Goal: Task Accomplishment & Management: Manage account settings

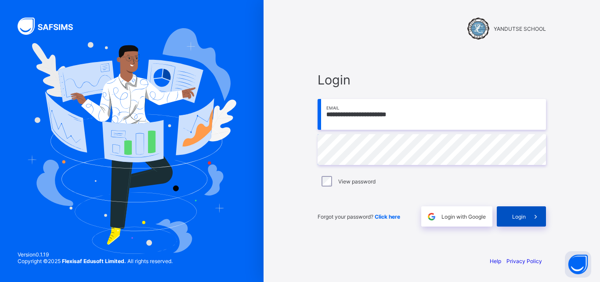
click at [518, 222] on div "Login" at bounding box center [521, 216] width 49 height 20
click at [523, 217] on span "Login" at bounding box center [519, 216] width 14 height 7
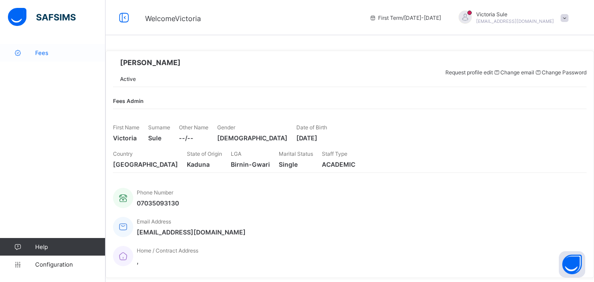
click at [40, 50] on span "Fees" at bounding box center [70, 52] width 70 height 7
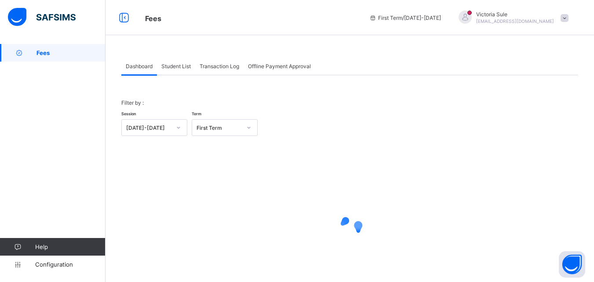
click at [174, 63] on span "Student List" at bounding box center [175, 66] width 29 height 7
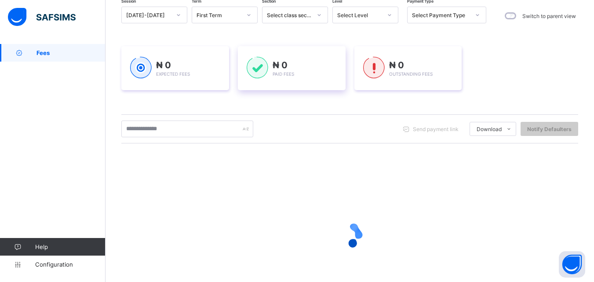
scroll to position [6, 0]
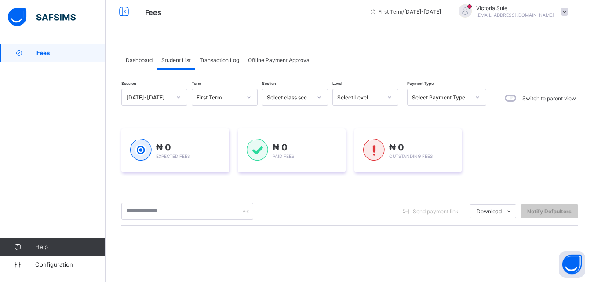
click at [376, 95] on div "Select Level" at bounding box center [359, 97] width 45 height 7
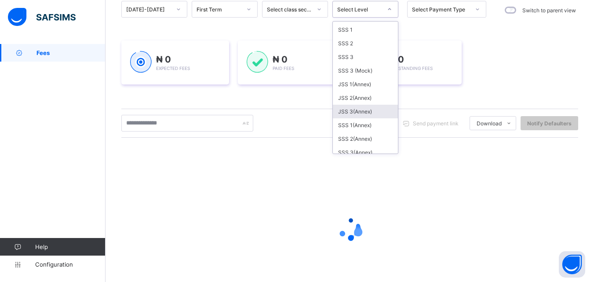
scroll to position [132, 0]
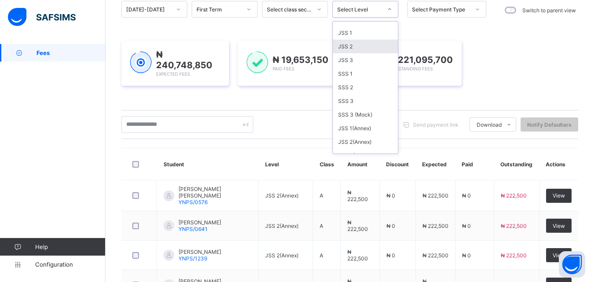
click at [361, 48] on div "JSS 2" at bounding box center [365, 47] width 65 height 14
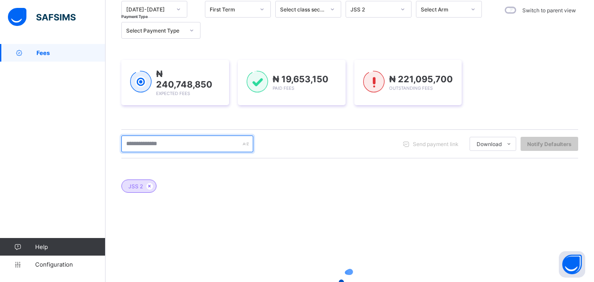
click at [184, 146] on input "text" at bounding box center [187, 143] width 132 height 17
type input "*******"
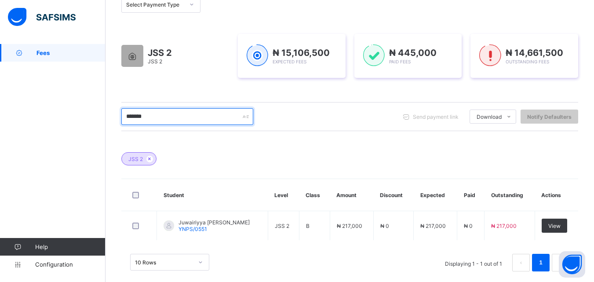
scroll to position [131, 0]
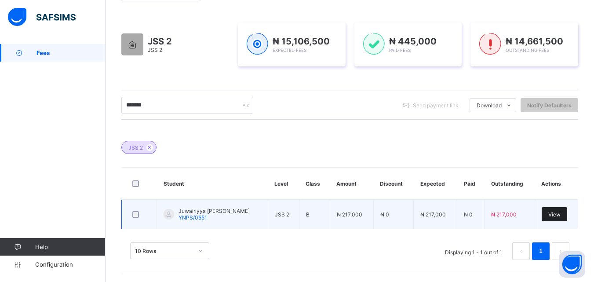
click at [560, 213] on span "View" at bounding box center [554, 214] width 12 height 7
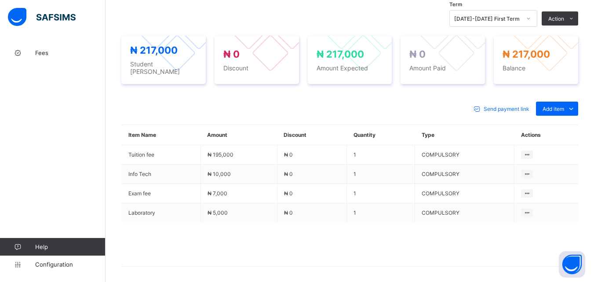
scroll to position [308, 0]
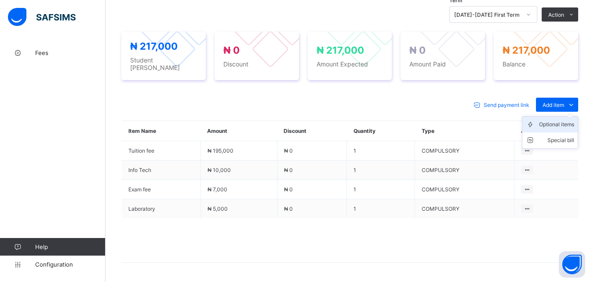
click at [560, 121] on div "Optional items" at bounding box center [556, 124] width 35 height 9
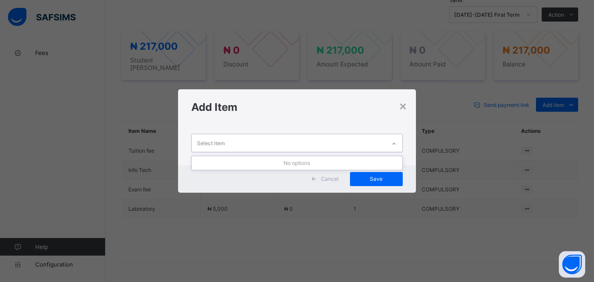
drag, startPoint x: 397, startPoint y: 134, endPoint x: 396, endPoint y: 139, distance: 5.7
click at [396, 139] on div "Select item" at bounding box center [296, 143] width 211 height 18
click at [410, 109] on div "Add Item" at bounding box center [296, 107] width 237 height 36
click at [403, 107] on div "×" at bounding box center [403, 105] width 8 height 15
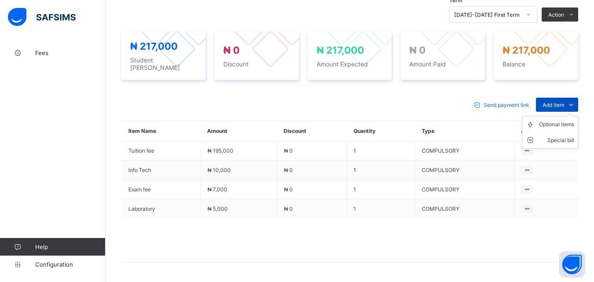
click at [560, 102] on span "Add item" at bounding box center [553, 105] width 22 height 7
click at [560, 127] on ul "Optional items Special bill" at bounding box center [550, 132] width 56 height 33
click at [547, 125] on div "Optional items" at bounding box center [556, 124] width 35 height 9
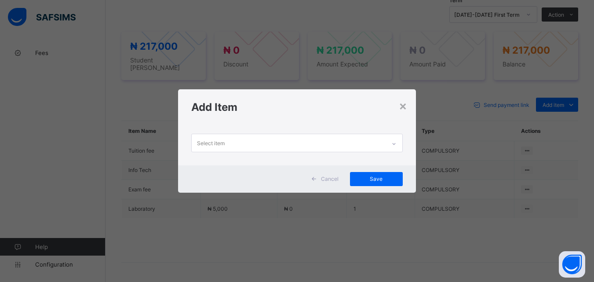
click at [398, 141] on div at bounding box center [393, 144] width 15 height 14
click at [401, 108] on div "×" at bounding box center [403, 105] width 8 height 15
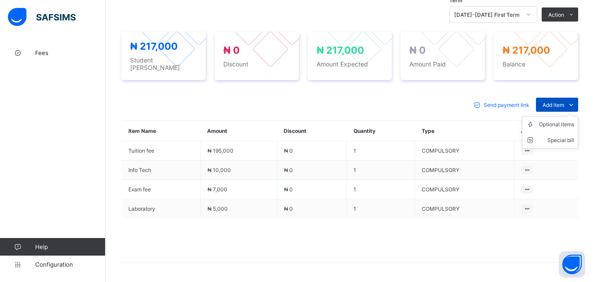
click at [574, 98] on span at bounding box center [571, 105] width 14 height 14
click at [561, 124] on div "Optional items" at bounding box center [556, 124] width 35 height 9
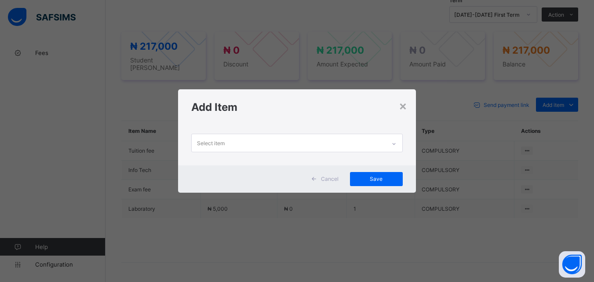
click at [399, 145] on div at bounding box center [393, 144] width 15 height 14
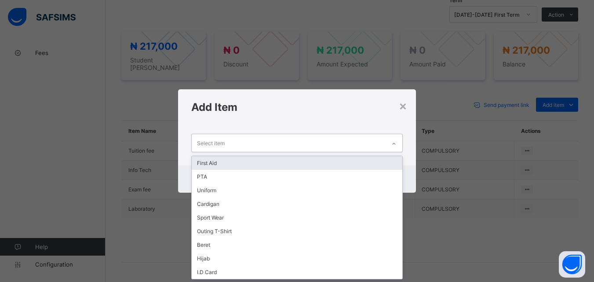
click at [378, 165] on div "First Aid" at bounding box center [297, 163] width 210 height 14
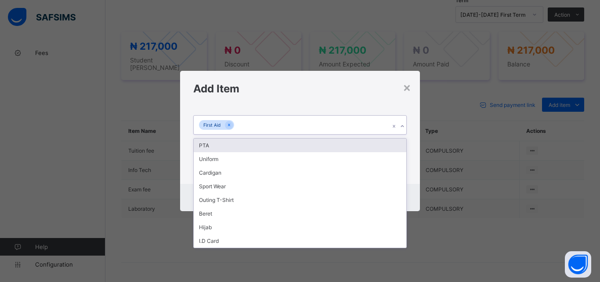
click at [404, 122] on div at bounding box center [402, 126] width 8 height 14
click at [392, 143] on div "PTA" at bounding box center [300, 145] width 213 height 14
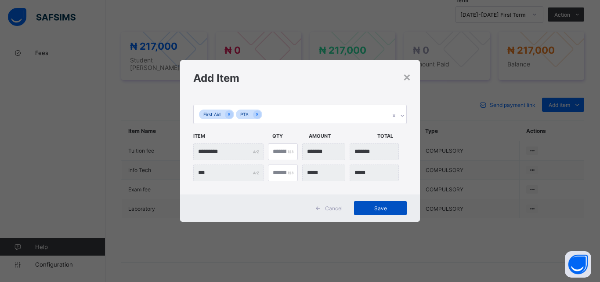
click at [367, 207] on span "Save" at bounding box center [381, 208] width 40 height 7
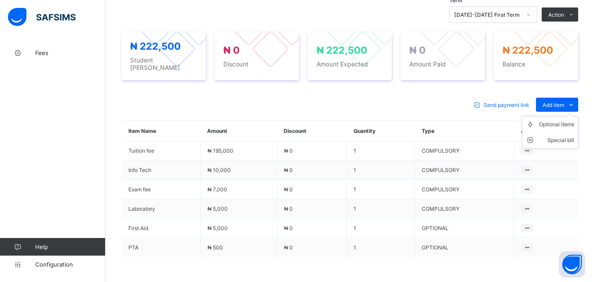
click at [562, 116] on ul "Optional items Special bill" at bounding box center [550, 132] width 56 height 33
click at [557, 105] on span "Add item" at bounding box center [553, 105] width 22 height 7
click at [569, 141] on div "Special bill" at bounding box center [556, 140] width 35 height 9
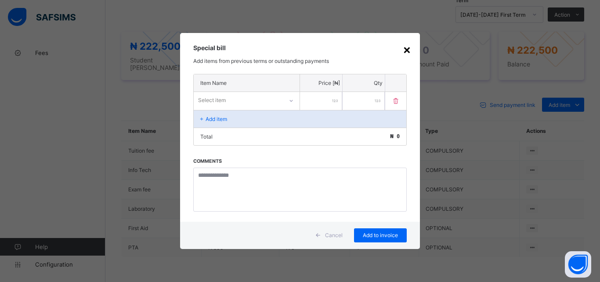
click at [407, 47] on div "×" at bounding box center [407, 49] width 8 height 15
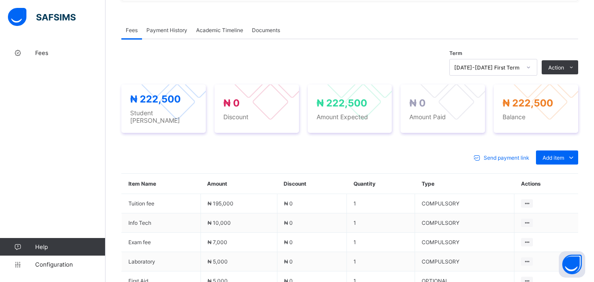
scroll to position [264, 0]
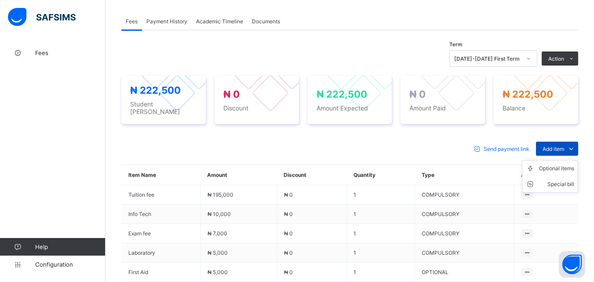
click at [564, 147] on span "Add item" at bounding box center [553, 148] width 22 height 7
click at [560, 180] on div "Special bill" at bounding box center [556, 184] width 35 height 9
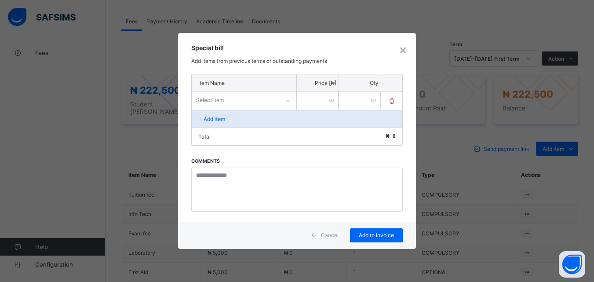
click at [254, 98] on div "Select item" at bounding box center [236, 100] width 88 height 12
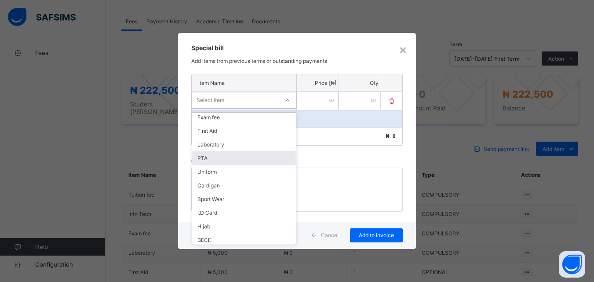
scroll to position [127, 0]
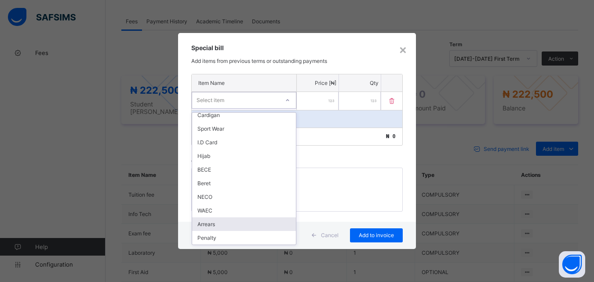
click at [214, 226] on div "Arrears" at bounding box center [244, 224] width 104 height 14
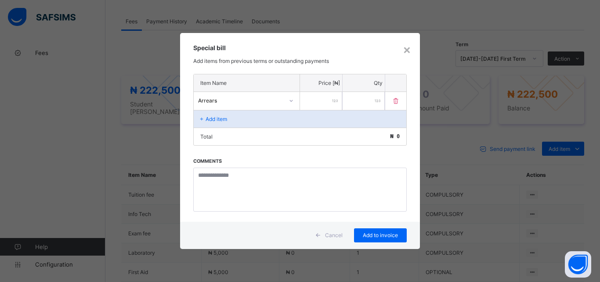
click at [315, 95] on input "number" at bounding box center [321, 101] width 42 height 18
type input "******"
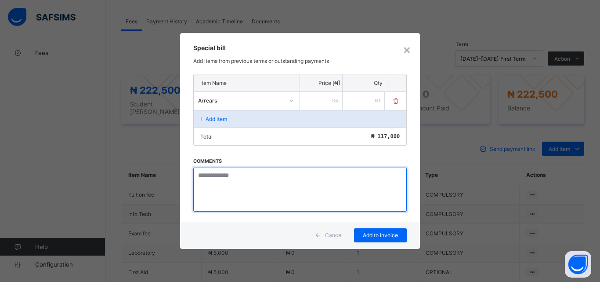
click at [229, 182] on textarea at bounding box center [300, 189] width 214 height 44
drag, startPoint x: 229, startPoint y: 182, endPoint x: 239, endPoint y: 178, distance: 10.4
paste textarea "**********"
type textarea "**********"
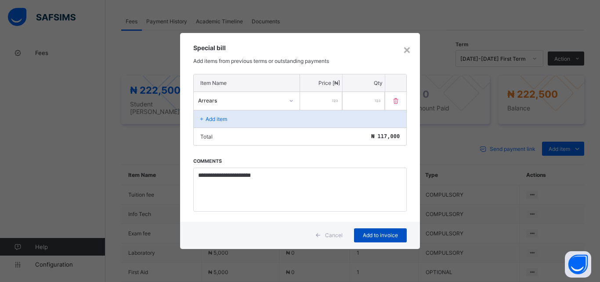
click at [392, 233] on span "Add to invoice" at bounding box center [381, 235] width 40 height 7
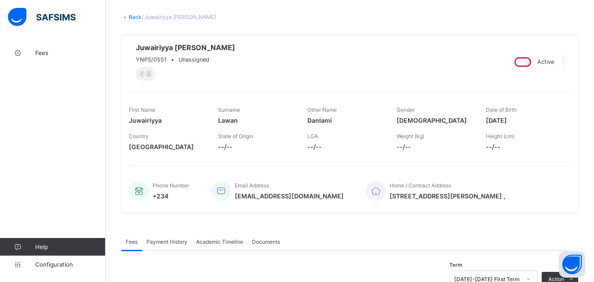
scroll to position [0, 0]
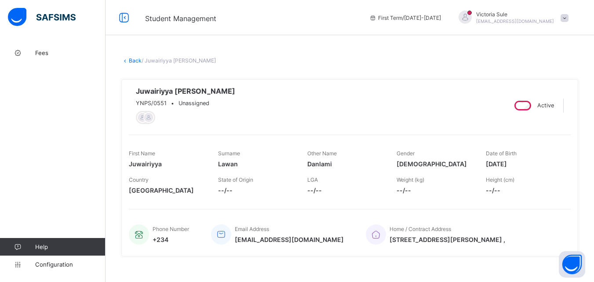
click at [131, 58] on link "Back" at bounding box center [135, 60] width 13 height 7
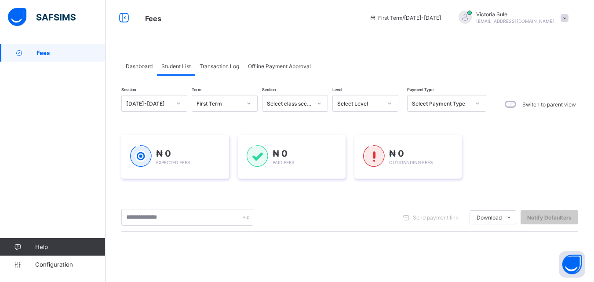
click at [361, 102] on div "Select Level" at bounding box center [359, 103] width 45 height 7
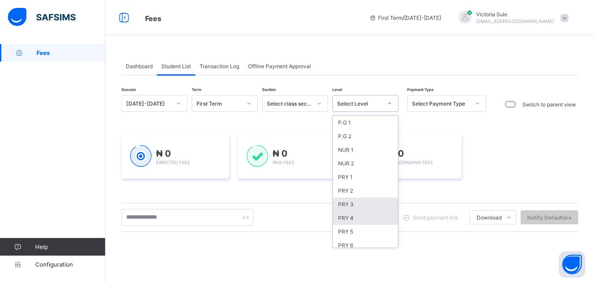
scroll to position [88, 0]
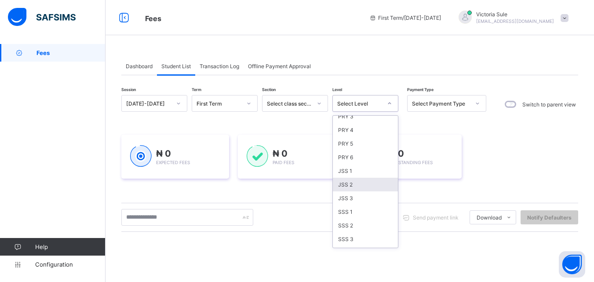
click at [357, 178] on div "JSS 2" at bounding box center [365, 185] width 65 height 14
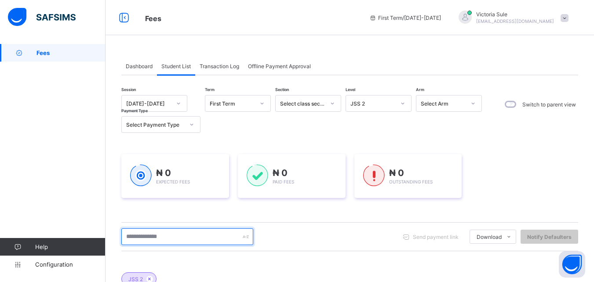
click at [210, 242] on input "text" at bounding box center [187, 236] width 132 height 17
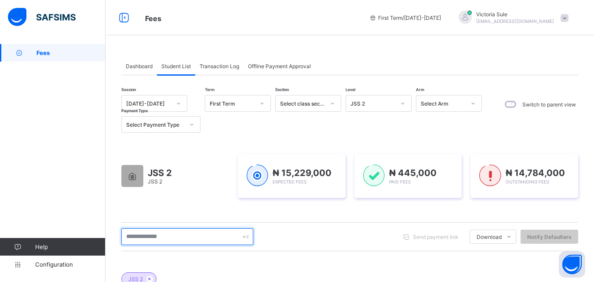
click at [129, 233] on input "text" at bounding box center [187, 236] width 132 height 17
type input "****"
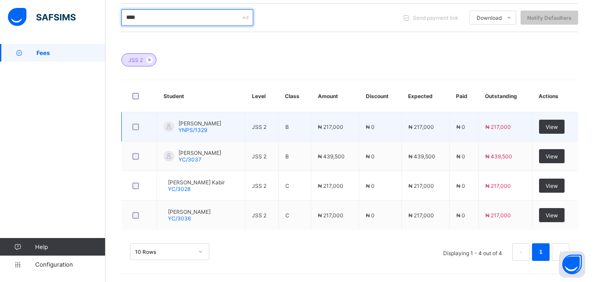
scroll to position [220, 0]
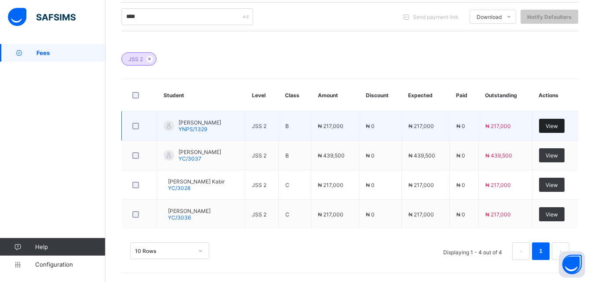
click at [551, 128] on div "View" at bounding box center [551, 126] width 25 height 14
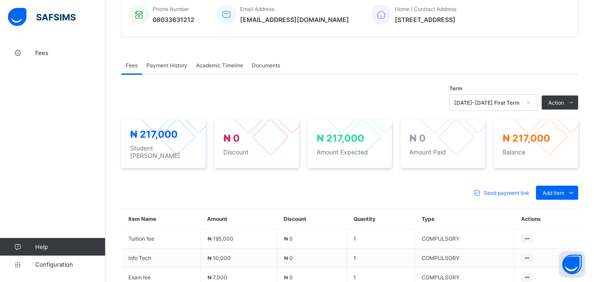
scroll to position [308, 0]
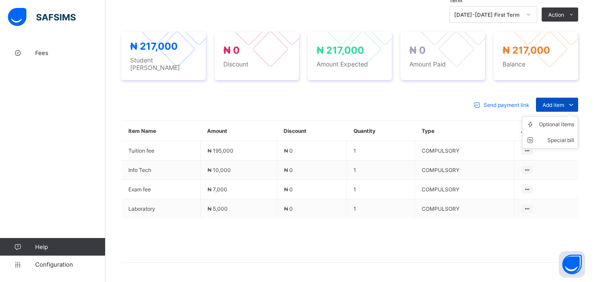
click at [545, 105] on div "Add item" at bounding box center [557, 105] width 42 height 14
click at [554, 125] on div "Optional items" at bounding box center [556, 124] width 35 height 9
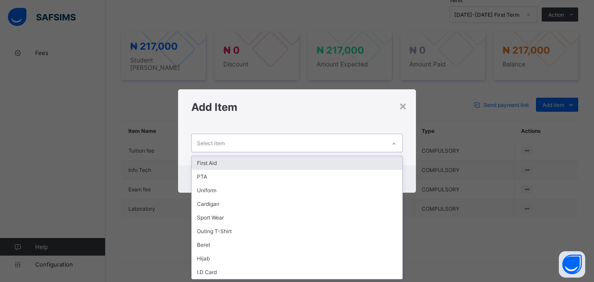
click at [393, 143] on icon at bounding box center [393, 143] width 5 height 9
click at [382, 168] on div "First Aid" at bounding box center [297, 163] width 210 height 14
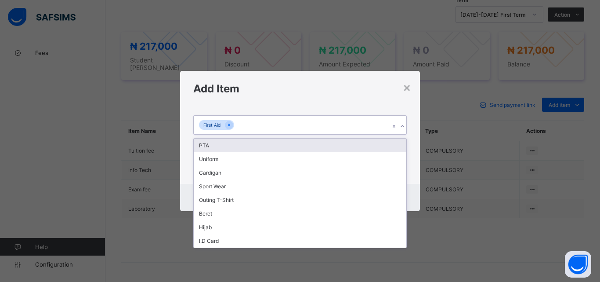
click at [403, 118] on div at bounding box center [398, 125] width 17 height 18
click at [390, 142] on div "PTA" at bounding box center [300, 145] width 213 height 14
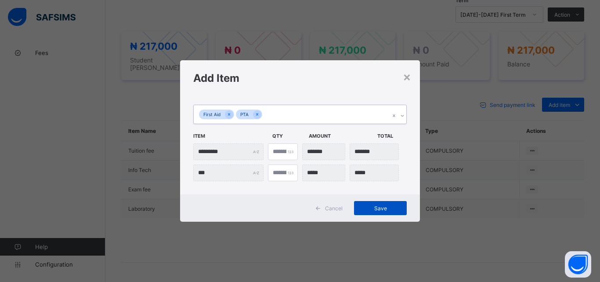
click at [380, 208] on span "Save" at bounding box center [381, 208] width 40 height 7
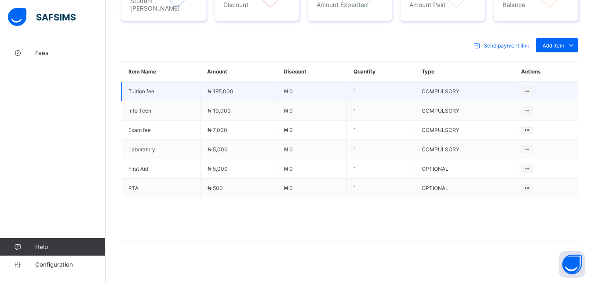
scroll to position [374, 0]
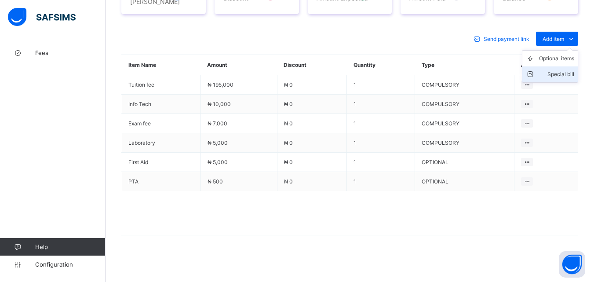
click at [567, 74] on div "Special bill" at bounding box center [556, 74] width 35 height 9
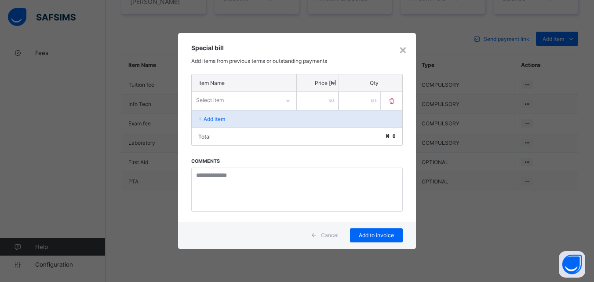
click at [287, 102] on icon at bounding box center [287, 100] width 5 height 9
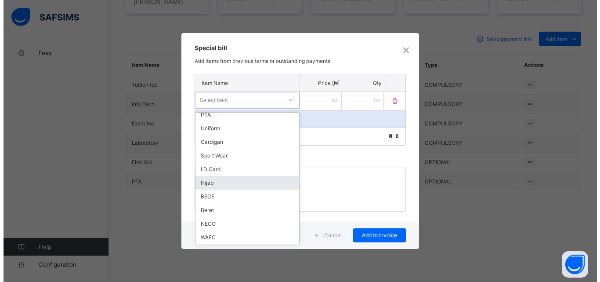
scroll to position [127, 0]
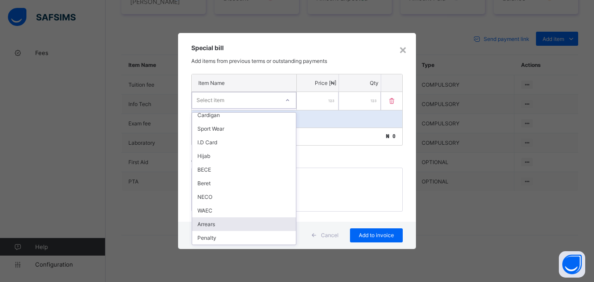
click at [230, 222] on div "Arrears" at bounding box center [244, 224] width 104 height 14
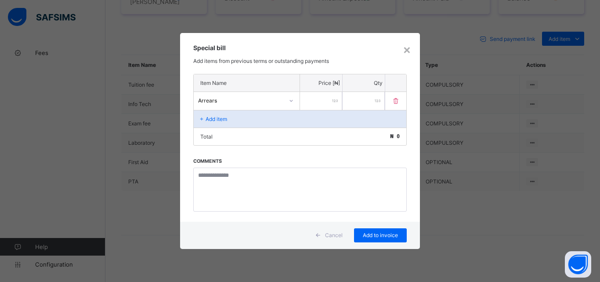
click at [319, 103] on input "number" at bounding box center [321, 101] width 42 height 18
type input "******"
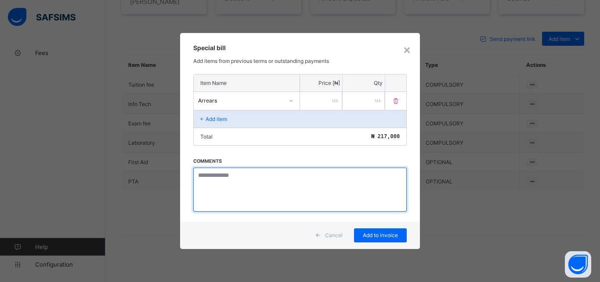
click at [222, 183] on textarea at bounding box center [300, 189] width 214 height 44
paste textarea "**********"
type textarea "**********"
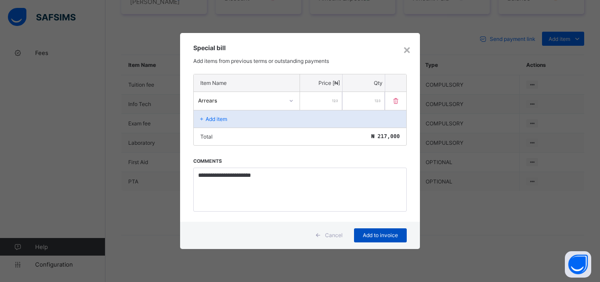
click at [364, 236] on span "Add to invoice" at bounding box center [381, 235] width 40 height 7
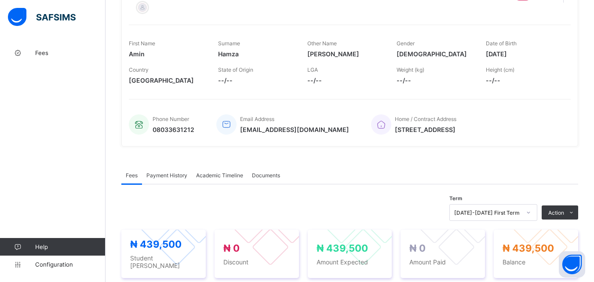
scroll to position [0, 0]
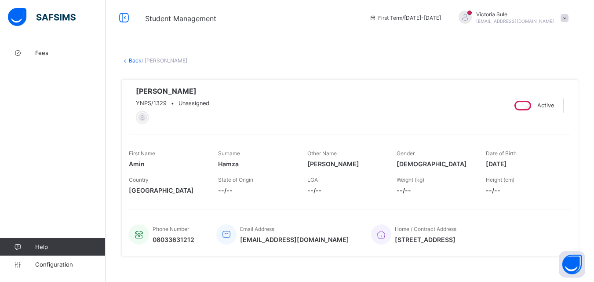
click at [131, 59] on link "Back" at bounding box center [135, 60] width 13 height 7
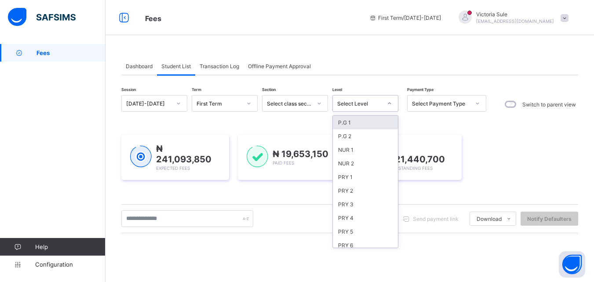
click at [370, 102] on div "Select Level" at bounding box center [359, 103] width 45 height 7
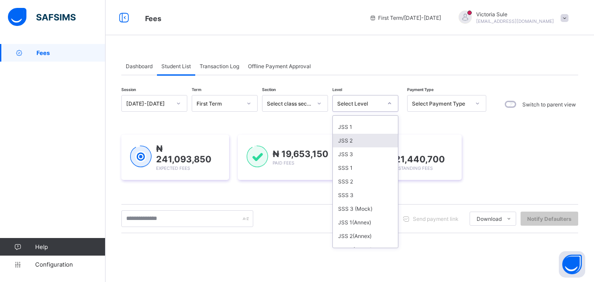
click at [355, 142] on div "JSS 2" at bounding box center [365, 141] width 65 height 14
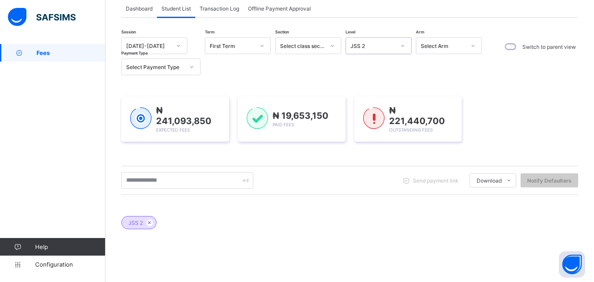
scroll to position [56, 0]
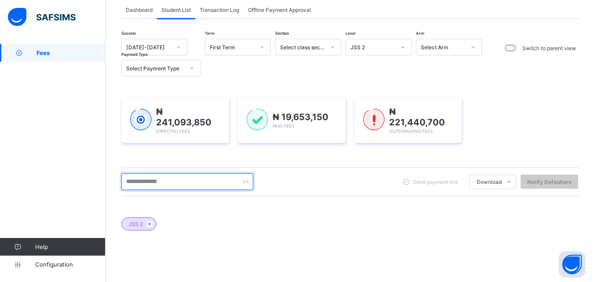
click at [153, 178] on input "text" at bounding box center [187, 181] width 132 height 17
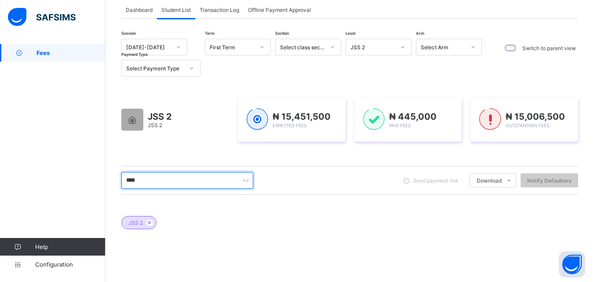
type input "****"
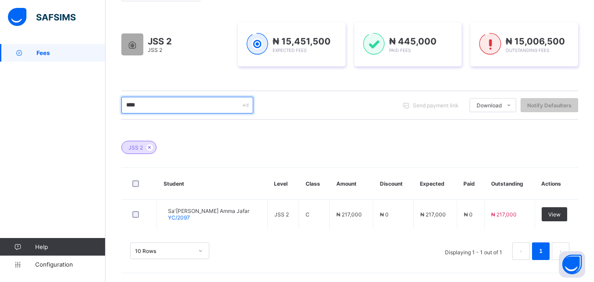
scroll to position [131, 0]
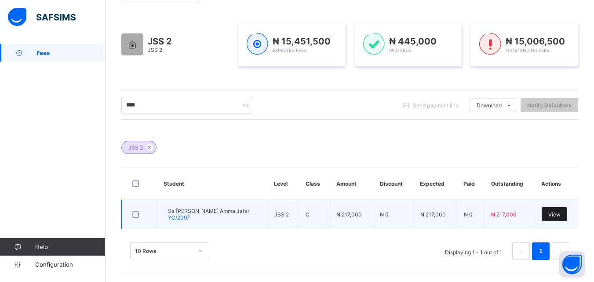
click at [552, 216] on span "View" at bounding box center [554, 214] width 12 height 7
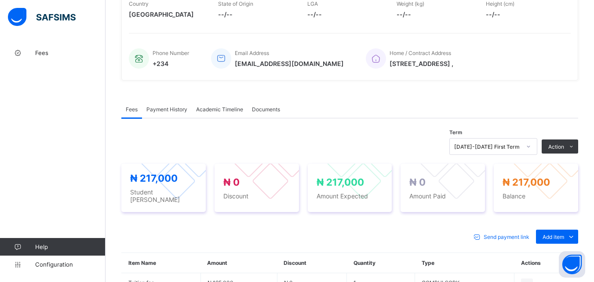
scroll to position [290, 0]
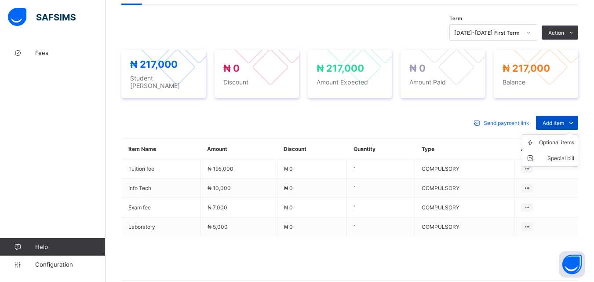
click at [556, 120] on span "Add item" at bounding box center [553, 123] width 22 height 7
click at [552, 139] on div "Optional items" at bounding box center [556, 142] width 35 height 9
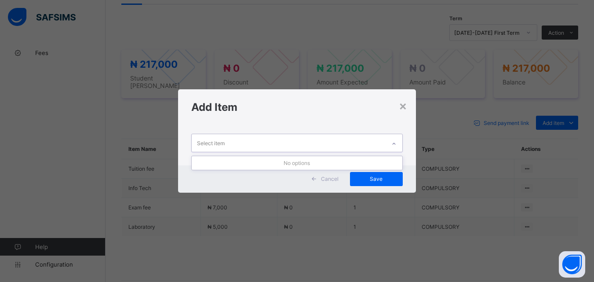
click at [396, 146] on icon at bounding box center [393, 143] width 5 height 9
click at [401, 107] on div "×" at bounding box center [403, 105] width 8 height 15
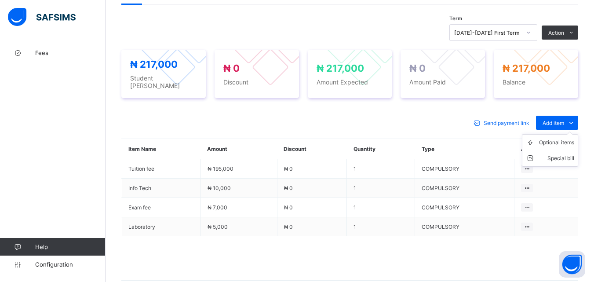
click at [558, 134] on ul "Optional items Special bill" at bounding box center [550, 150] width 56 height 33
click at [551, 142] on div "Optional items" at bounding box center [556, 142] width 35 height 9
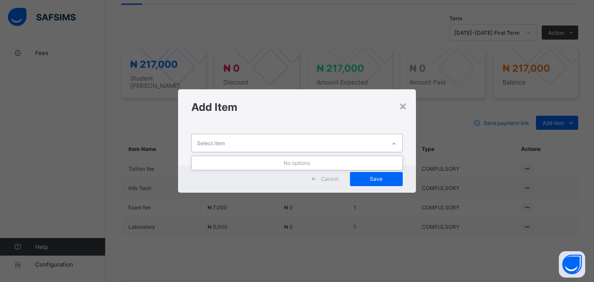
click at [396, 142] on icon at bounding box center [393, 143] width 5 height 9
click at [398, 141] on div at bounding box center [393, 144] width 15 height 14
click at [396, 143] on icon at bounding box center [393, 143] width 5 height 9
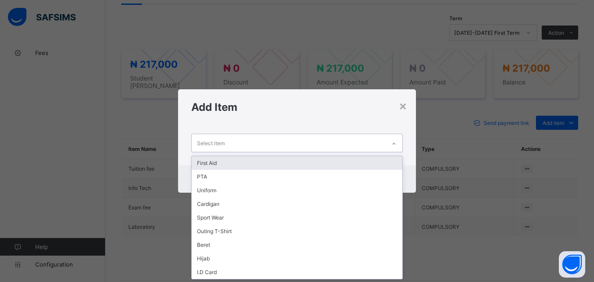
click at [356, 165] on div "First Aid" at bounding box center [297, 163] width 210 height 14
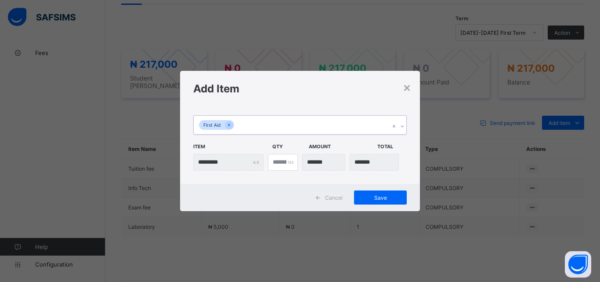
click at [403, 125] on icon at bounding box center [402, 126] width 5 height 9
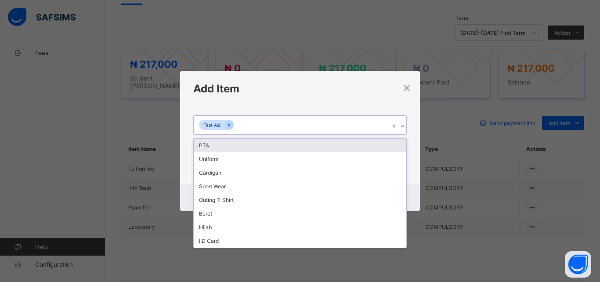
click at [392, 141] on div "PTA" at bounding box center [300, 145] width 213 height 14
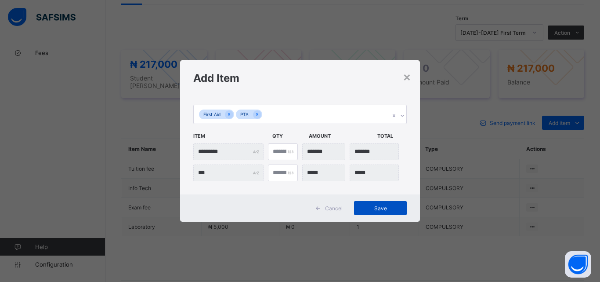
click at [370, 208] on span "Save" at bounding box center [381, 208] width 40 height 7
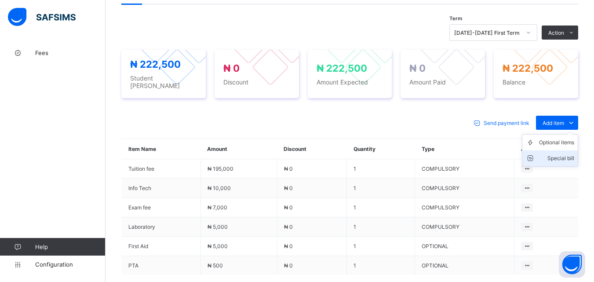
click at [552, 154] on div "Special bill" at bounding box center [556, 158] width 35 height 9
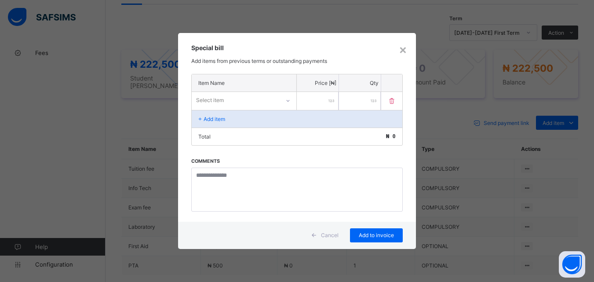
click at [287, 98] on icon at bounding box center [287, 100] width 5 height 9
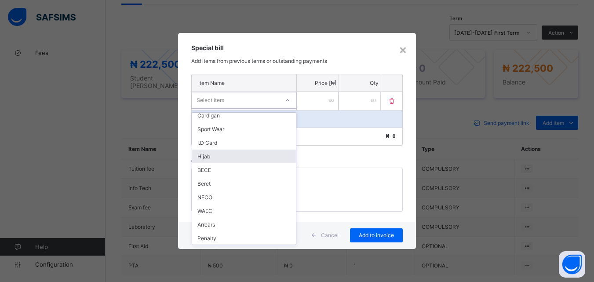
scroll to position [127, 0]
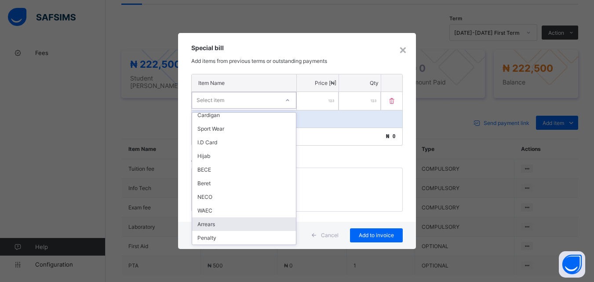
click at [212, 220] on div "Arrears" at bounding box center [244, 224] width 104 height 14
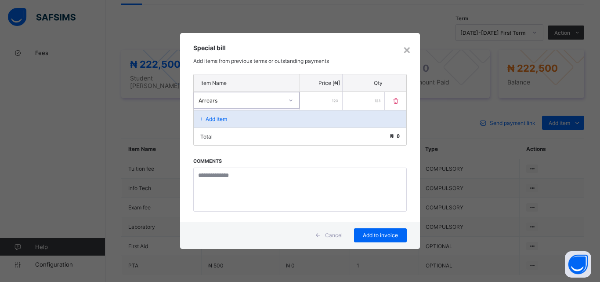
click at [311, 100] on input "number" at bounding box center [321, 101] width 42 height 18
type input "******"
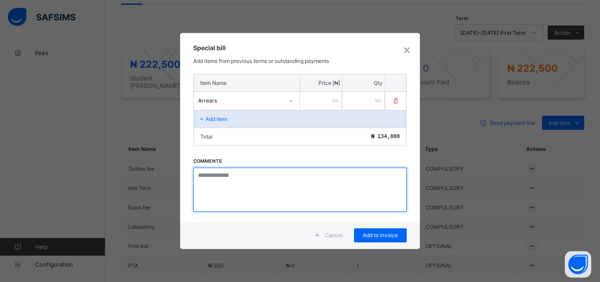
click at [210, 178] on textarea at bounding box center [300, 189] width 214 height 44
paste textarea "**********"
type textarea "**********"
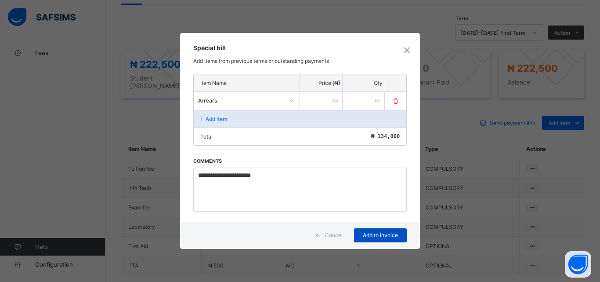
click at [389, 236] on span "Add to invoice" at bounding box center [381, 235] width 40 height 7
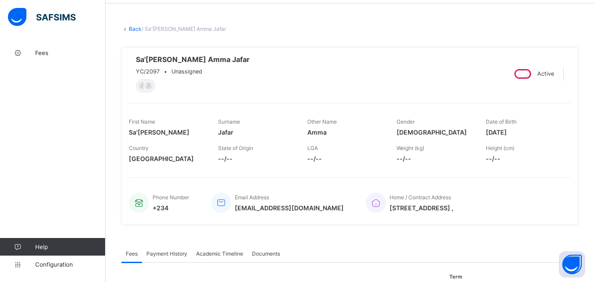
scroll to position [0, 0]
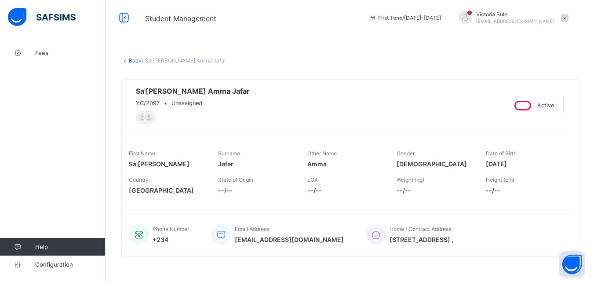
click at [136, 58] on link "Back" at bounding box center [135, 60] width 13 height 7
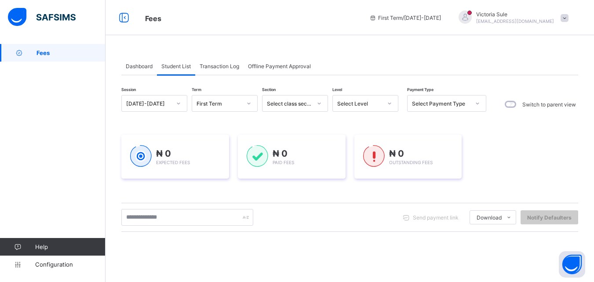
click at [360, 100] on div "Select Level" at bounding box center [359, 103] width 45 height 7
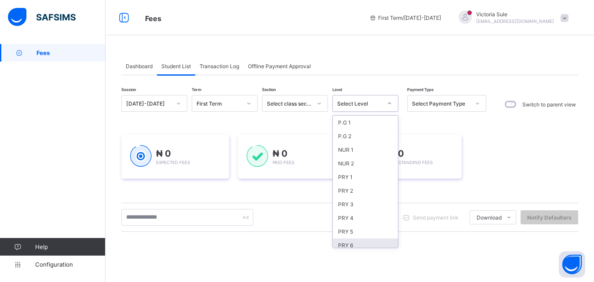
scroll to position [44, 0]
click at [352, 224] on div "JSS 2" at bounding box center [365, 229] width 65 height 14
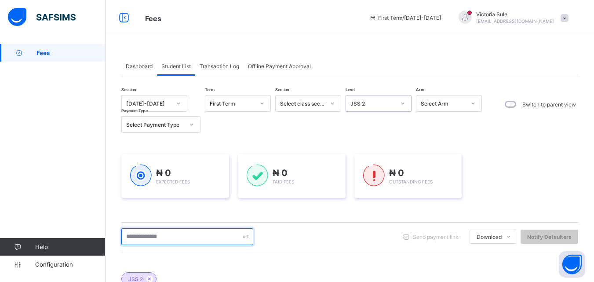
click at [189, 229] on input "text" at bounding box center [187, 236] width 132 height 17
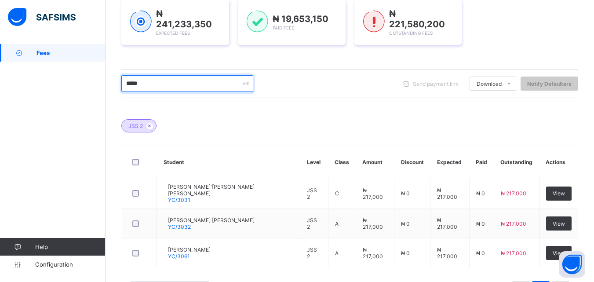
scroll to position [176, 0]
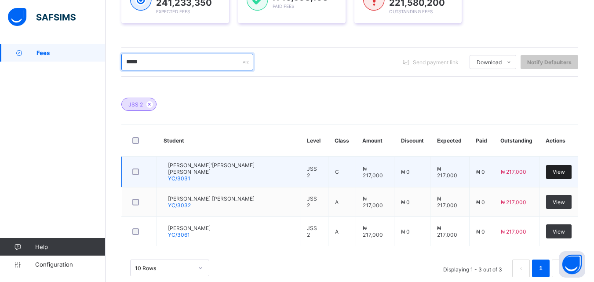
type input "*****"
click at [563, 173] on span "View" at bounding box center [558, 171] width 12 height 7
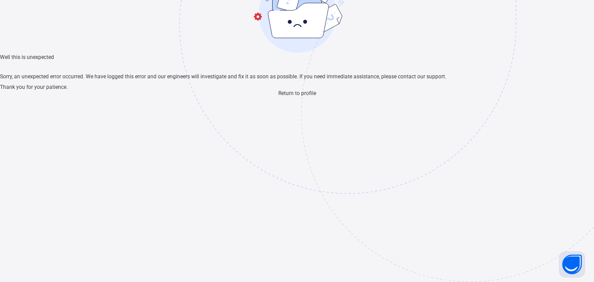
scroll to position [26, 0]
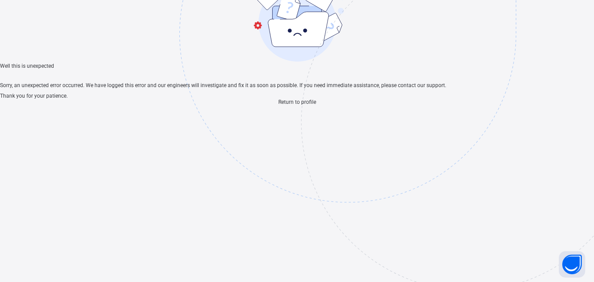
click at [302, 105] on span "Return to profile" at bounding box center [297, 102] width 38 height 6
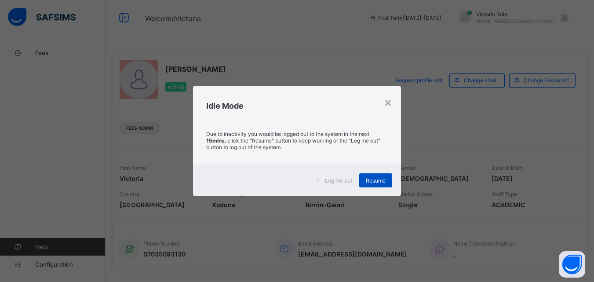
click at [380, 184] on div "Resume" at bounding box center [375, 180] width 33 height 14
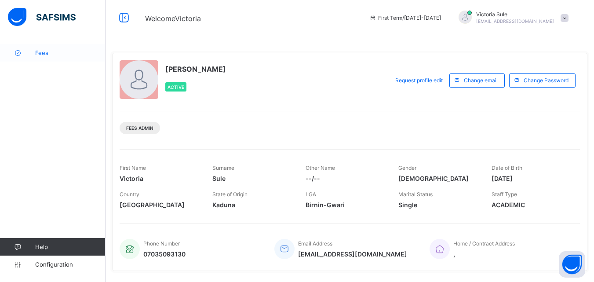
click at [50, 57] on link "Fees" at bounding box center [52, 53] width 105 height 18
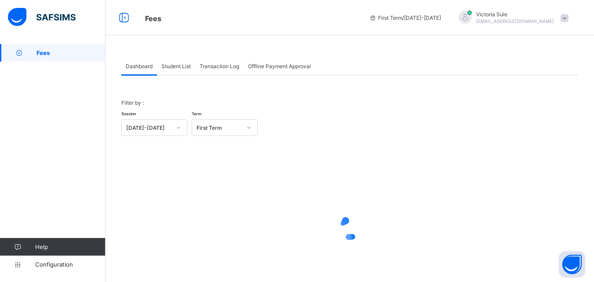
click at [176, 69] on span "Student List" at bounding box center [175, 66] width 29 height 7
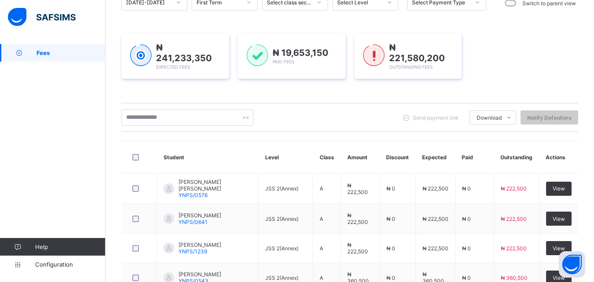
scroll to position [88, 0]
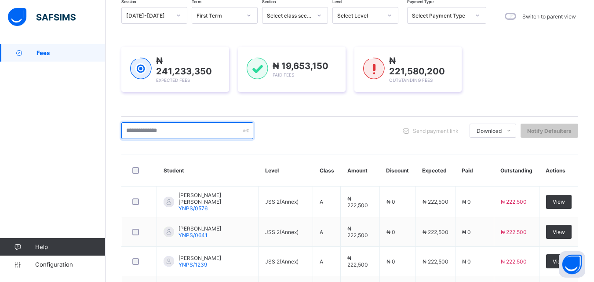
click at [195, 130] on input "text" at bounding box center [187, 130] width 132 height 17
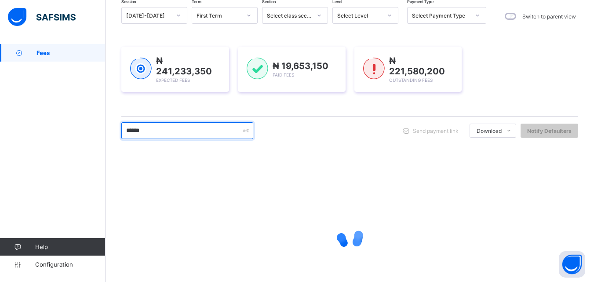
type input "******"
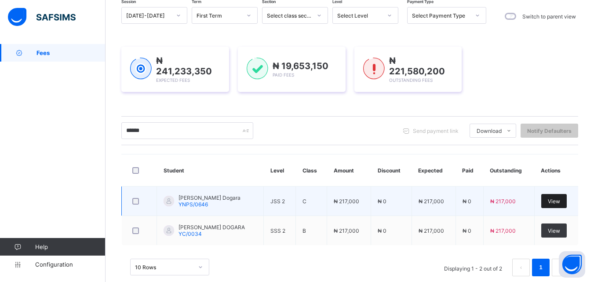
click at [557, 200] on span "View" at bounding box center [554, 201] width 12 height 7
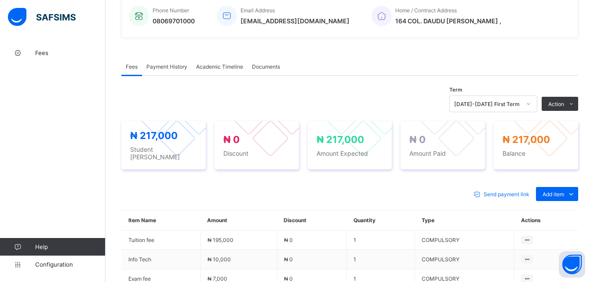
scroll to position [264, 0]
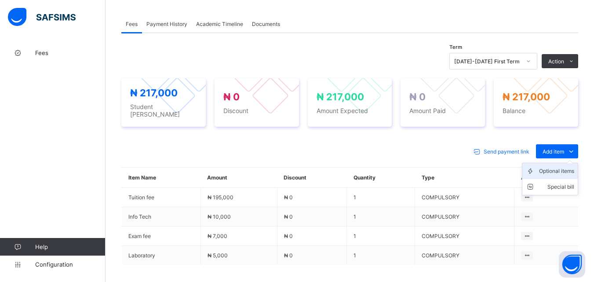
click at [563, 167] on div "Optional items" at bounding box center [556, 171] width 35 height 9
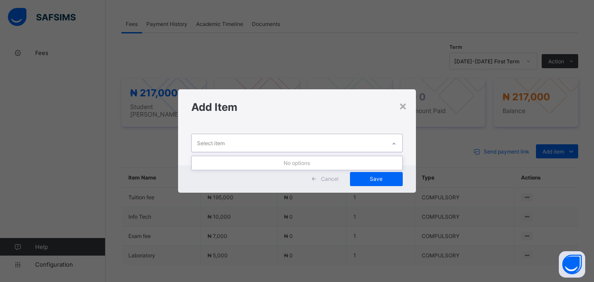
click at [396, 142] on icon at bounding box center [393, 143] width 5 height 9
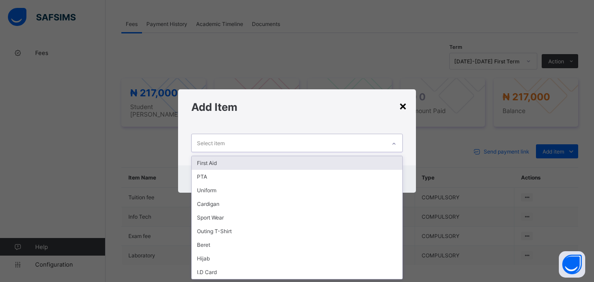
click at [402, 109] on div "×" at bounding box center [403, 105] width 8 height 15
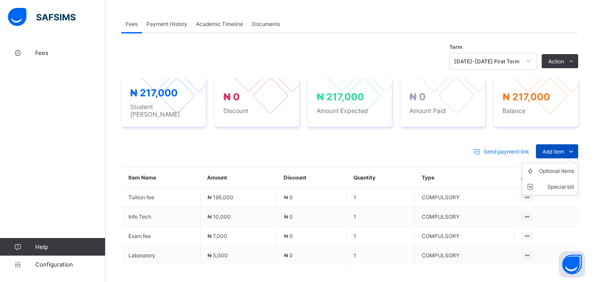
click at [564, 149] on span "Add item" at bounding box center [553, 151] width 22 height 7
click at [563, 168] on div "Optional items" at bounding box center [556, 171] width 35 height 9
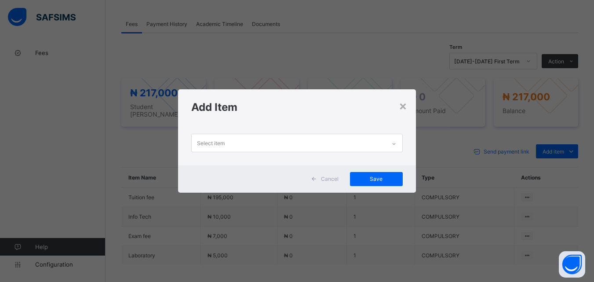
click at [392, 143] on icon at bounding box center [393, 143] width 5 height 9
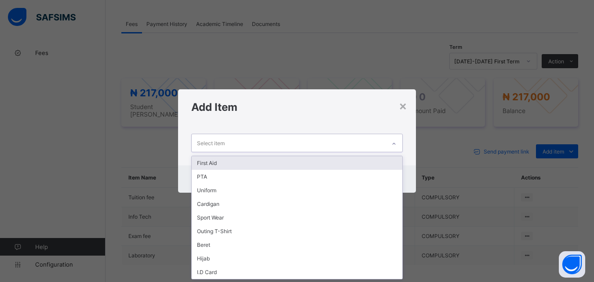
click at [375, 157] on div "First Aid" at bounding box center [297, 163] width 210 height 14
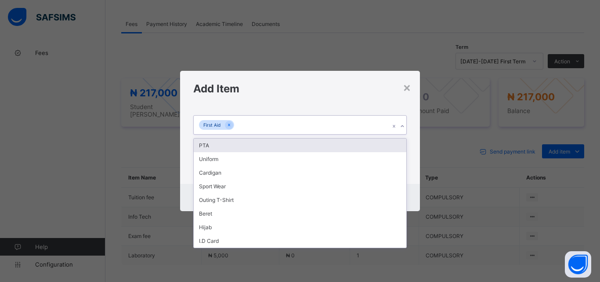
click at [402, 127] on icon at bounding box center [402, 126] width 5 height 9
click at [387, 147] on div "PTA" at bounding box center [300, 145] width 213 height 14
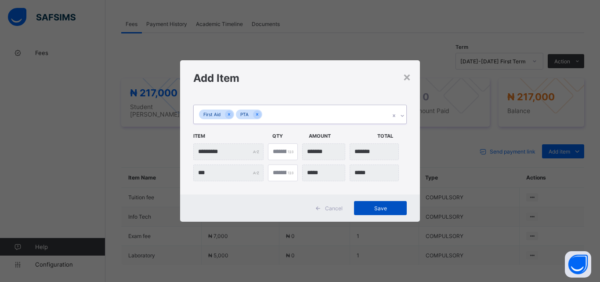
click at [369, 206] on span "Save" at bounding box center [381, 208] width 40 height 7
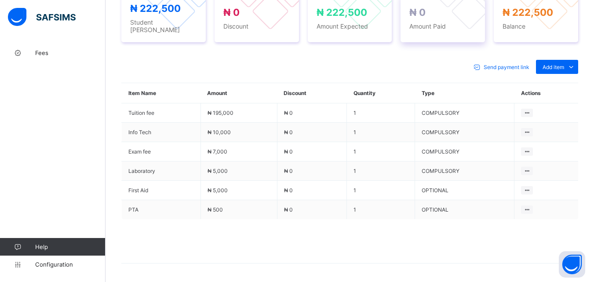
scroll to position [352, 0]
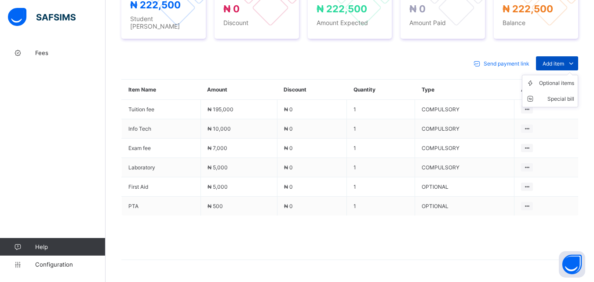
click at [551, 61] on span "Add item" at bounding box center [553, 63] width 22 height 7
click at [553, 94] on div "Special bill" at bounding box center [556, 98] width 35 height 9
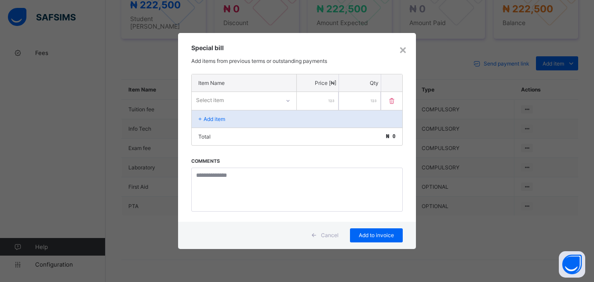
click at [283, 97] on div at bounding box center [287, 101] width 15 height 14
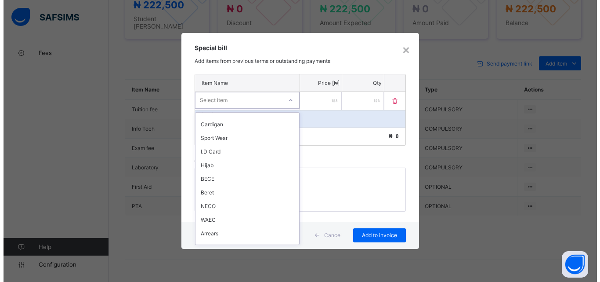
scroll to position [127, 0]
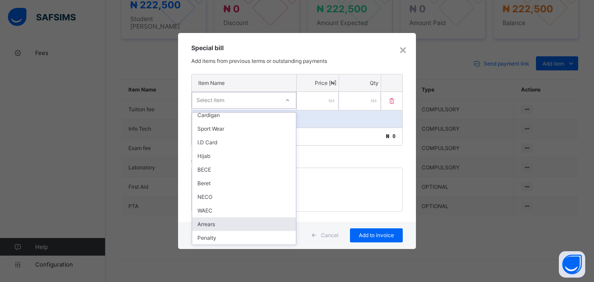
click at [218, 227] on div "Arrears" at bounding box center [244, 224] width 104 height 14
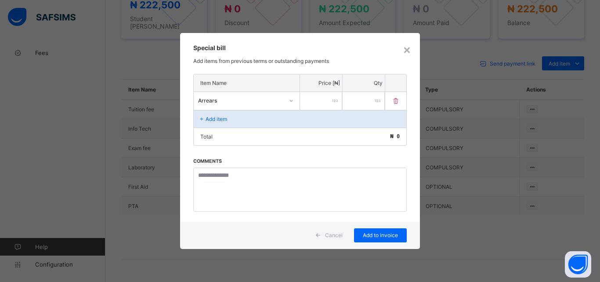
click at [318, 107] on input "number" at bounding box center [321, 101] width 42 height 18
type input "*****"
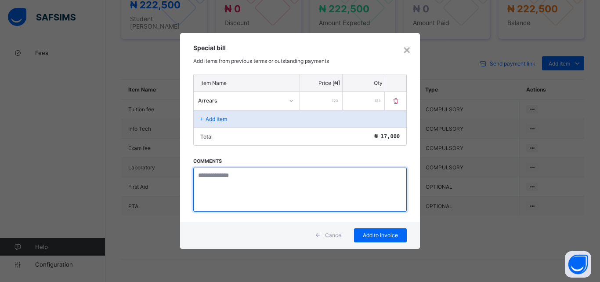
click at [218, 179] on textarea at bounding box center [300, 189] width 214 height 44
paste textarea "**********"
type textarea "**********"
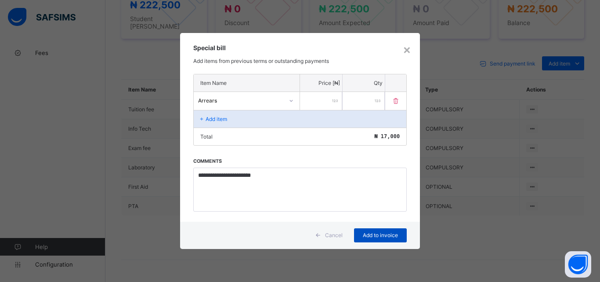
click at [386, 236] on span "Add to invoice" at bounding box center [381, 235] width 40 height 7
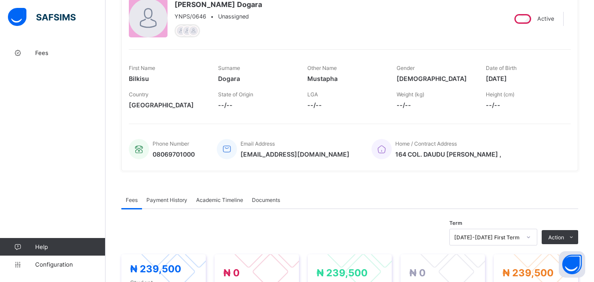
scroll to position [0, 0]
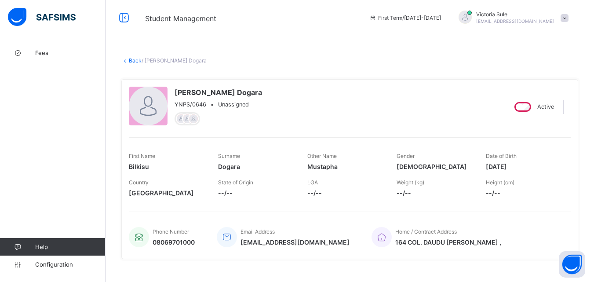
click at [134, 62] on link "Back" at bounding box center [135, 60] width 13 height 7
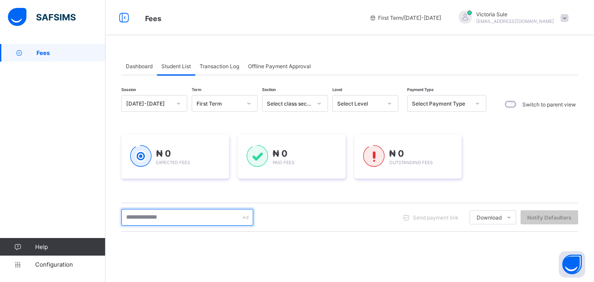
click at [169, 216] on input "text" at bounding box center [187, 217] width 132 height 17
type input "*****"
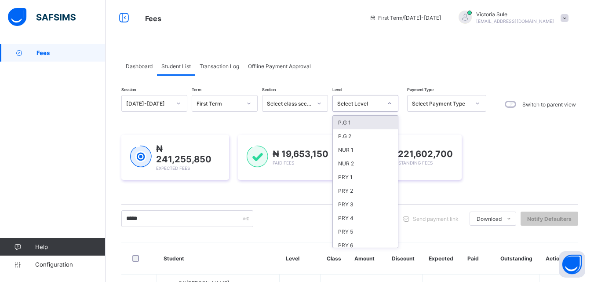
click at [381, 101] on div "Select Level" at bounding box center [359, 103] width 45 height 7
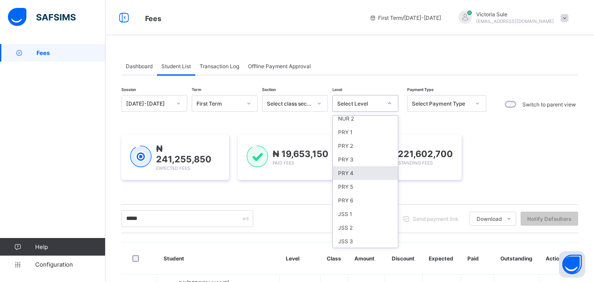
scroll to position [88, 0]
click at [353, 187] on div "JSS 2" at bounding box center [365, 185] width 65 height 14
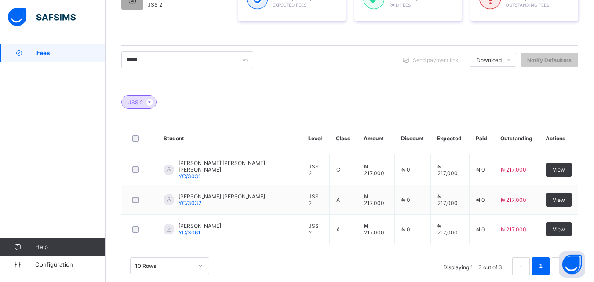
scroll to position [190, 0]
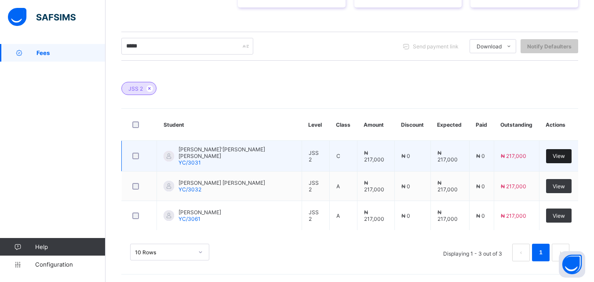
click at [556, 155] on span "View" at bounding box center [558, 156] width 12 height 7
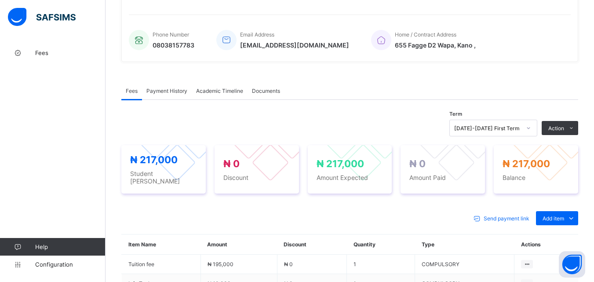
scroll to position [311, 0]
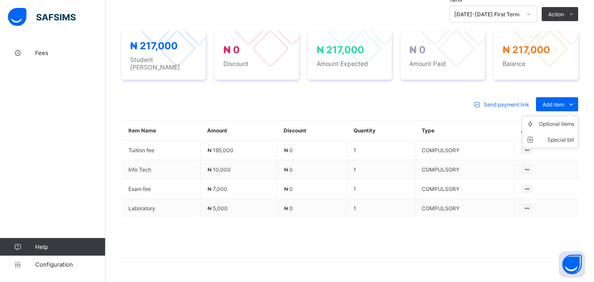
click at [556, 116] on ul "Optional items Special bill" at bounding box center [550, 132] width 56 height 33
click at [552, 122] on div "Optional items" at bounding box center [556, 124] width 35 height 9
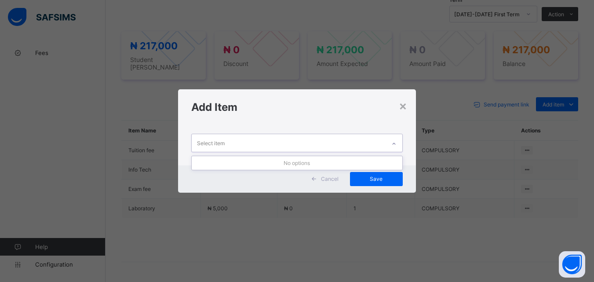
click at [396, 142] on icon at bounding box center [393, 143] width 5 height 9
click at [407, 110] on div "×" at bounding box center [403, 105] width 8 height 15
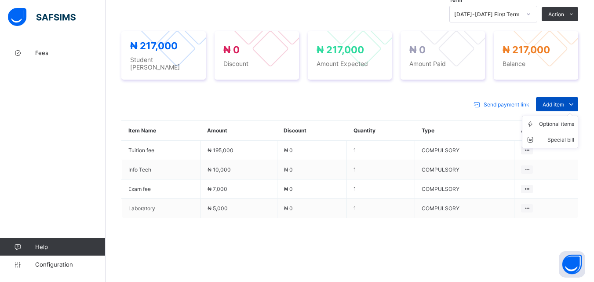
click at [555, 101] on span "Add item" at bounding box center [553, 104] width 22 height 7
click at [552, 120] on div "Optional items" at bounding box center [556, 124] width 35 height 9
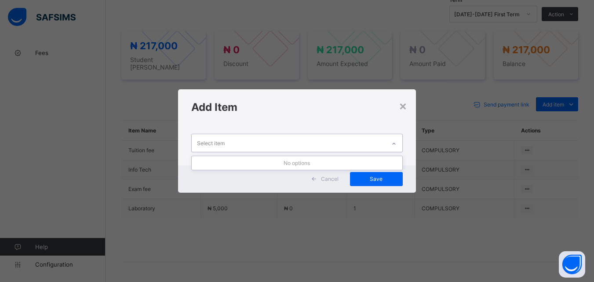
click at [396, 145] on icon at bounding box center [393, 143] width 5 height 9
click at [401, 105] on div "×" at bounding box center [403, 105] width 8 height 15
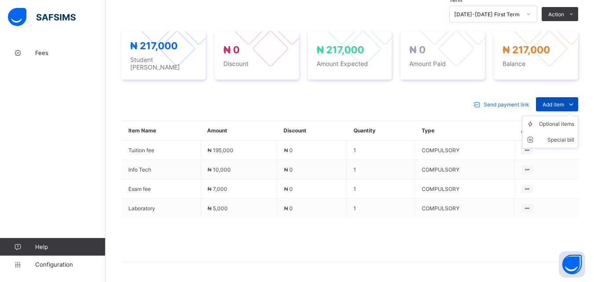
click at [554, 102] on span "Add item" at bounding box center [553, 104] width 22 height 7
click at [552, 120] on div "Optional items" at bounding box center [556, 124] width 35 height 9
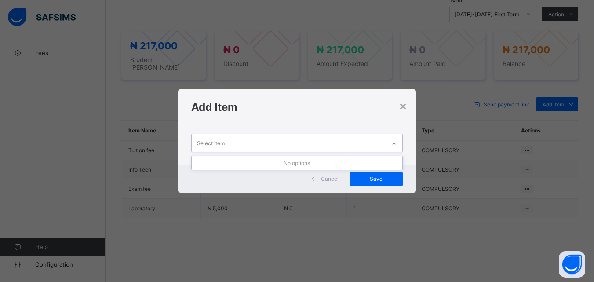
click at [391, 141] on div at bounding box center [393, 144] width 15 height 14
click at [404, 111] on div "×" at bounding box center [403, 105] width 8 height 15
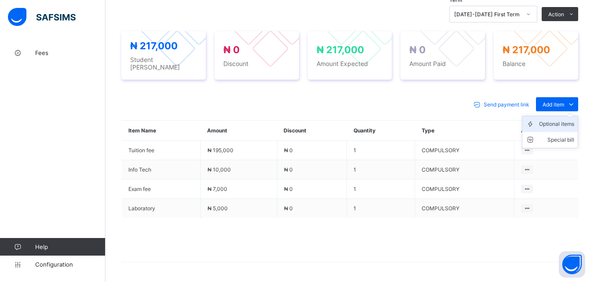
click at [560, 120] on div "Optional items" at bounding box center [556, 124] width 35 height 9
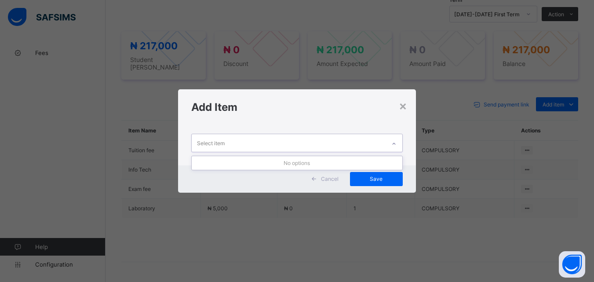
click at [394, 149] on div at bounding box center [393, 144] width 15 height 14
click at [394, 147] on icon at bounding box center [393, 143] width 5 height 9
click at [394, 147] on div at bounding box center [393, 144] width 15 height 14
click at [394, 147] on icon at bounding box center [393, 143] width 5 height 9
click at [394, 147] on div at bounding box center [393, 144] width 15 height 14
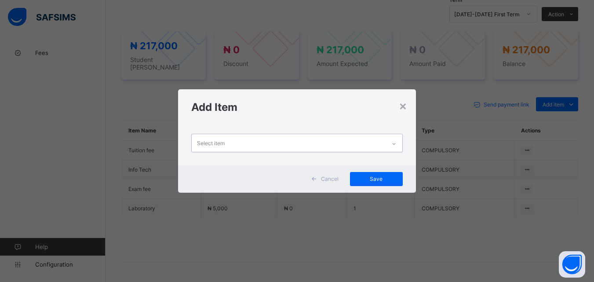
click at [396, 144] on icon at bounding box center [393, 143] width 5 height 9
click at [405, 106] on div "×" at bounding box center [403, 105] width 8 height 15
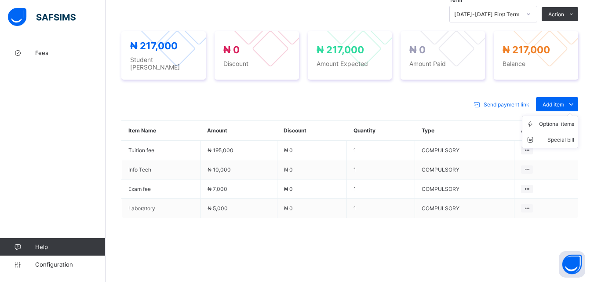
click at [558, 116] on ul "Optional items Special bill" at bounding box center [550, 132] width 56 height 33
click at [558, 122] on div "Optional items" at bounding box center [556, 124] width 35 height 9
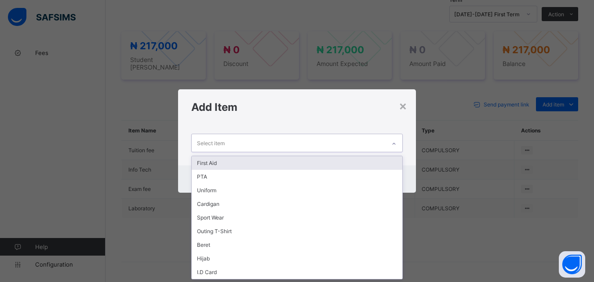
click at [396, 144] on icon at bounding box center [393, 143] width 5 height 9
click at [381, 161] on div "First Aid" at bounding box center [297, 163] width 210 height 14
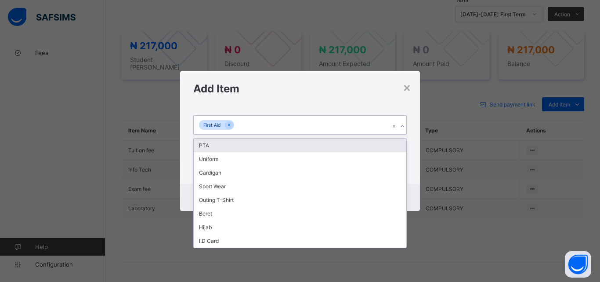
click at [402, 124] on icon at bounding box center [402, 126] width 5 height 9
click at [394, 142] on div "PTA" at bounding box center [300, 145] width 213 height 14
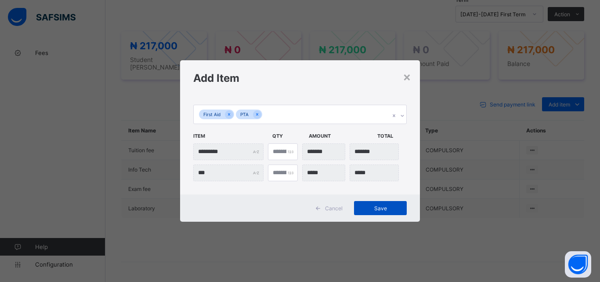
click at [380, 211] on span "Save" at bounding box center [381, 208] width 40 height 7
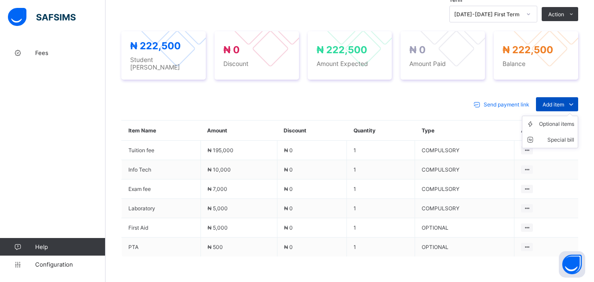
click at [560, 102] on span "Add item" at bounding box center [553, 104] width 22 height 7
click at [560, 135] on div "Special bill" at bounding box center [556, 139] width 35 height 9
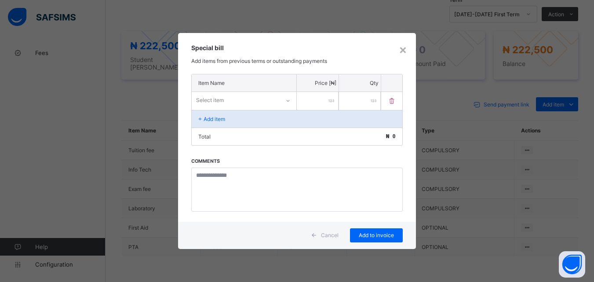
click at [290, 100] on icon at bounding box center [287, 100] width 5 height 9
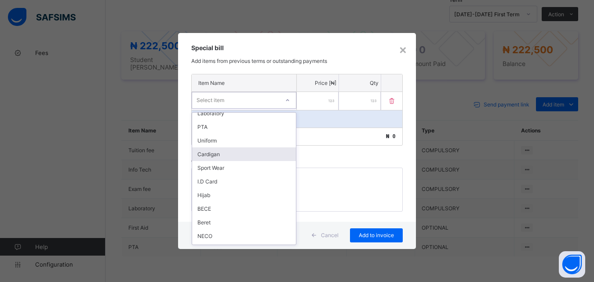
scroll to position [127, 0]
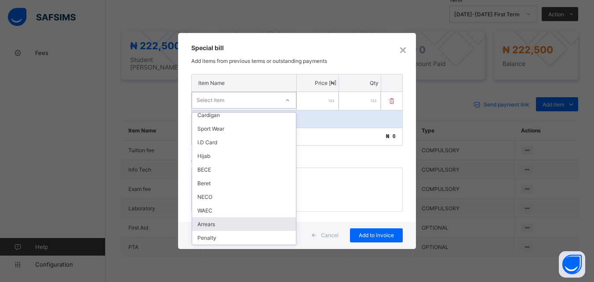
click at [242, 226] on div "Arrears" at bounding box center [244, 224] width 104 height 14
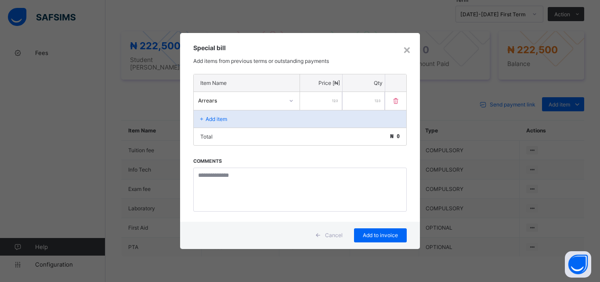
click at [314, 107] on input "number" at bounding box center [321, 101] width 42 height 18
type input "******"
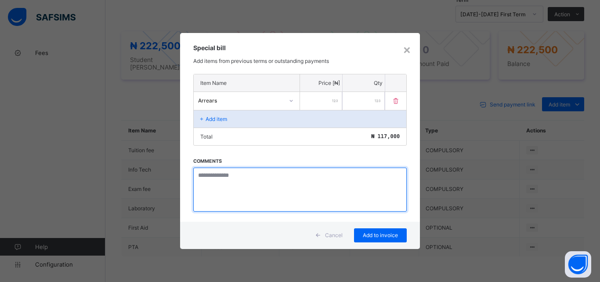
click at [234, 182] on textarea at bounding box center [300, 189] width 214 height 44
paste textarea "**********"
type textarea "**********"
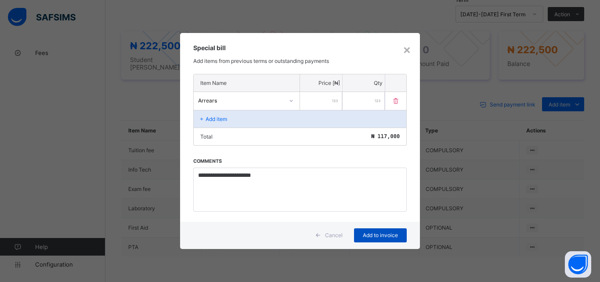
click at [375, 233] on span "Add to invoice" at bounding box center [381, 235] width 40 height 7
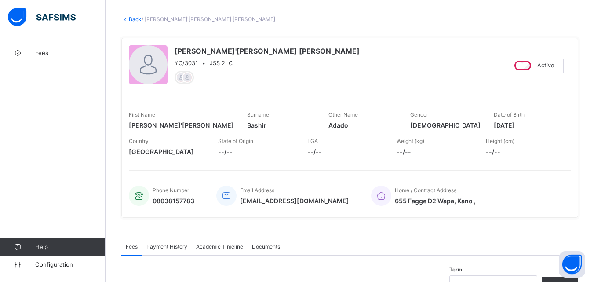
scroll to position [0, 0]
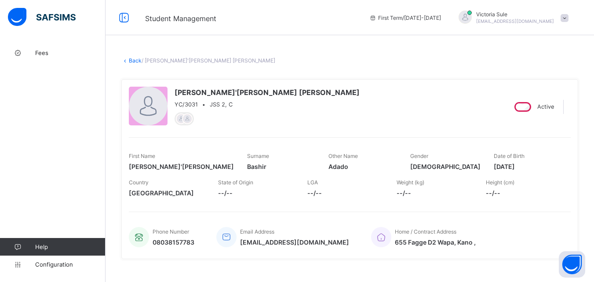
click at [130, 62] on link "Back" at bounding box center [135, 60] width 13 height 7
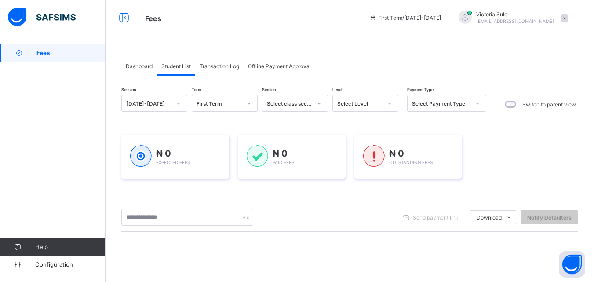
click at [369, 104] on div "Select Level" at bounding box center [359, 103] width 45 height 7
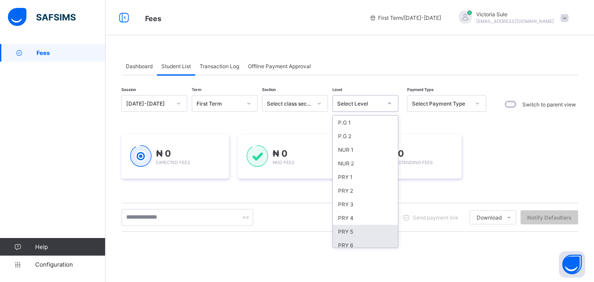
scroll to position [88, 0]
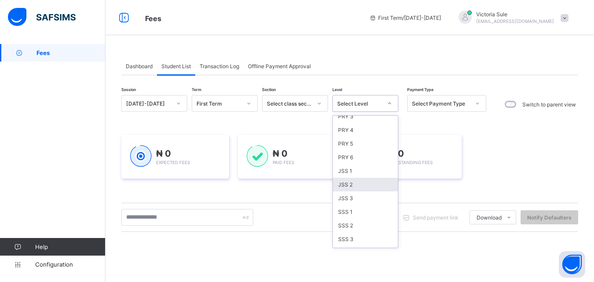
click at [344, 183] on div "JSS 2" at bounding box center [365, 185] width 65 height 14
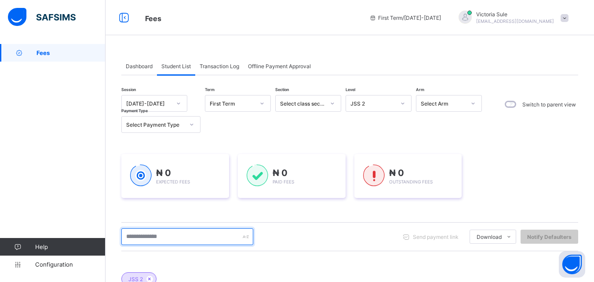
click at [181, 240] on input "text" at bounding box center [187, 236] width 132 height 17
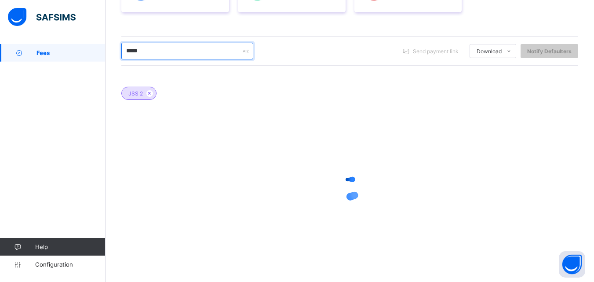
scroll to position [188, 0]
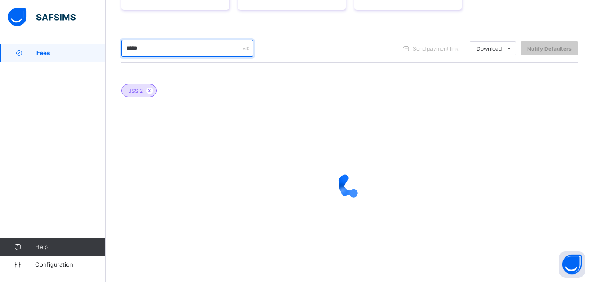
drag, startPoint x: 168, startPoint y: 46, endPoint x: 97, endPoint y: 56, distance: 71.9
click at [97, 56] on div "Fees First Term / 2025-2026 Victoria Sule sulevictoria9@gmail.com Fees Help Con…" at bounding box center [297, 47] width 594 height 470
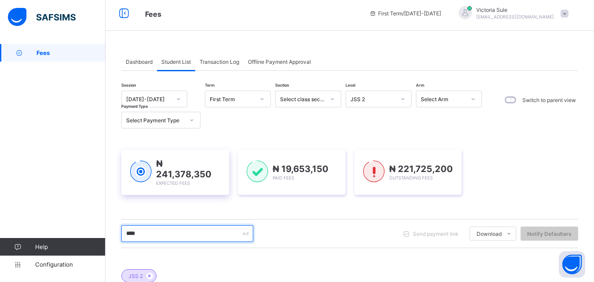
scroll to position [0, 0]
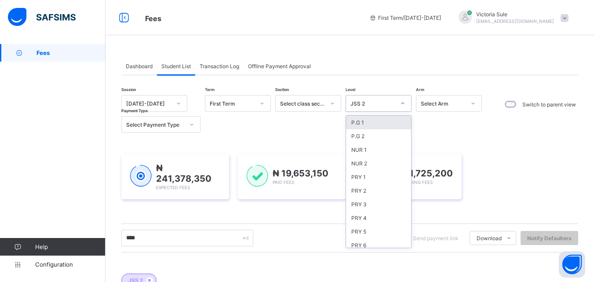
click at [372, 105] on div "JSS 2" at bounding box center [372, 103] width 45 height 7
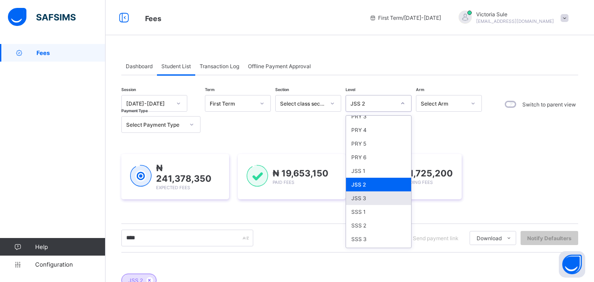
click at [367, 203] on div "JSS 3" at bounding box center [378, 198] width 65 height 14
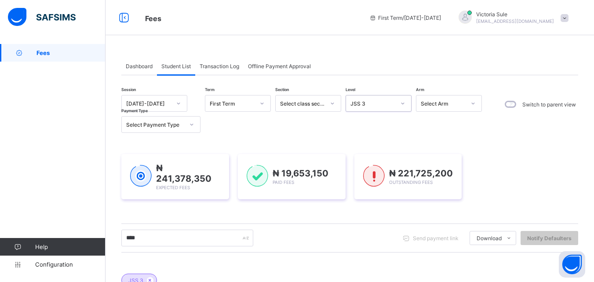
scroll to position [188, 0]
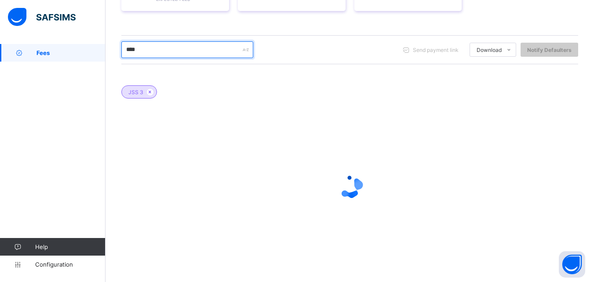
drag, startPoint x: 161, startPoint y: 44, endPoint x: 98, endPoint y: 34, distance: 63.3
click at [98, 34] on div "Fees First Term / 2025-2026 Victoria Sule sulevictoria9@gmail.com Fees Help Con…" at bounding box center [297, 47] width 594 height 471
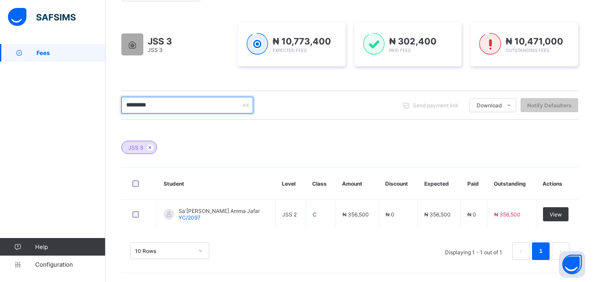
type input "*********"
click at [170, 102] on input "*********" at bounding box center [187, 105] width 132 height 17
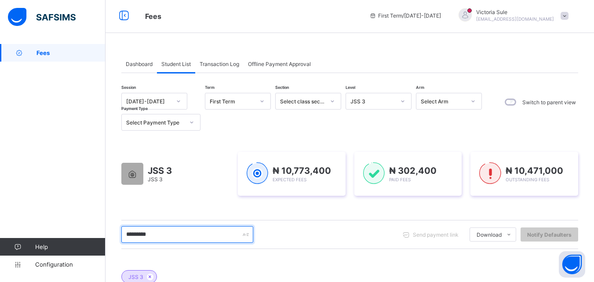
scroll to position [0, 0]
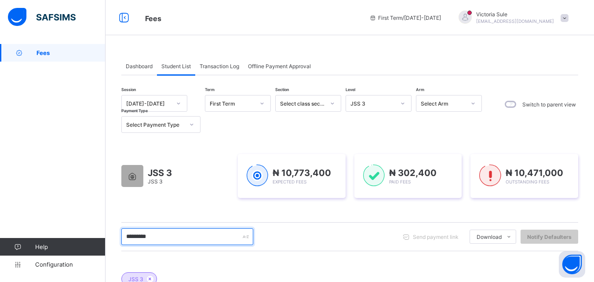
click at [185, 238] on input "*********" at bounding box center [187, 236] width 132 height 17
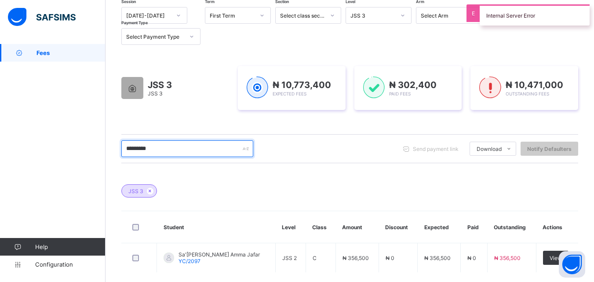
scroll to position [131, 0]
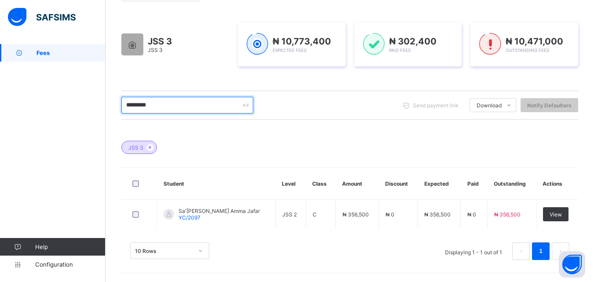
drag, startPoint x: 171, startPoint y: 108, endPoint x: 123, endPoint y: 120, distance: 50.3
click at [123, 120] on div "Session 2025-2026 Term First Term Section Select class section Level JSS 3 Arm …" at bounding box center [349, 116] width 457 height 305
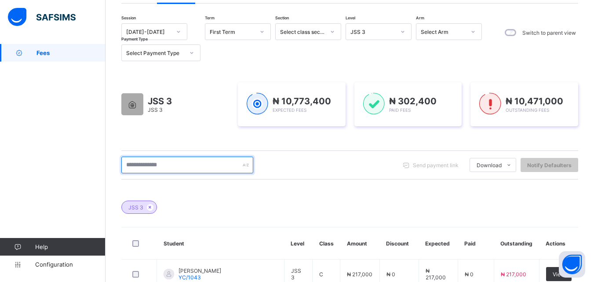
scroll to position [87, 0]
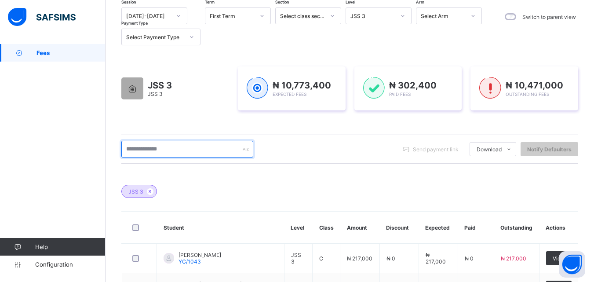
click at [145, 149] on input "text" at bounding box center [187, 149] width 132 height 17
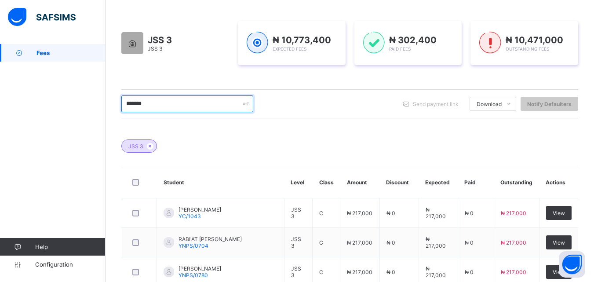
scroll to position [45, 0]
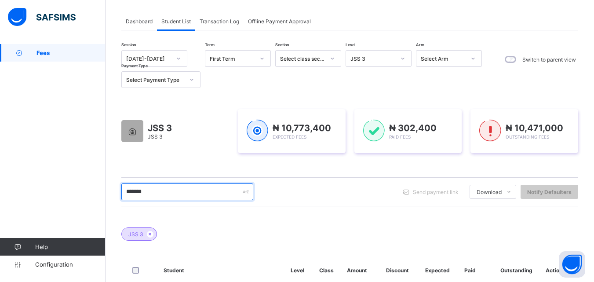
drag, startPoint x: 188, startPoint y: 189, endPoint x: 113, endPoint y: 203, distance: 76.7
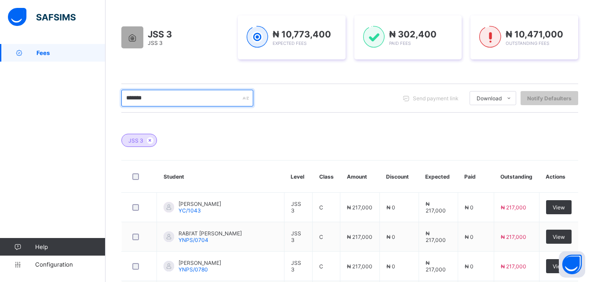
scroll to position [89, 0]
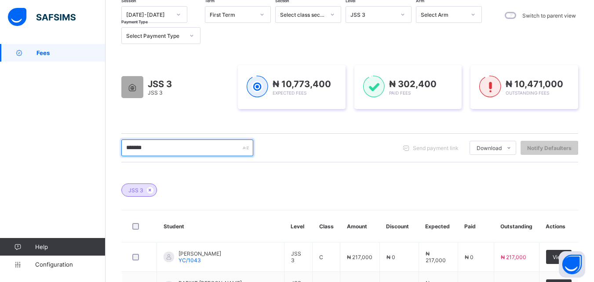
click at [165, 143] on input "*******" at bounding box center [187, 147] width 132 height 17
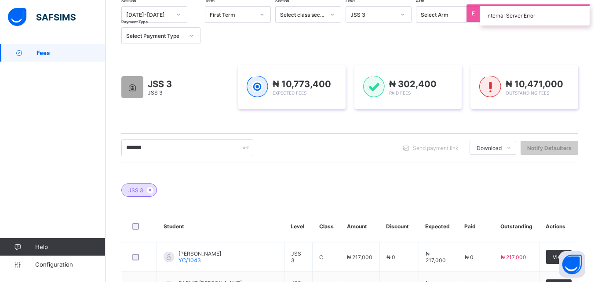
click at [434, 15] on div "Select Arm" at bounding box center [443, 14] width 45 height 7
click at [432, 49] on div "A" at bounding box center [448, 47] width 65 height 14
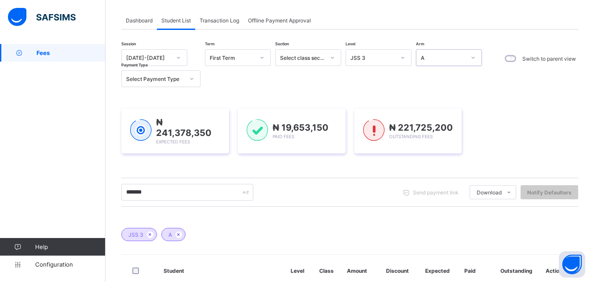
scroll to position [45, 0]
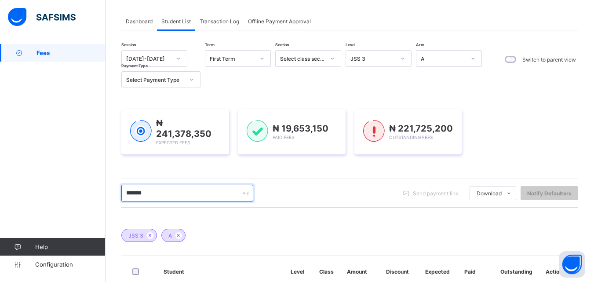
drag, startPoint x: 156, startPoint y: 195, endPoint x: 96, endPoint y: 198, distance: 60.3
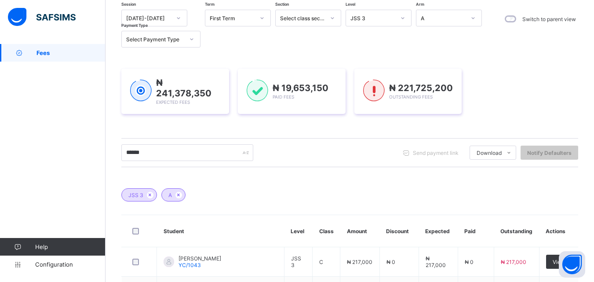
scroll to position [0, 0]
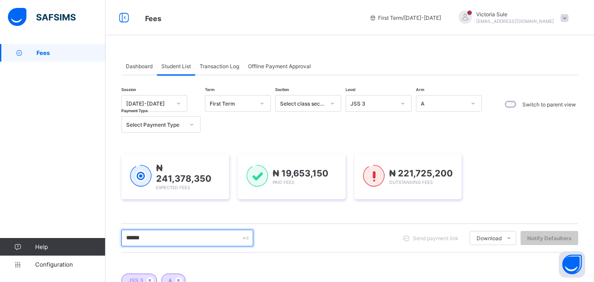
click at [172, 232] on input "******" at bounding box center [187, 237] width 132 height 17
drag, startPoint x: 191, startPoint y: 239, endPoint x: 109, endPoint y: 242, distance: 82.2
type input "***"
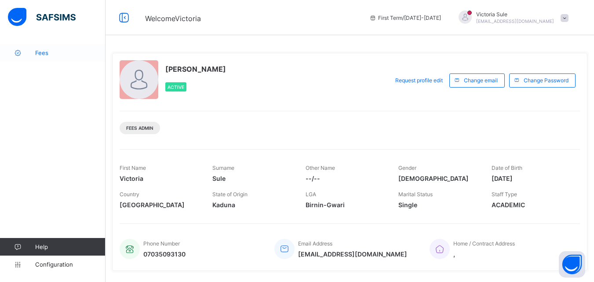
click at [48, 53] on span "Fees" at bounding box center [70, 52] width 70 height 7
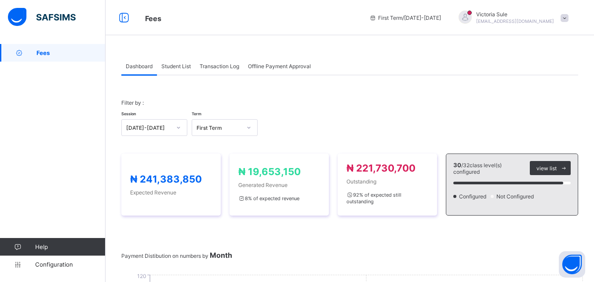
click at [171, 69] on span "Student List" at bounding box center [175, 66] width 29 height 7
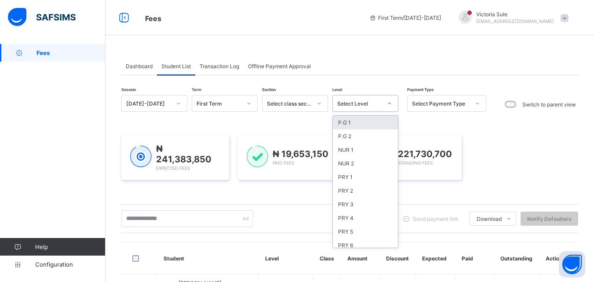
click at [355, 106] on div "Select Level" at bounding box center [359, 103] width 45 height 7
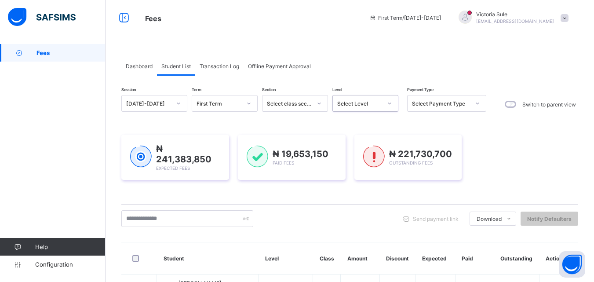
click at [371, 102] on div "Select Level" at bounding box center [359, 103] width 45 height 7
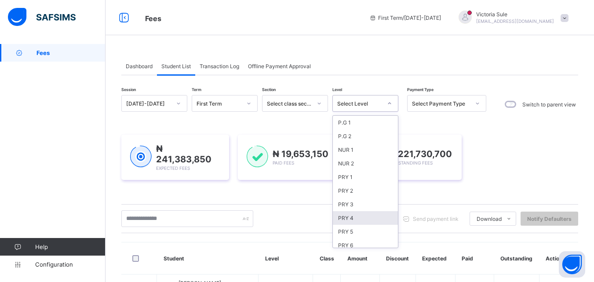
click at [360, 220] on div "PRY 4" at bounding box center [365, 218] width 65 height 14
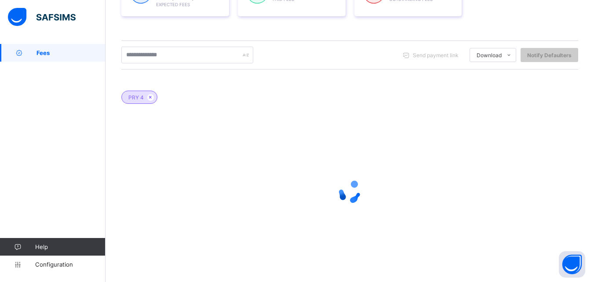
scroll to position [188, 0]
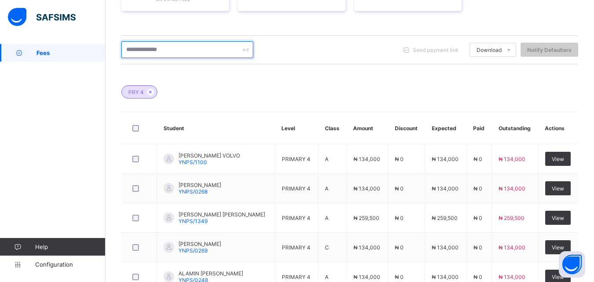
click at [185, 48] on input "text" at bounding box center [187, 49] width 132 height 17
click at [195, 54] on input "text" at bounding box center [187, 49] width 132 height 17
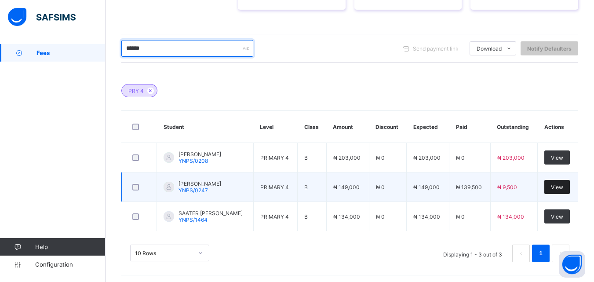
type input "******"
click at [561, 188] on span "View" at bounding box center [557, 187] width 12 height 7
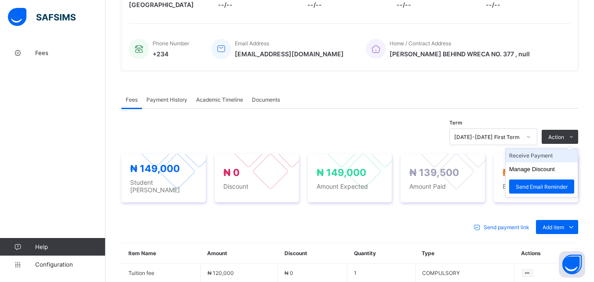
click at [538, 159] on li "Receive Payment" at bounding box center [541, 156] width 72 height 14
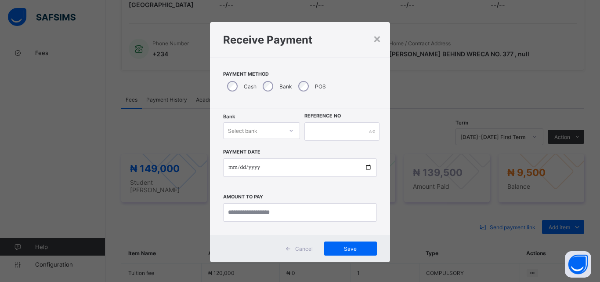
click at [292, 131] on div at bounding box center [291, 131] width 15 height 14
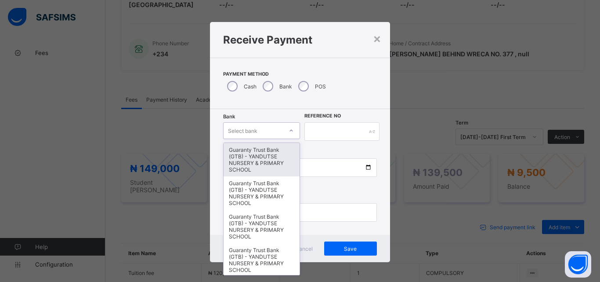
click at [281, 162] on div "Guaranty Trust Bank (GTB) - YANDUTSE NURSERY & PRIMARY SCHOOL" at bounding box center [262, 159] width 76 height 33
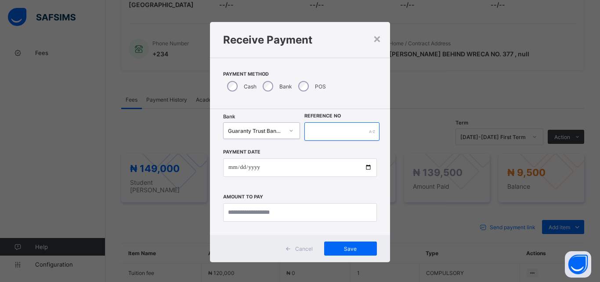
click at [318, 134] on input "text" at bounding box center [342, 131] width 75 height 18
type input "*********"
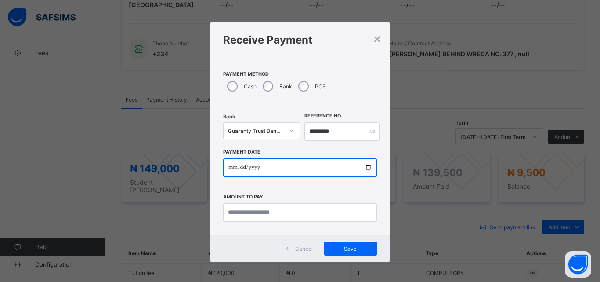
click at [366, 168] on input "date" at bounding box center [300, 167] width 154 height 18
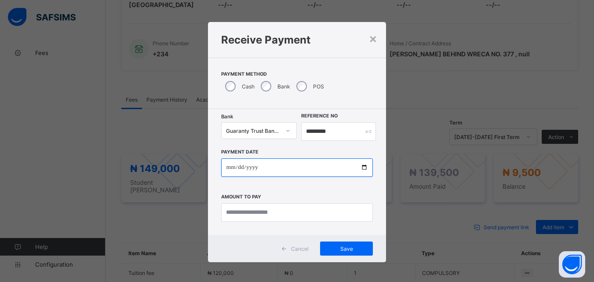
type input "**********"
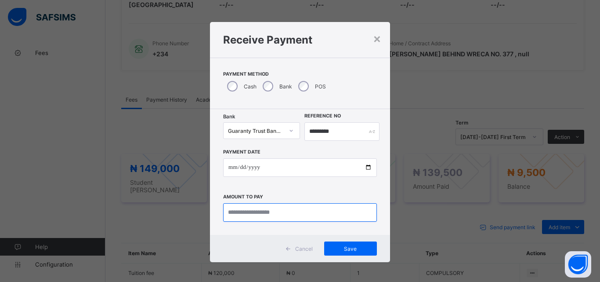
click at [242, 219] on input "currency" at bounding box center [300, 212] width 154 height 18
type input "*******"
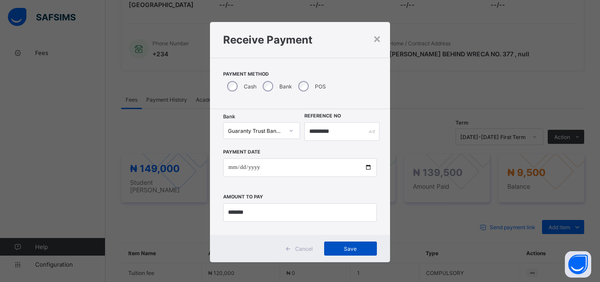
click at [351, 246] on span "Save" at bounding box center [351, 248] width 40 height 7
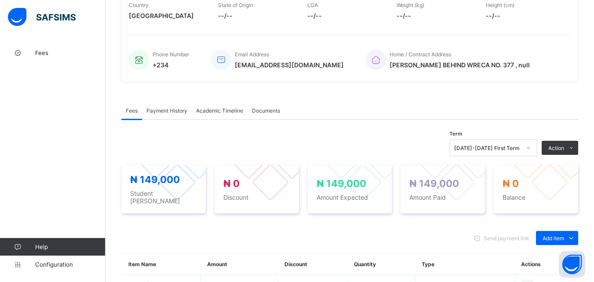
scroll to position [154, 0]
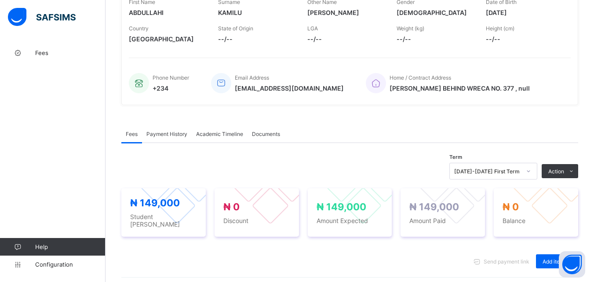
click at [156, 132] on span "Payment History" at bounding box center [166, 134] width 41 height 7
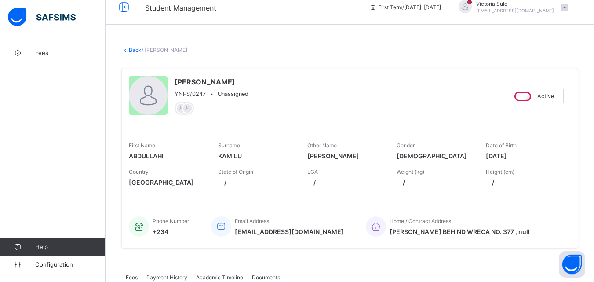
scroll to position [0, 0]
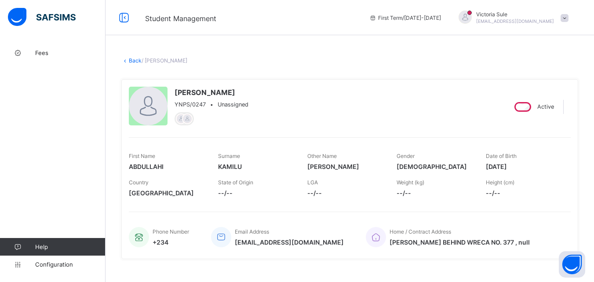
click at [138, 60] on link "Back" at bounding box center [135, 60] width 13 height 7
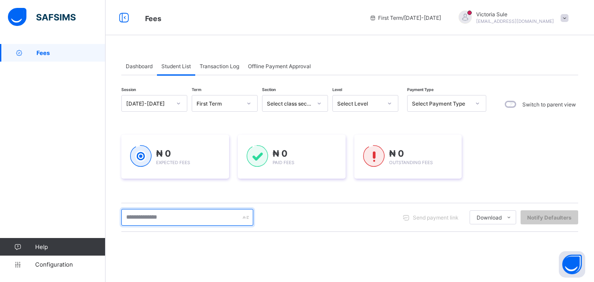
click at [189, 213] on input "text" at bounding box center [187, 217] width 132 height 17
type input "******"
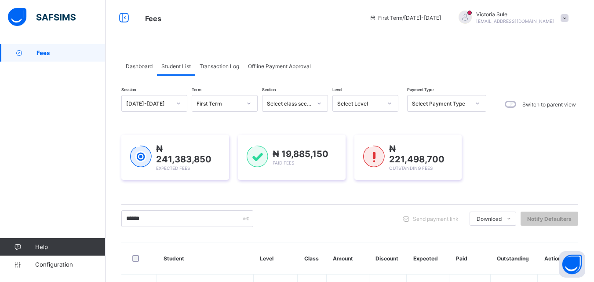
click at [300, 212] on div "****** Send payment link Download Students Payment Students Payment Status Stud…" at bounding box center [349, 218] width 457 height 17
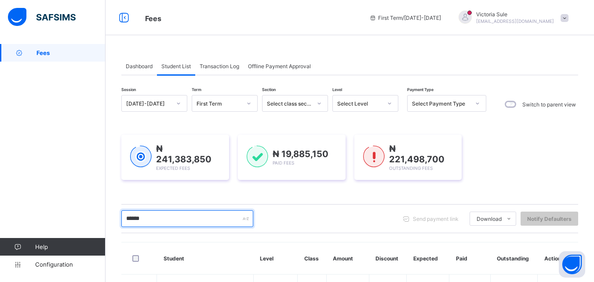
click at [208, 213] on input "******" at bounding box center [187, 218] width 132 height 17
click at [196, 221] on input "******" at bounding box center [187, 218] width 132 height 17
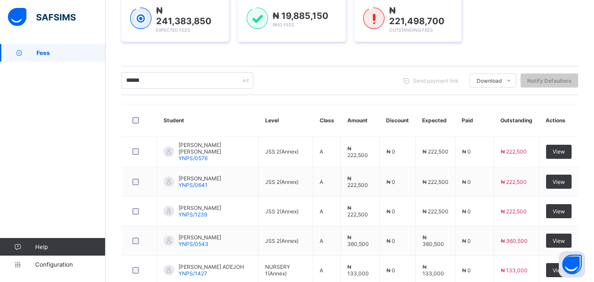
scroll to position [50, 0]
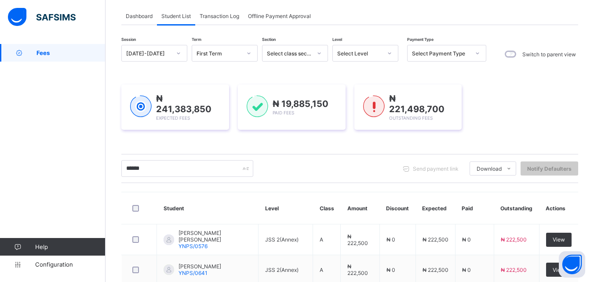
drag, startPoint x: 154, startPoint y: 174, endPoint x: 103, endPoint y: 170, distance: 51.1
click at [103, 170] on div "Fees First Term / 2025-2026 Victoria Sule sulevictoria9@gmail.com Fees Help Con…" at bounding box center [297, 262] width 594 height 624
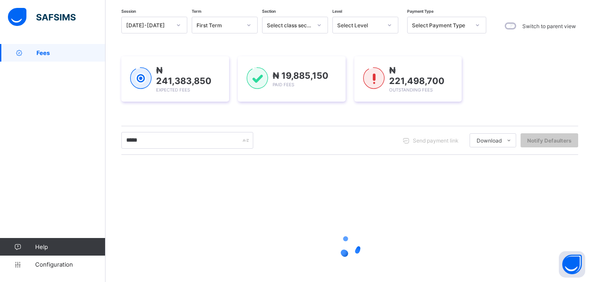
scroll to position [94, 0]
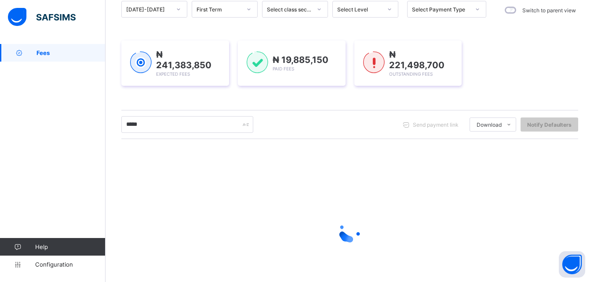
click at [352, 7] on div "Select Level" at bounding box center [359, 9] width 45 height 7
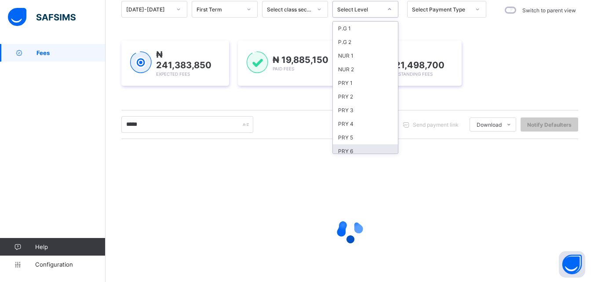
scroll to position [132, 0]
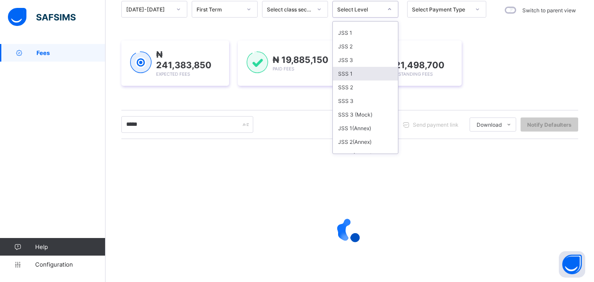
click at [351, 78] on div "SSS 1" at bounding box center [365, 74] width 65 height 14
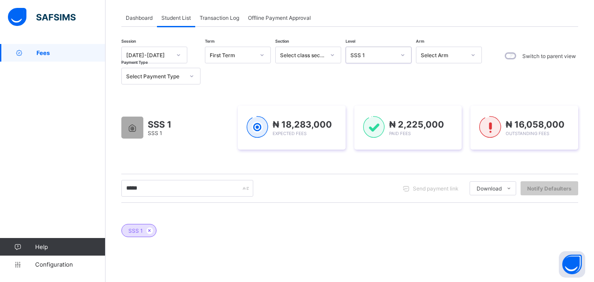
scroll to position [12, 0]
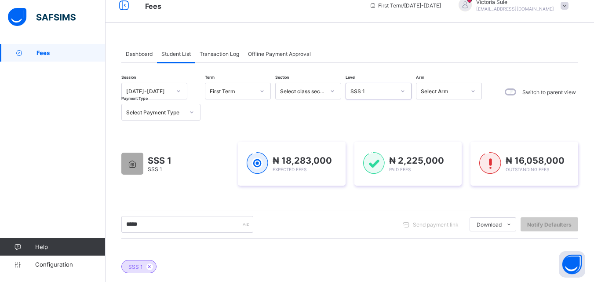
click at [378, 92] on div "SSS 1" at bounding box center [372, 91] width 45 height 7
click at [375, 97] on div "SSS 1" at bounding box center [370, 91] width 48 height 12
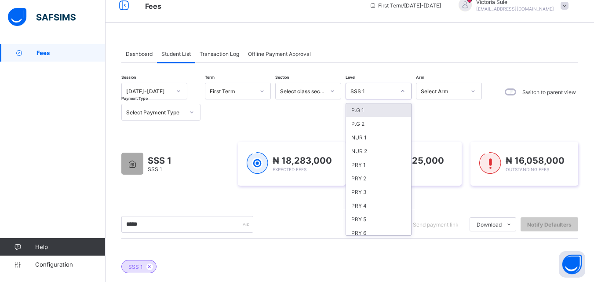
click at [377, 94] on div "SSS 1" at bounding box center [372, 91] width 45 height 7
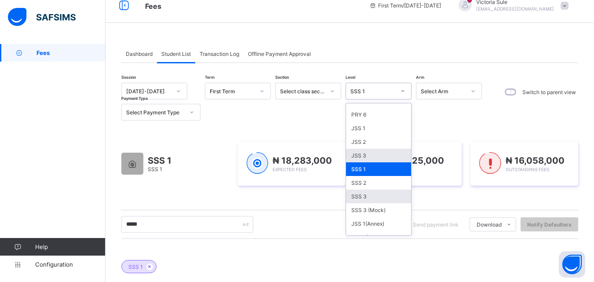
scroll to position [132, 0]
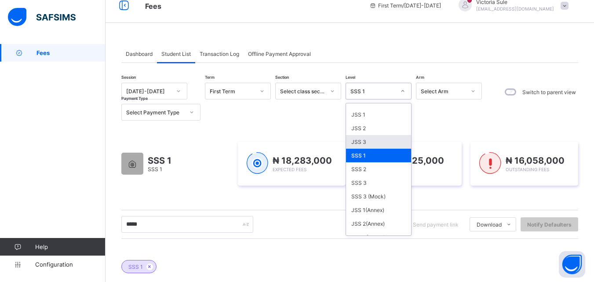
click at [367, 144] on div "JSS 3" at bounding box center [378, 142] width 65 height 14
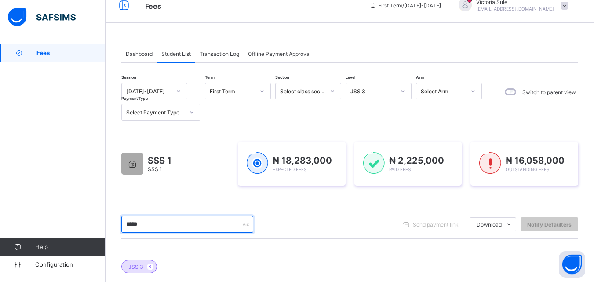
drag, startPoint x: 228, startPoint y: 219, endPoint x: 98, endPoint y: 225, distance: 129.8
click at [98, 225] on div "Fees First Term / 2025-2026 Victoria Sule sulevictoria9@gmail.com Fees Help Con…" at bounding box center [297, 223] width 594 height 470
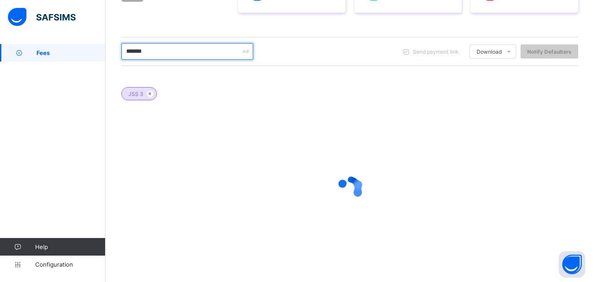
scroll to position [188, 0]
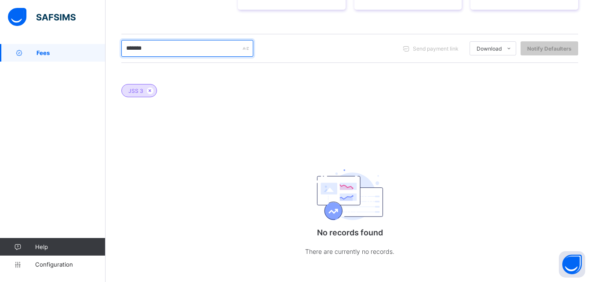
drag, startPoint x: 156, startPoint y: 46, endPoint x: 108, endPoint y: 69, distance: 53.3
click at [108, 69] on div "Dashboard Student List Transaction Log Offline Payment Approval Student List Mo…" at bounding box center [349, 72] width 488 height 432
click at [148, 47] on input "***" at bounding box center [187, 48] width 132 height 17
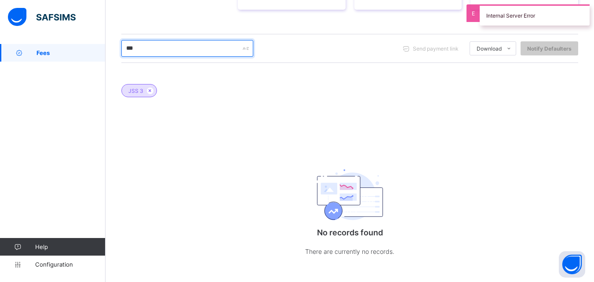
scroll to position [194, 0]
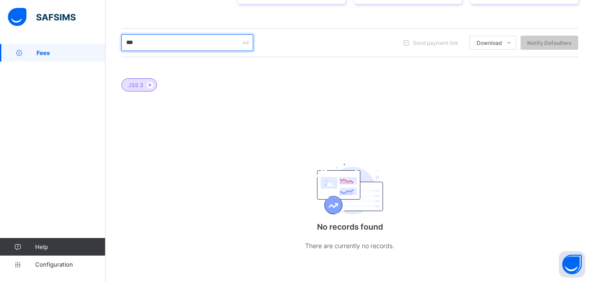
click at [157, 42] on input "***" at bounding box center [187, 42] width 132 height 17
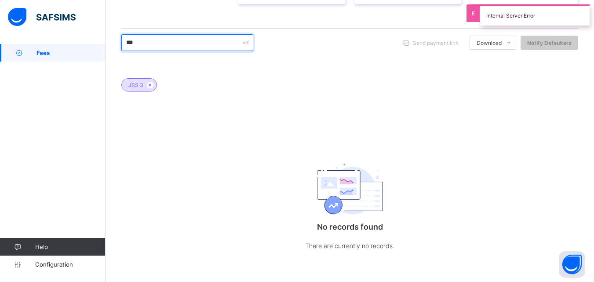
click at [172, 38] on input "***" at bounding box center [187, 42] width 132 height 17
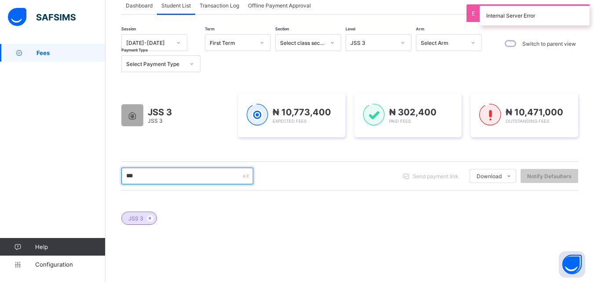
scroll to position [0, 0]
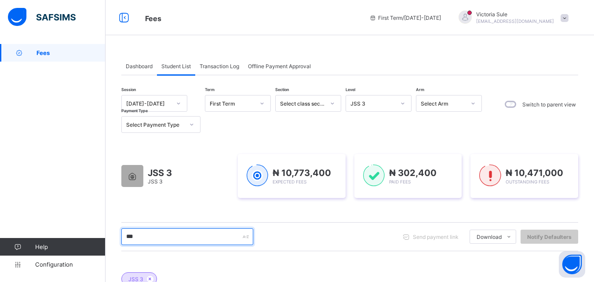
drag, startPoint x: 172, startPoint y: 234, endPoint x: 103, endPoint y: 228, distance: 68.9
click at [103, 228] on div "Fees First Term / 2025-2026 Victoria Sule sulevictoria9@gmail.com Fees Help Con…" at bounding box center [297, 238] width 594 height 476
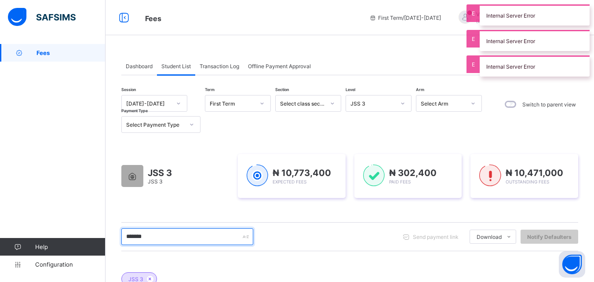
type input "*******"
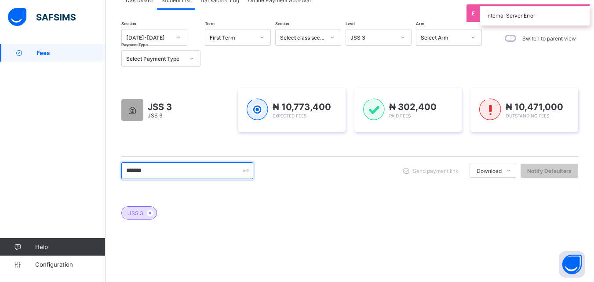
scroll to position [142, 0]
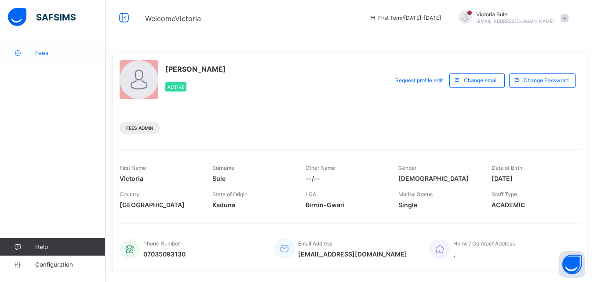
click at [45, 57] on link "Fees" at bounding box center [52, 53] width 105 height 18
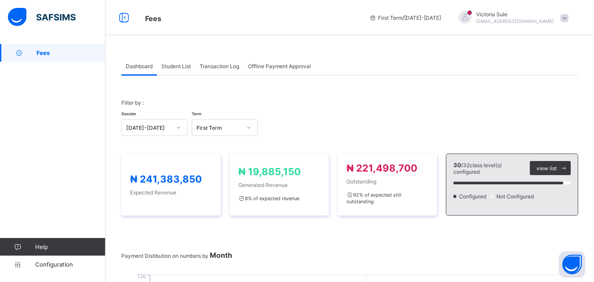
click at [174, 62] on div "Student List" at bounding box center [176, 66] width 38 height 18
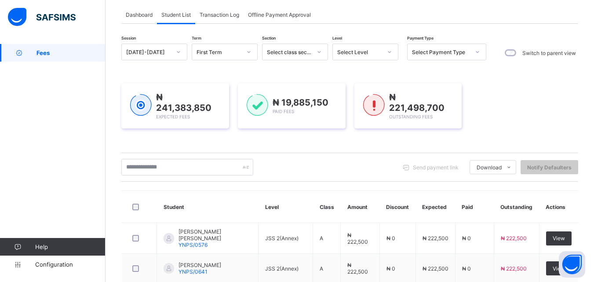
scroll to position [44, 0]
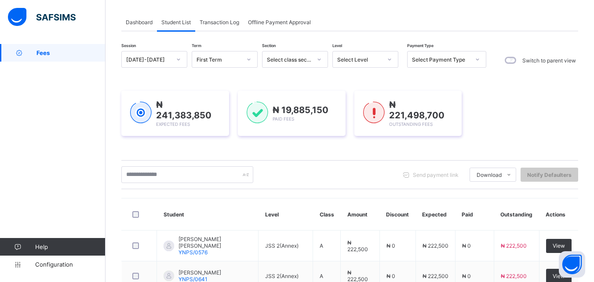
click at [352, 56] on div "Select Level" at bounding box center [359, 59] width 45 height 7
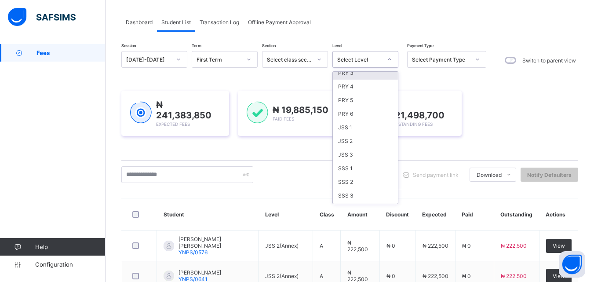
scroll to position [88, 0]
click at [349, 159] on div "JSS 3" at bounding box center [365, 154] width 65 height 14
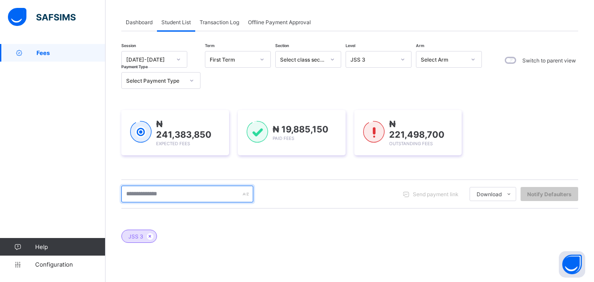
click at [209, 194] on input "text" at bounding box center [187, 193] width 132 height 17
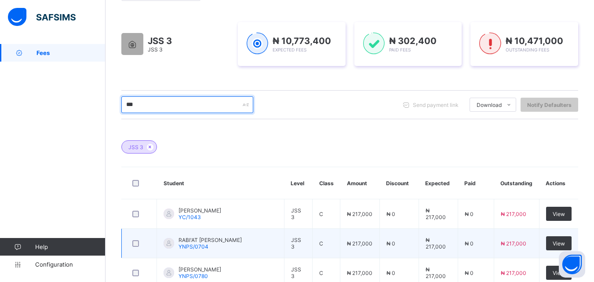
scroll to position [0, 0]
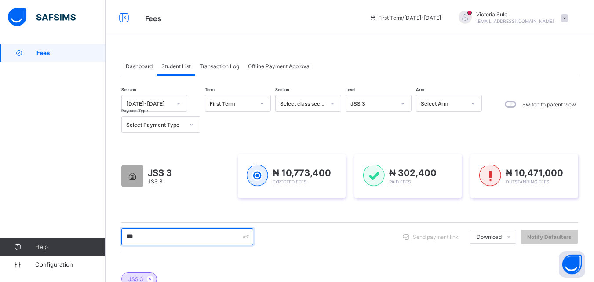
drag, startPoint x: 135, startPoint y: 234, endPoint x: 113, endPoint y: 244, distance: 24.4
drag, startPoint x: 177, startPoint y: 242, endPoint x: 58, endPoint y: 242, distance: 119.5
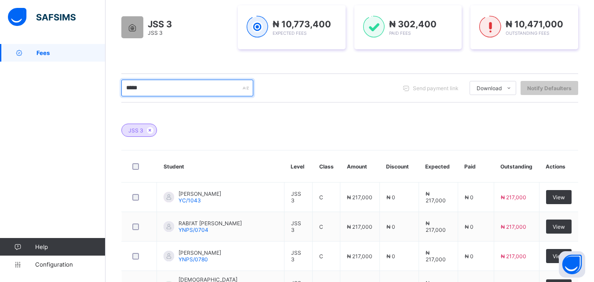
scroll to position [133, 0]
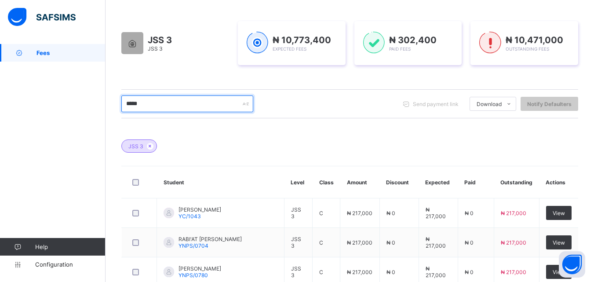
drag, startPoint x: 158, startPoint y: 104, endPoint x: 110, endPoint y: 96, distance: 48.2
click at [110, 96] on div "Dashboard Student List Transaction Log Offline Payment Approval Student List Mo…" at bounding box center [349, 229] width 488 height 636
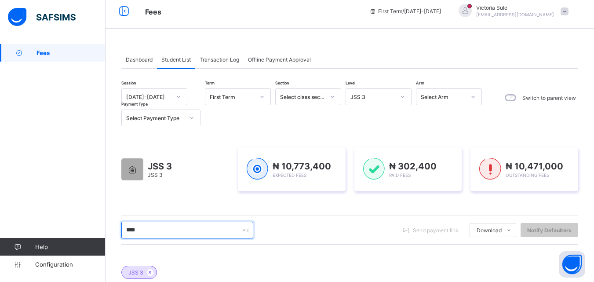
scroll to position [0, 0]
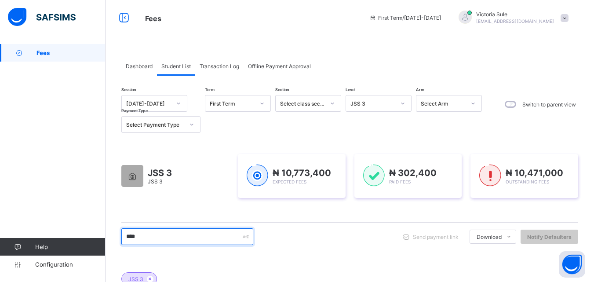
drag, startPoint x: 143, startPoint y: 240, endPoint x: 109, endPoint y: 240, distance: 34.7
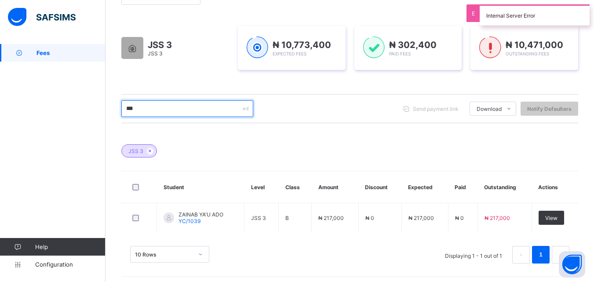
scroll to position [131, 0]
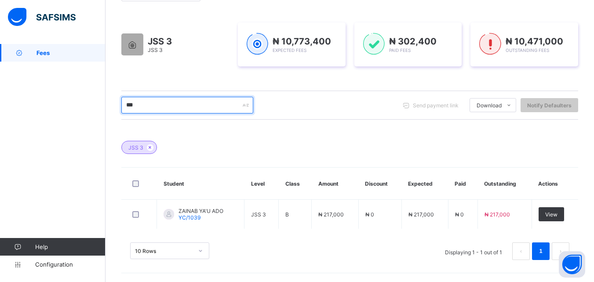
drag, startPoint x: 145, startPoint y: 106, endPoint x: 108, endPoint y: 102, distance: 37.1
click at [108, 102] on div "Dashboard Student List Transaction Log Offline Payment Approval Student List Mo…" at bounding box center [349, 97] width 488 height 369
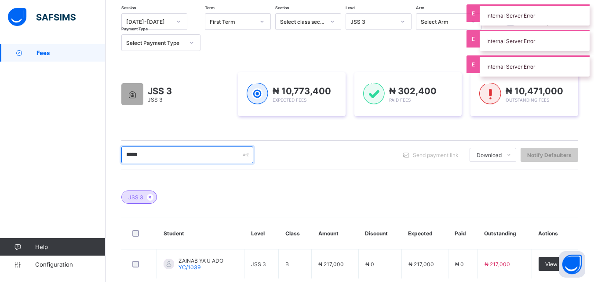
scroll to position [0, 0]
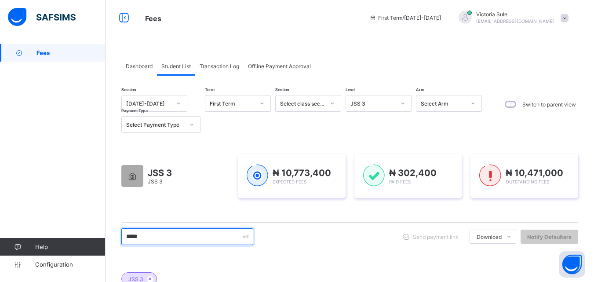
type input "*****"
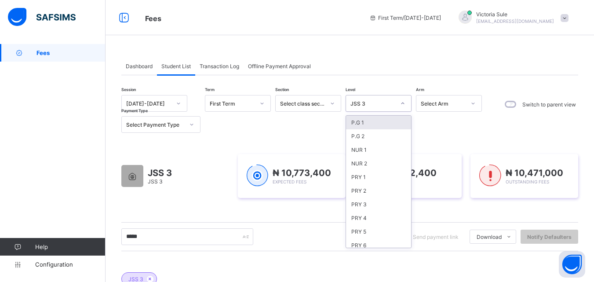
click at [403, 103] on icon at bounding box center [402, 103] width 5 height 9
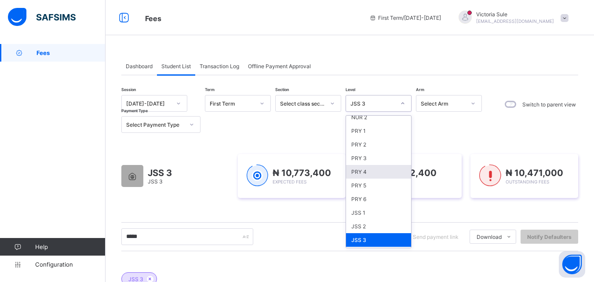
scroll to position [44, 0]
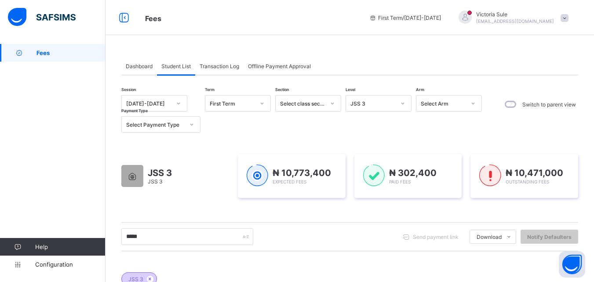
click at [149, 275] on div "JSS 3" at bounding box center [139, 278] width 36 height 13
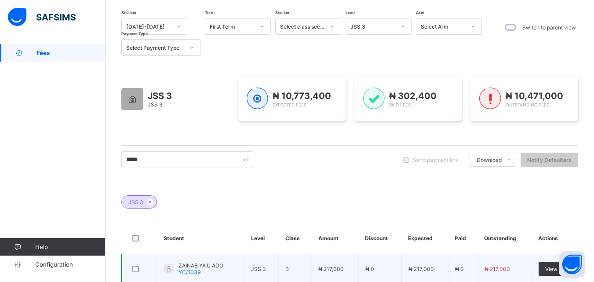
scroll to position [88, 0]
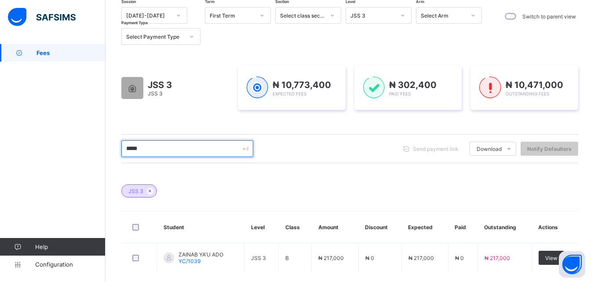
click at [156, 151] on input "*****" at bounding box center [187, 148] width 132 height 17
drag, startPoint x: 148, startPoint y: 153, endPoint x: 101, endPoint y: 160, distance: 47.5
click at [101, 160] on div "Fees First Term / 2025-2026 Victoria Sule sulevictoria9@gmail.com Fees Help Con…" at bounding box center [297, 118] width 594 height 413
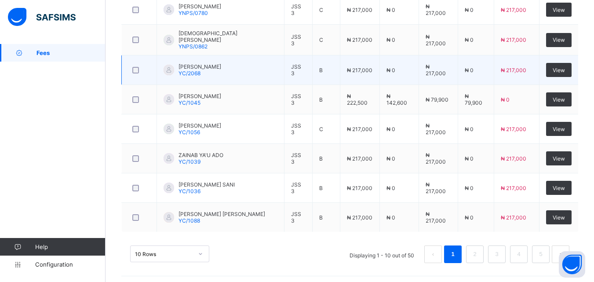
scroll to position [396, 0]
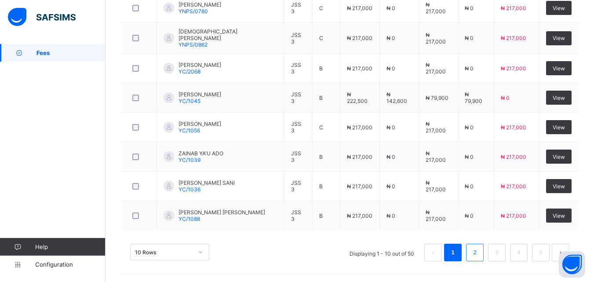
click at [483, 257] on li "2" at bounding box center [475, 252] width 18 height 18
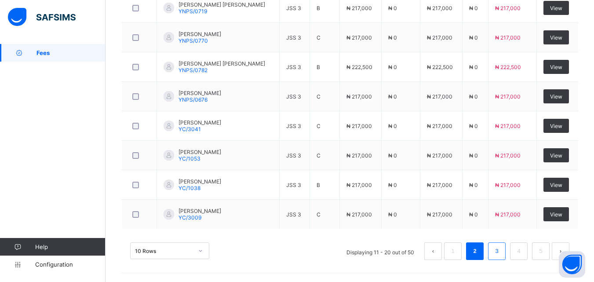
click at [501, 252] on link "3" at bounding box center [496, 250] width 8 height 11
click at [523, 254] on link "4" at bounding box center [518, 250] width 8 height 11
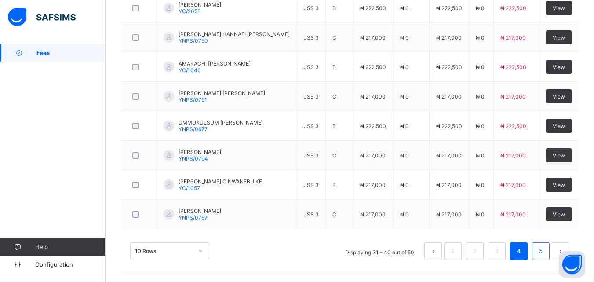
click at [545, 248] on link "5" at bounding box center [540, 250] width 8 height 11
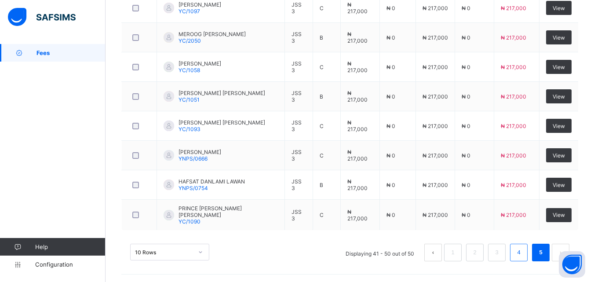
click at [523, 255] on link "4" at bounding box center [518, 252] width 8 height 11
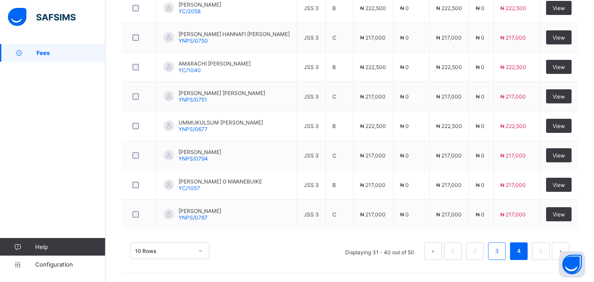
click at [501, 254] on link "3" at bounding box center [496, 250] width 8 height 11
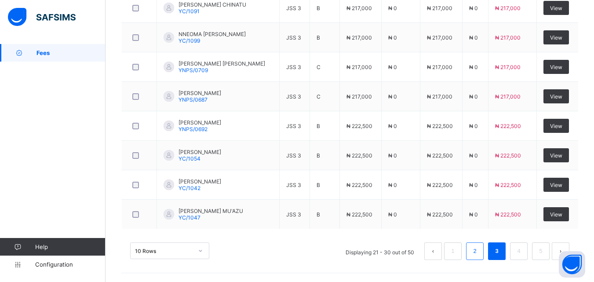
click at [478, 252] on link "2" at bounding box center [474, 250] width 8 height 11
click at [457, 252] on link "1" at bounding box center [452, 250] width 8 height 11
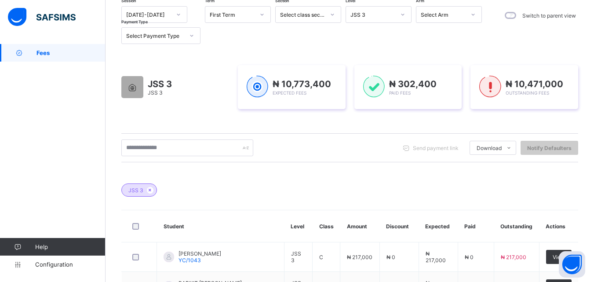
scroll to position [45, 0]
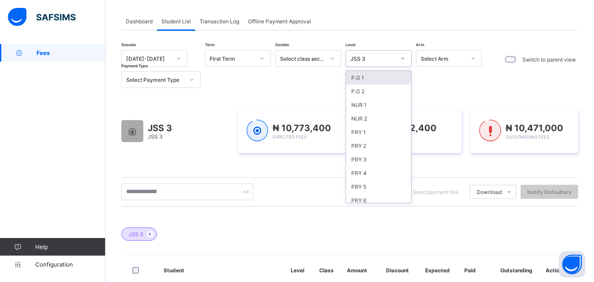
click at [379, 56] on div "JSS 3" at bounding box center [372, 58] width 45 height 7
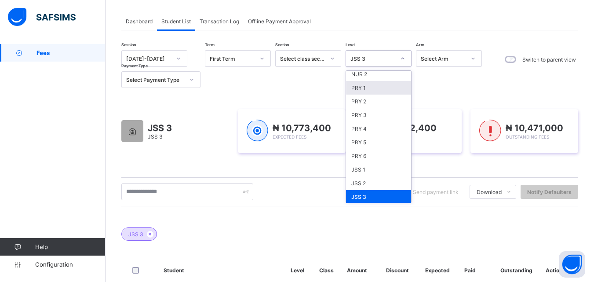
scroll to position [88, 0]
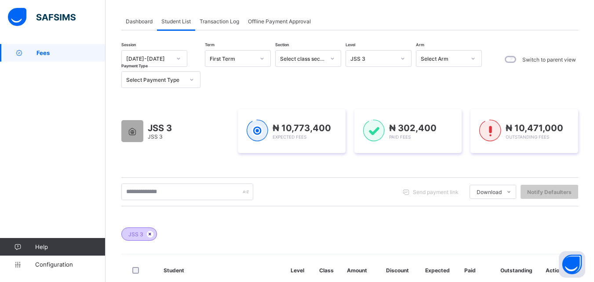
click at [148, 235] on icon at bounding box center [149, 233] width 7 height 5
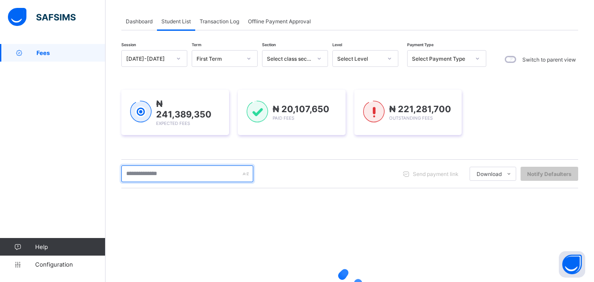
click at [174, 173] on input "text" at bounding box center [187, 173] width 132 height 17
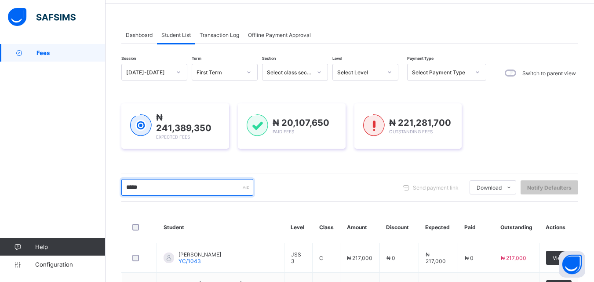
scroll to position [31, 0]
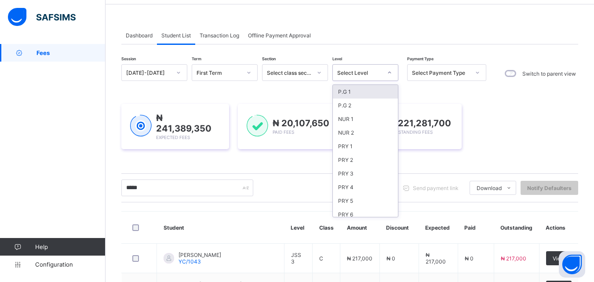
click at [374, 71] on div "Select Level" at bounding box center [359, 72] width 45 height 7
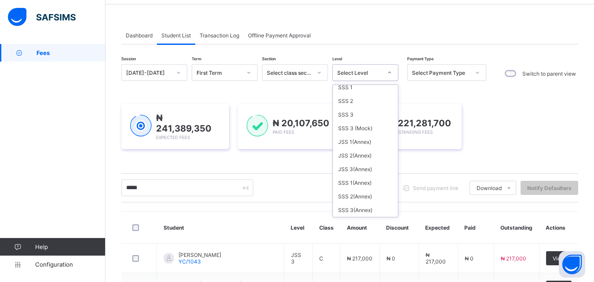
scroll to position [264, 0]
click at [365, 85] on div "JSS 3(Annex)" at bounding box center [365, 87] width 65 height 14
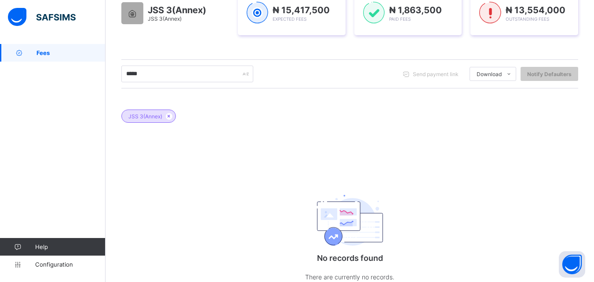
scroll to position [194, 0]
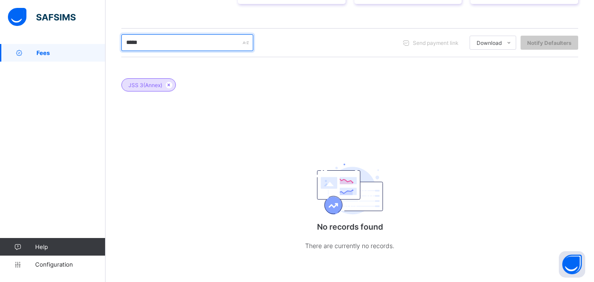
drag, startPoint x: 161, startPoint y: 40, endPoint x: 94, endPoint y: 46, distance: 67.5
click at [94, 46] on div "Fees First Term / 2025-2026 Victoria Sule sulevictoria9@gmail.com Fees Help Con…" at bounding box center [297, 44] width 594 height 476
drag, startPoint x: 154, startPoint y: 43, endPoint x: 107, endPoint y: 41, distance: 47.5
click at [107, 41] on div "Dashboard Student List Transaction Log Offline Payment Approval Student List Mo…" at bounding box center [349, 66] width 488 height 432
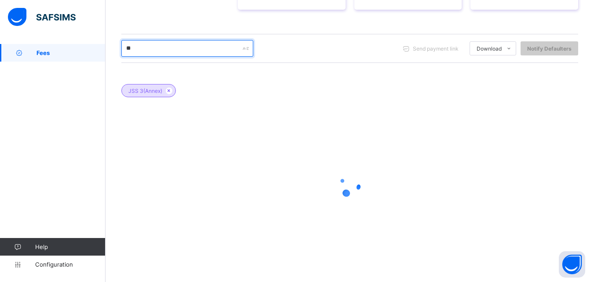
scroll to position [188, 0]
type input "****"
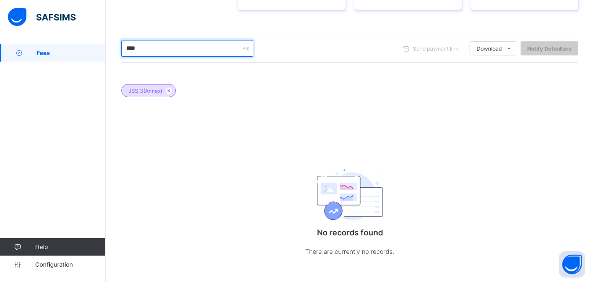
scroll to position [194, 0]
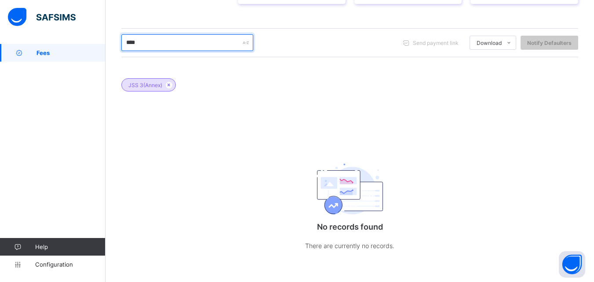
drag, startPoint x: 160, startPoint y: 48, endPoint x: 109, endPoint y: 51, distance: 51.1
click at [109, 51] on div "Dashboard Student List Transaction Log Offline Payment Approval Student List Mo…" at bounding box center [349, 66] width 488 height 432
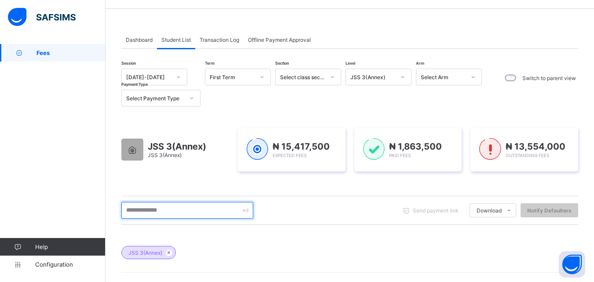
scroll to position [0, 0]
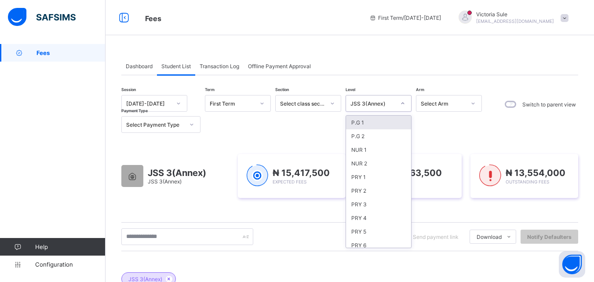
click at [365, 99] on div "JSS 3(Annex)" at bounding box center [370, 103] width 48 height 12
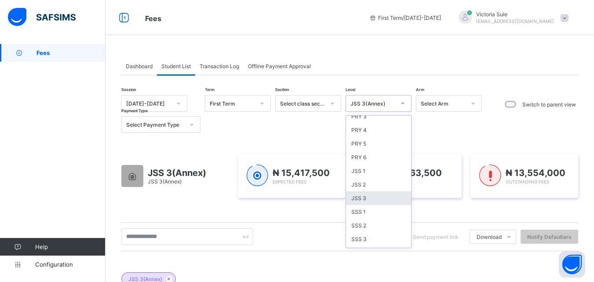
click at [360, 203] on div "JSS 3" at bounding box center [378, 198] width 65 height 14
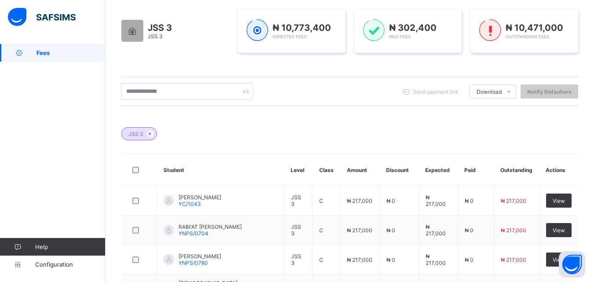
scroll to position [132, 0]
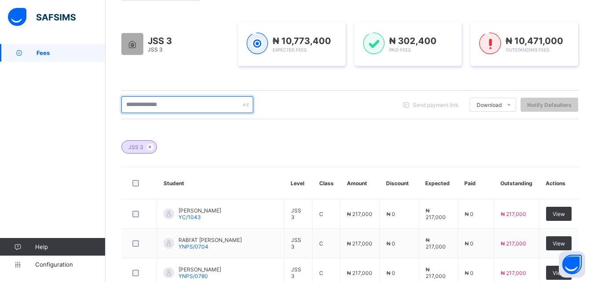
click at [152, 103] on input "text" at bounding box center [187, 104] width 132 height 17
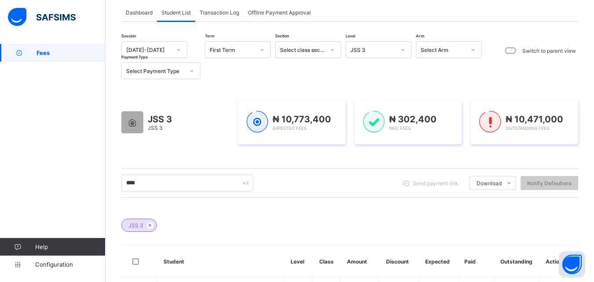
scroll to position [0, 0]
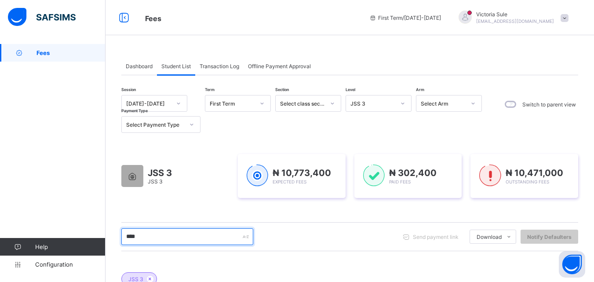
drag, startPoint x: 141, startPoint y: 235, endPoint x: 100, endPoint y: 242, distance: 41.0
type input "****"
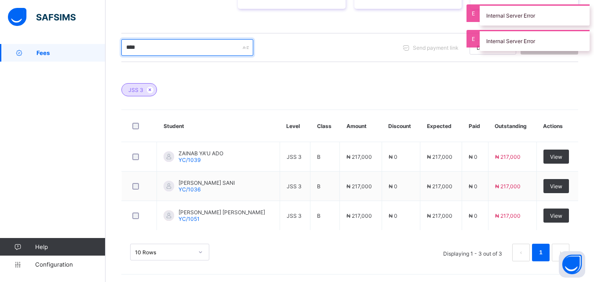
scroll to position [190, 0]
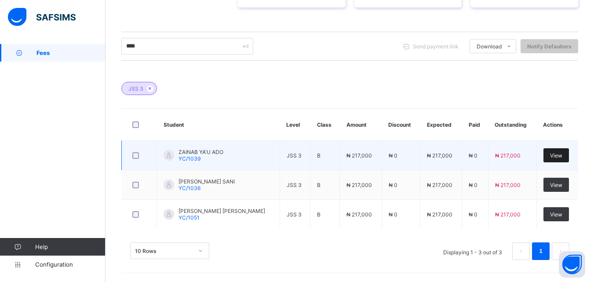
click at [562, 158] on span "View" at bounding box center [556, 155] width 12 height 7
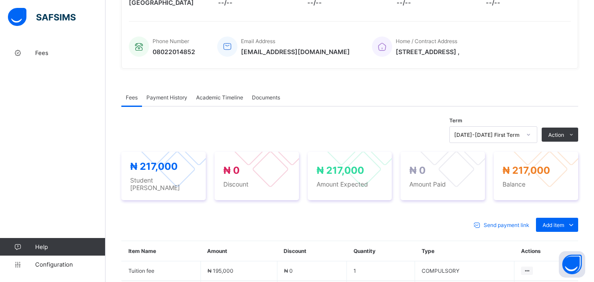
scroll to position [234, 0]
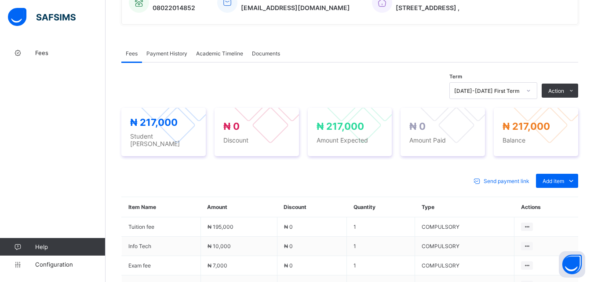
drag, startPoint x: 561, startPoint y: 145, endPoint x: 366, endPoint y: 181, distance: 198.7
click at [366, 181] on div "Send payment link Add item Optional items Special bill" at bounding box center [349, 181] width 457 height 14
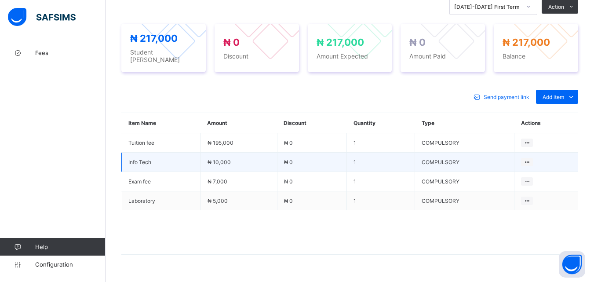
scroll to position [322, 0]
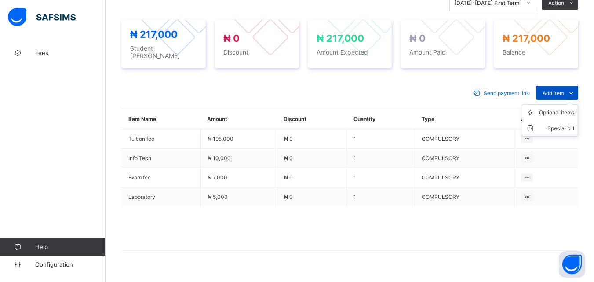
click at [564, 90] on span "Add item" at bounding box center [553, 93] width 22 height 7
click at [568, 110] on div "Optional items" at bounding box center [556, 112] width 35 height 9
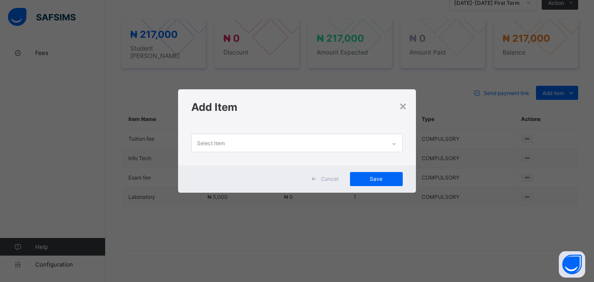
click at [400, 142] on div at bounding box center [393, 144] width 15 height 14
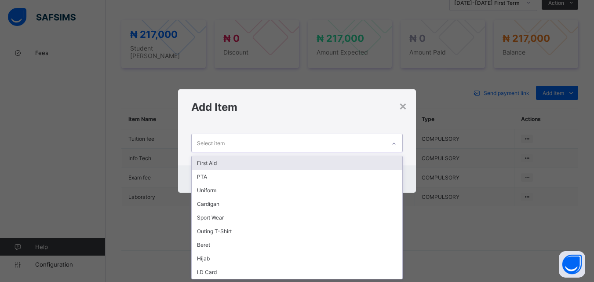
click at [376, 168] on div "First Aid" at bounding box center [297, 163] width 210 height 14
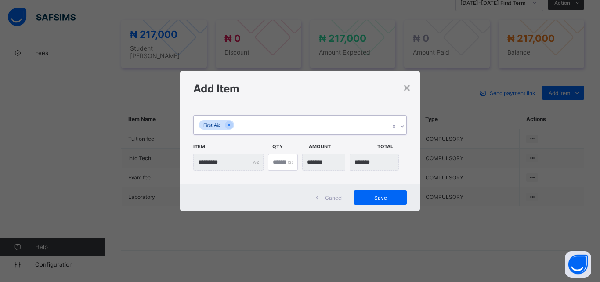
click at [402, 125] on icon at bounding box center [402, 126] width 5 height 9
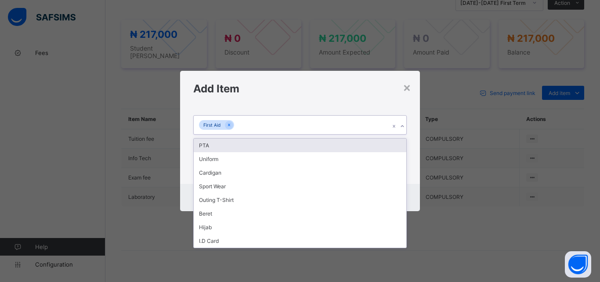
click at [371, 137] on div "option First Aid, selected. option PTA focused, 2 of 9. 8 results available. Us…" at bounding box center [300, 144] width 240 height 77
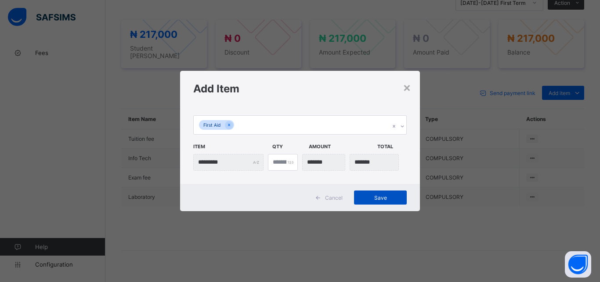
click at [377, 192] on div "Save" at bounding box center [380, 197] width 53 height 14
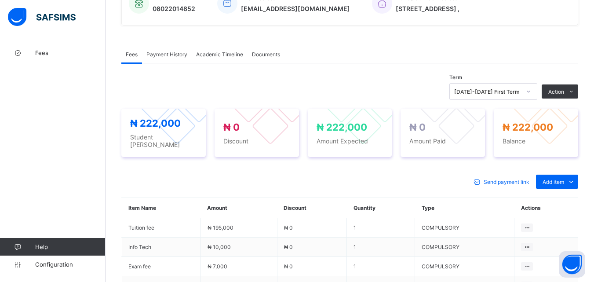
scroll to position [234, 0]
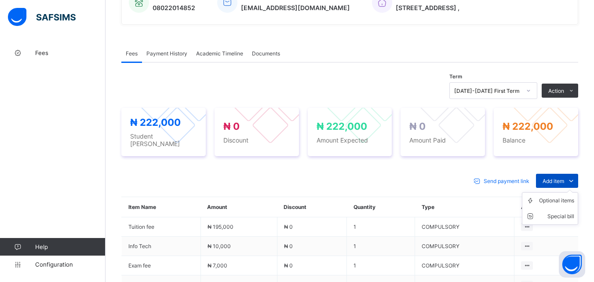
click at [553, 174] on div "Add item" at bounding box center [557, 181] width 42 height 14
click at [563, 212] on div "Special bill" at bounding box center [556, 216] width 35 height 9
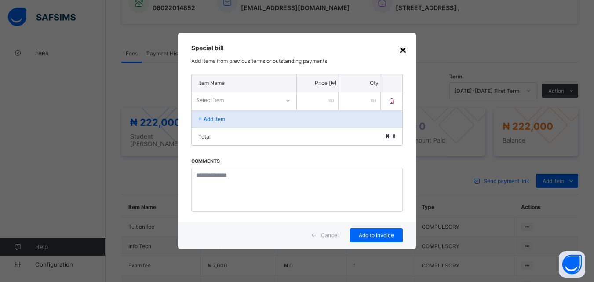
click at [403, 50] on div "×" at bounding box center [403, 49] width 8 height 15
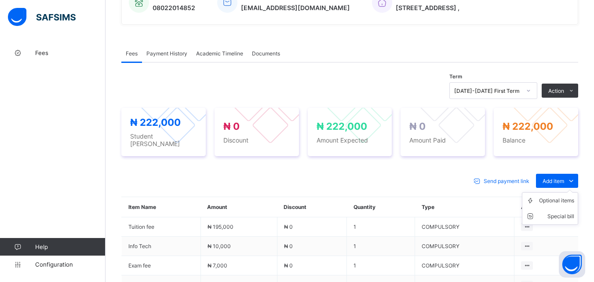
click at [560, 192] on ul "Optional items Special bill" at bounding box center [550, 208] width 56 height 33
click at [563, 196] on div "Optional items" at bounding box center [556, 200] width 35 height 9
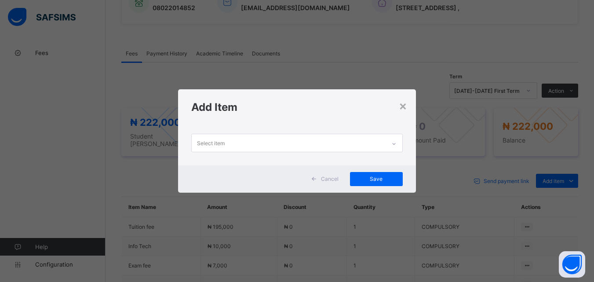
click at [395, 137] on div at bounding box center [393, 144] width 15 height 14
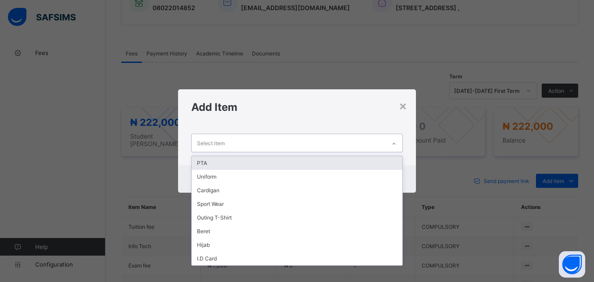
click at [378, 160] on div "PTA" at bounding box center [297, 163] width 210 height 14
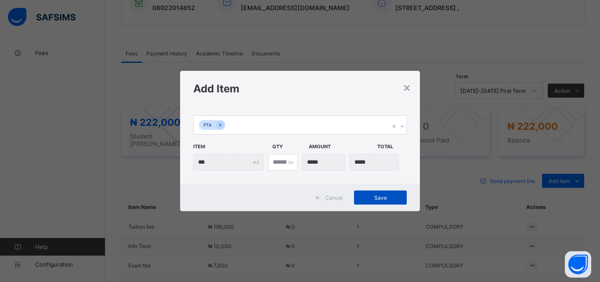
click at [387, 192] on div "Save" at bounding box center [380, 197] width 53 height 14
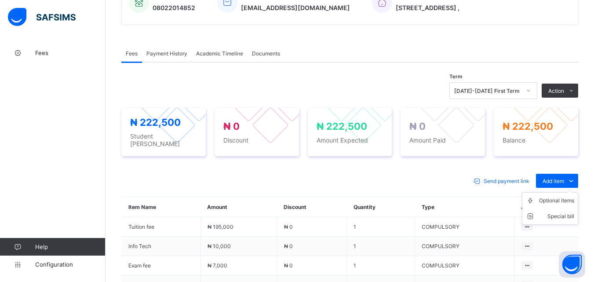
click at [546, 192] on ul "Optional items Special bill" at bounding box center [550, 208] width 56 height 33
click at [565, 215] on div "Special bill" at bounding box center [556, 216] width 35 height 9
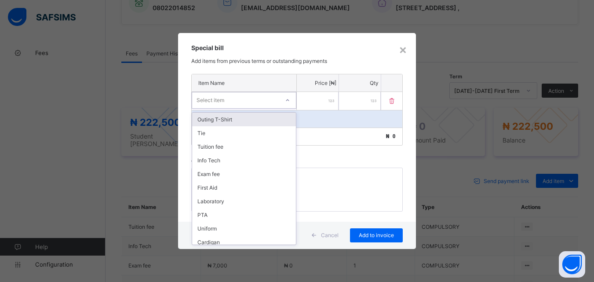
click at [277, 99] on div "Select item" at bounding box center [235, 100] width 87 height 12
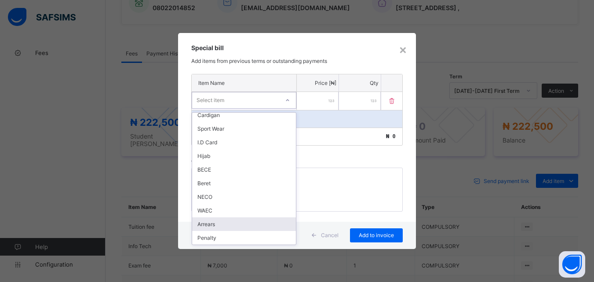
click at [228, 227] on div "Arrears" at bounding box center [244, 224] width 104 height 14
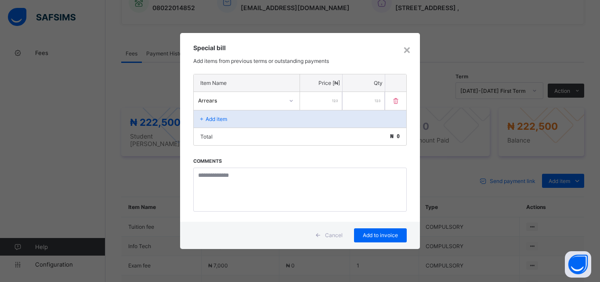
click at [316, 104] on input "number" at bounding box center [321, 101] width 42 height 18
type input "******"
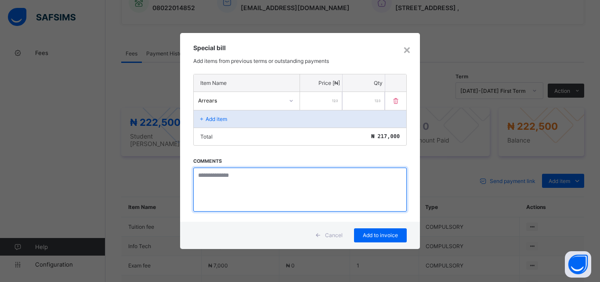
click at [230, 181] on textarea at bounding box center [300, 189] width 214 height 44
drag, startPoint x: 230, startPoint y: 181, endPoint x: 220, endPoint y: 202, distance: 23.8
click at [220, 202] on textarea at bounding box center [300, 189] width 214 height 44
drag, startPoint x: 197, startPoint y: 177, endPoint x: 269, endPoint y: 191, distance: 73.0
click at [269, 191] on textarea "**********" at bounding box center [300, 189] width 214 height 44
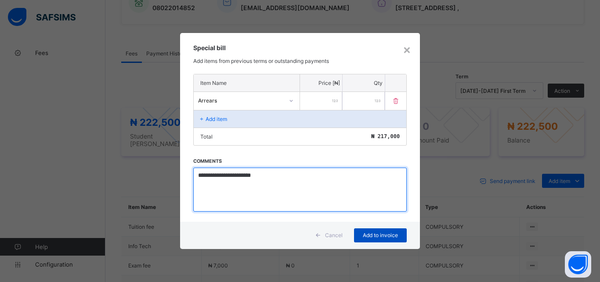
type textarea "**********"
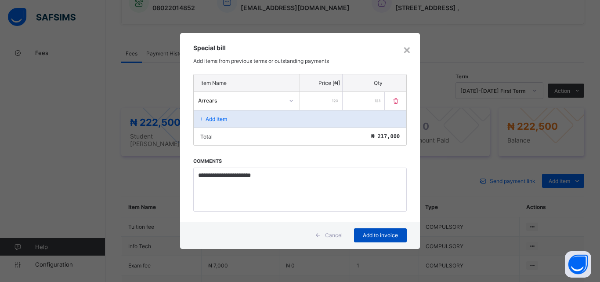
click at [380, 233] on span "Add to invoice" at bounding box center [381, 235] width 40 height 7
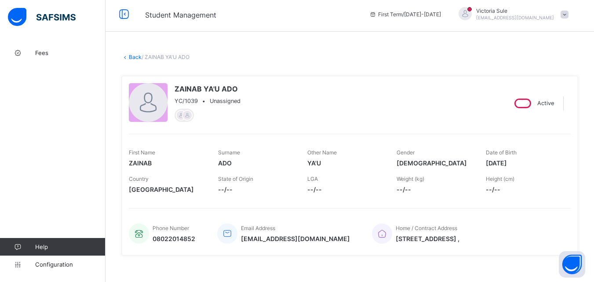
scroll to position [0, 0]
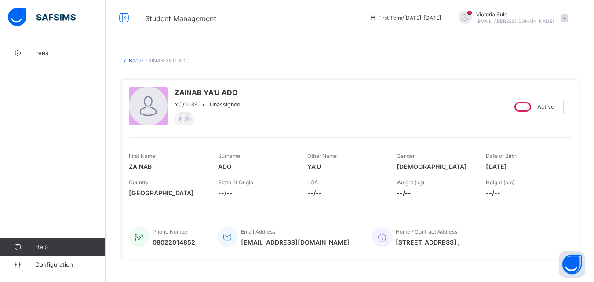
click at [137, 62] on link "Back" at bounding box center [135, 60] width 13 height 7
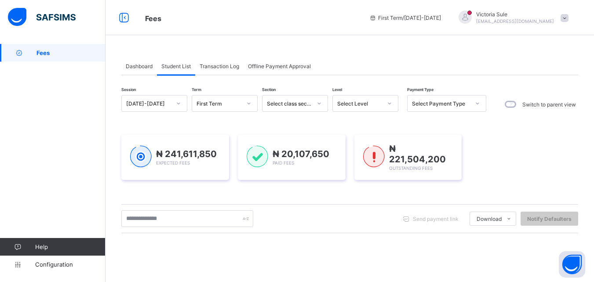
click at [382, 106] on div at bounding box center [389, 103] width 15 height 14
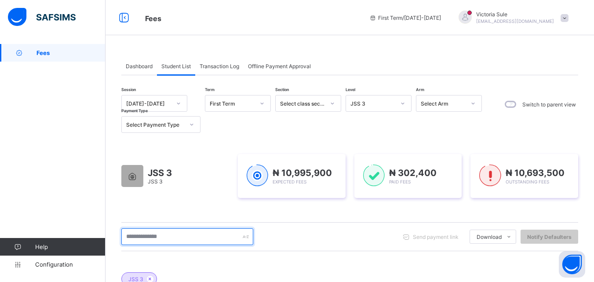
click at [161, 236] on input "text" at bounding box center [187, 236] width 132 height 17
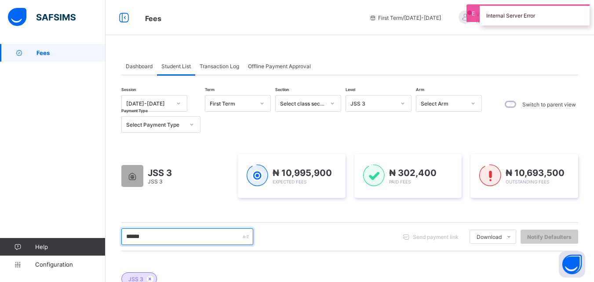
type input "******"
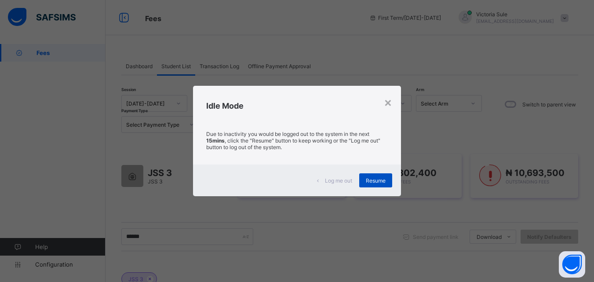
click at [377, 184] on div "Resume" at bounding box center [375, 180] width 33 height 14
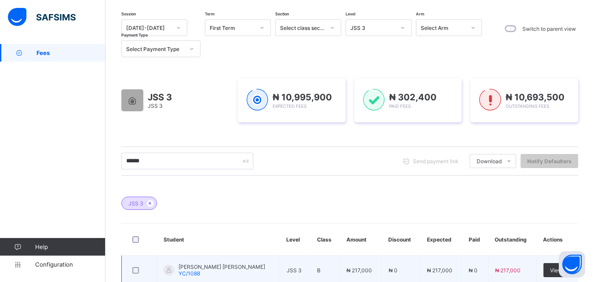
scroll to position [131, 0]
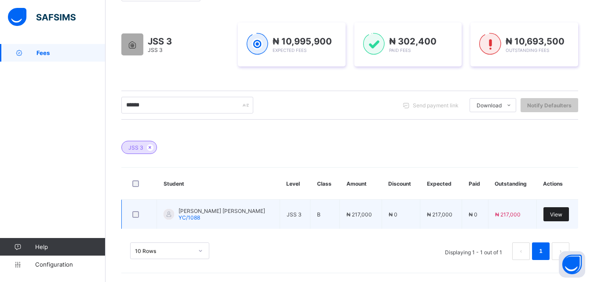
click at [562, 216] on span "View" at bounding box center [556, 214] width 12 height 7
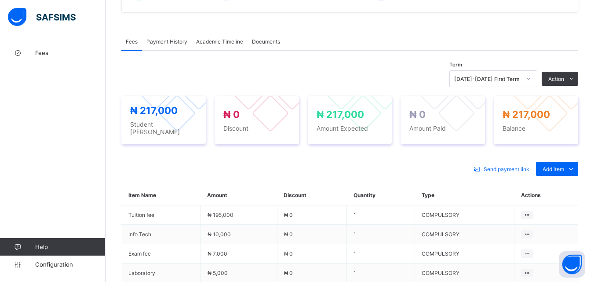
scroll to position [264, 0]
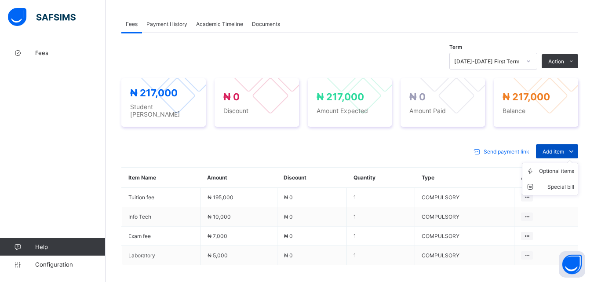
click at [561, 148] on span "Add item" at bounding box center [553, 151] width 22 height 7
click at [556, 168] on div "Optional items" at bounding box center [556, 171] width 35 height 9
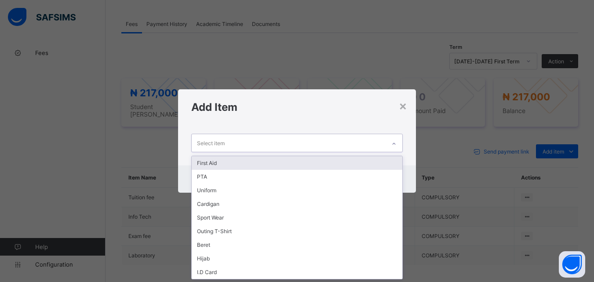
click at [393, 142] on icon at bounding box center [393, 143] width 5 height 9
click at [372, 164] on div "First Aid" at bounding box center [297, 163] width 210 height 14
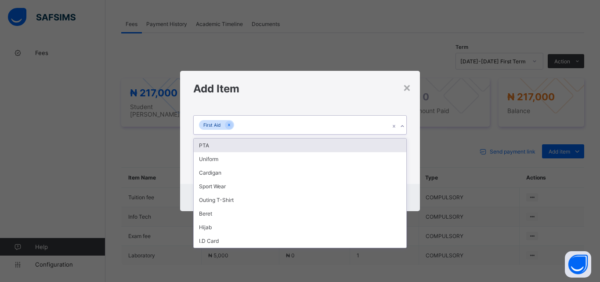
click at [403, 124] on icon at bounding box center [402, 126] width 5 height 9
click at [376, 150] on div "PTA" at bounding box center [300, 145] width 213 height 14
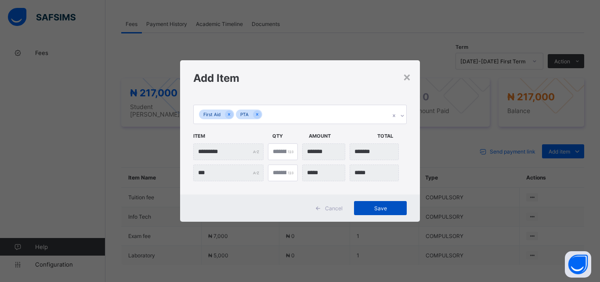
click at [374, 208] on span "Save" at bounding box center [381, 208] width 40 height 7
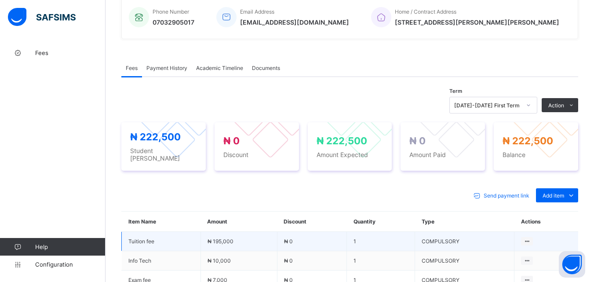
scroll to position [352, 0]
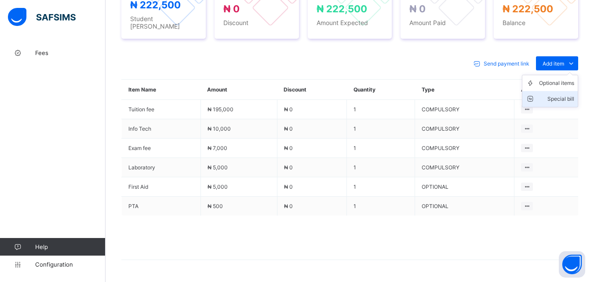
click at [563, 97] on div "Special bill" at bounding box center [556, 98] width 35 height 9
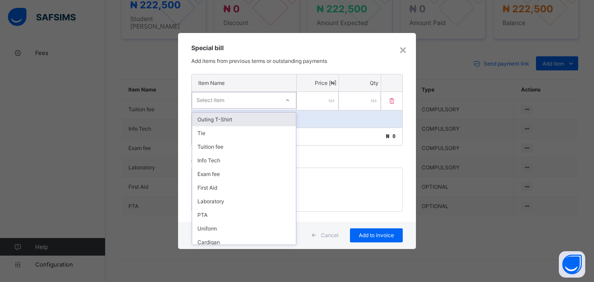
click at [285, 99] on div at bounding box center [287, 100] width 15 height 14
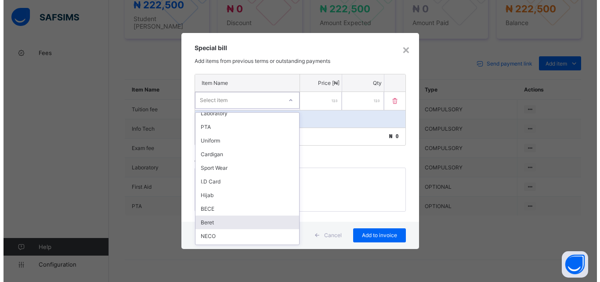
scroll to position [127, 0]
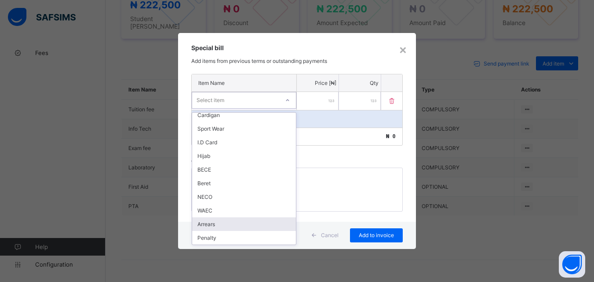
click at [234, 222] on div "Arrears" at bounding box center [244, 224] width 104 height 14
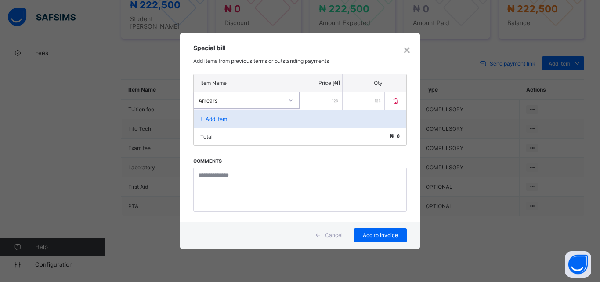
click at [335, 101] on div at bounding box center [321, 101] width 42 height 18
click at [323, 104] on input "number" at bounding box center [321, 101] width 42 height 18
type input "*****"
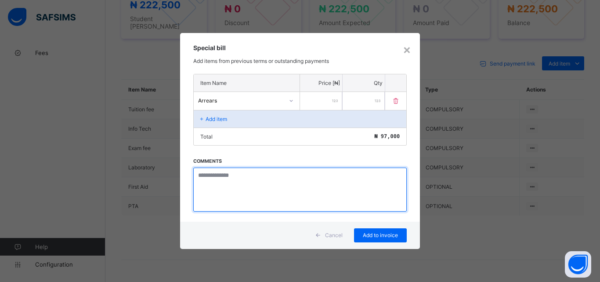
click at [211, 176] on textarea at bounding box center [300, 189] width 214 height 44
paste textarea "**********"
type textarea "**********"
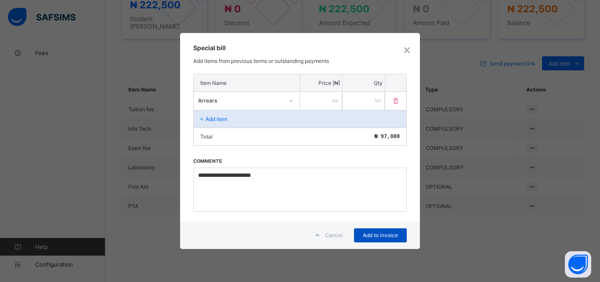
click at [378, 235] on span "Add to invoice" at bounding box center [381, 235] width 40 height 7
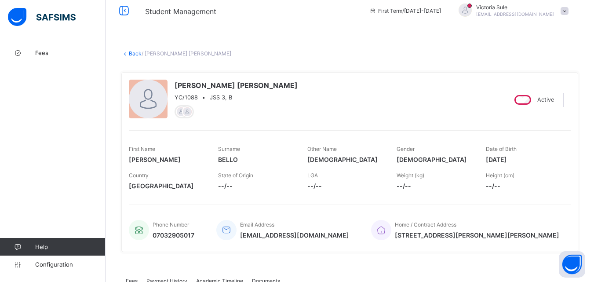
scroll to position [0, 0]
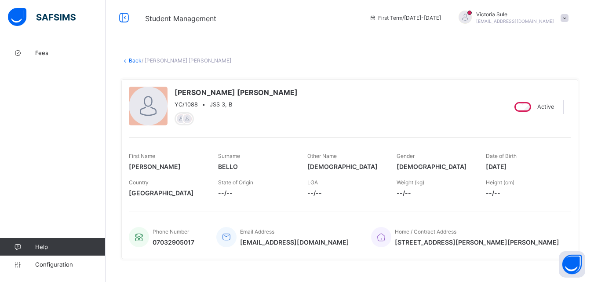
click at [132, 60] on link "Back" at bounding box center [135, 60] width 13 height 7
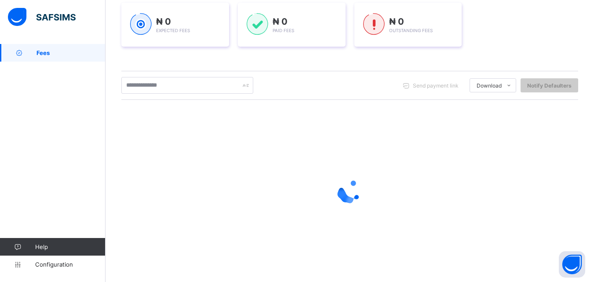
scroll to position [44, 0]
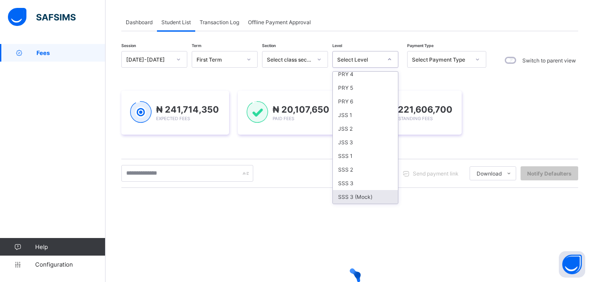
scroll to position [88, 0]
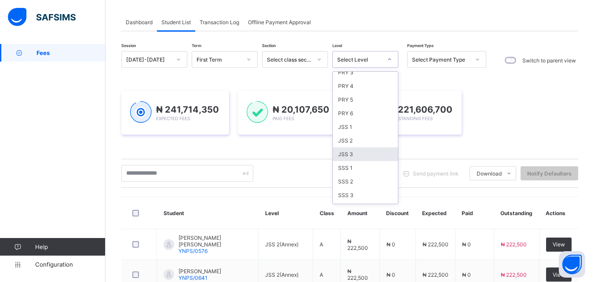
click at [348, 153] on div "JSS 3" at bounding box center [365, 154] width 65 height 14
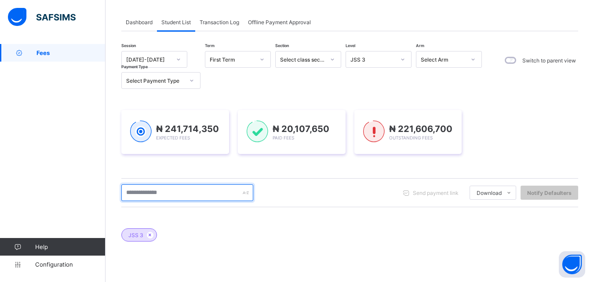
click at [225, 195] on input "text" at bounding box center [187, 192] width 132 height 17
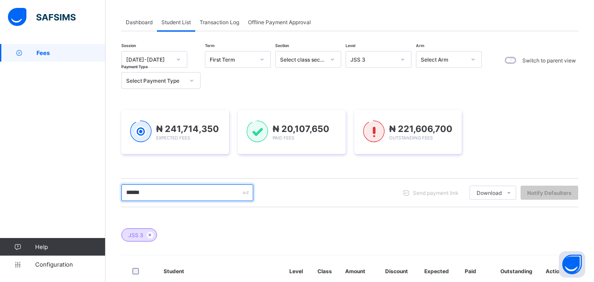
click at [169, 188] on input "******" at bounding box center [187, 192] width 132 height 17
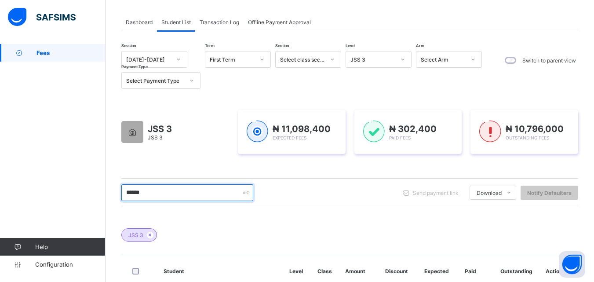
type input "*******"
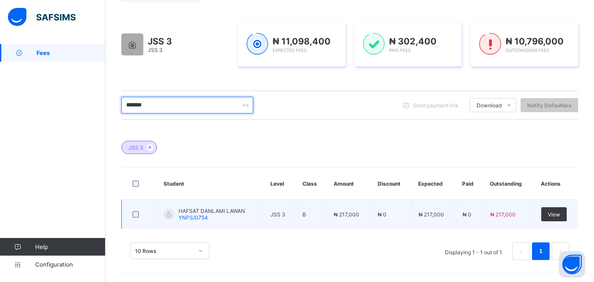
scroll to position [131, 0]
click at [560, 214] on span "View" at bounding box center [554, 214] width 12 height 7
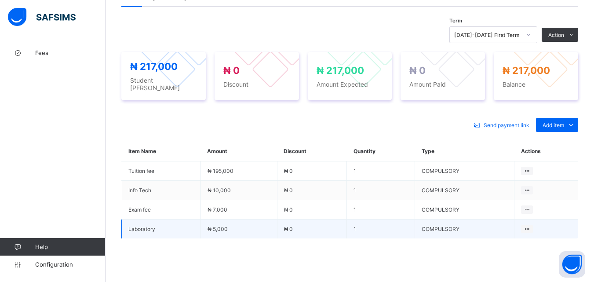
scroll to position [291, 0]
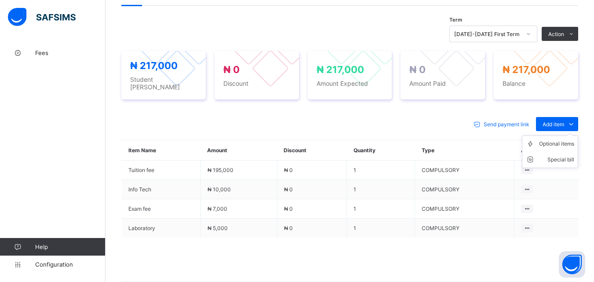
click at [562, 135] on ul "Optional items Special bill" at bounding box center [550, 151] width 56 height 33
click at [569, 143] on div "Optional items" at bounding box center [556, 143] width 35 height 9
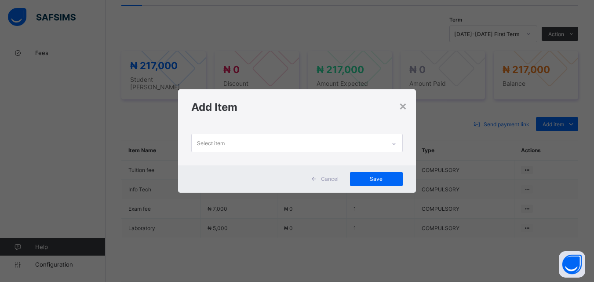
click at [411, 108] on div "Add Item" at bounding box center [296, 107] width 237 height 36
click at [406, 109] on div "×" at bounding box center [403, 105] width 8 height 15
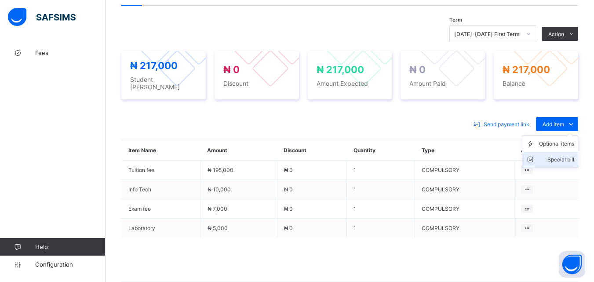
click at [568, 157] on div "Special bill" at bounding box center [556, 159] width 35 height 9
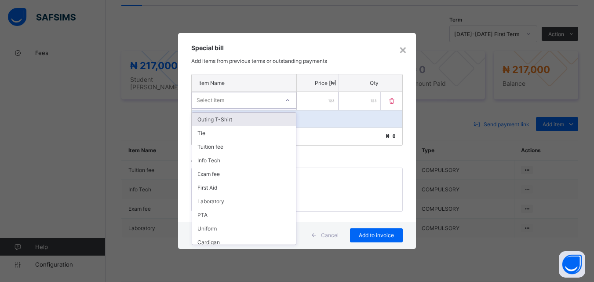
click at [289, 101] on icon at bounding box center [287, 100] width 5 height 9
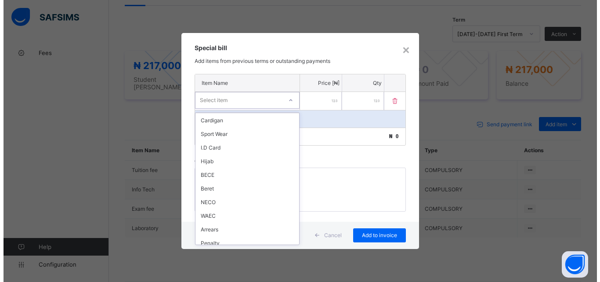
scroll to position [127, 0]
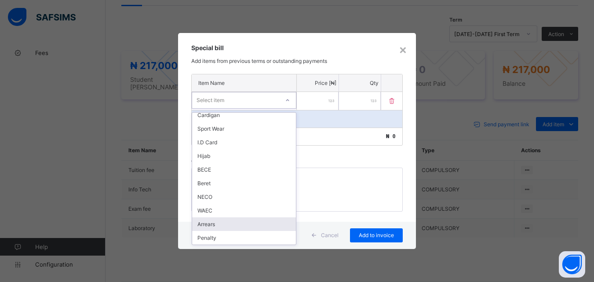
click at [240, 228] on div "Arrears" at bounding box center [244, 224] width 104 height 14
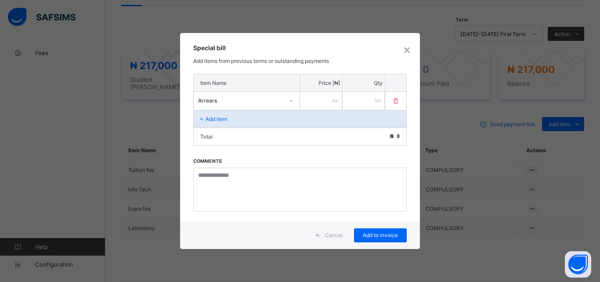
click at [313, 103] on input "number" at bounding box center [321, 101] width 42 height 18
type input "******"
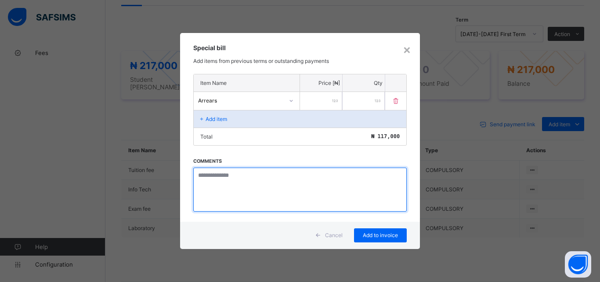
click at [229, 177] on textarea at bounding box center [300, 189] width 214 height 44
paste textarea "**********"
type textarea "**********"
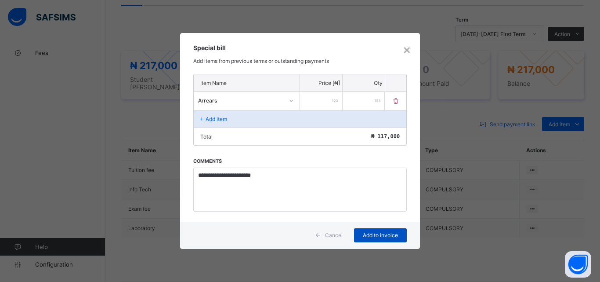
click at [367, 236] on span "Add to invoice" at bounding box center [381, 235] width 40 height 7
